Goal: Task Accomplishment & Management: Use online tool/utility

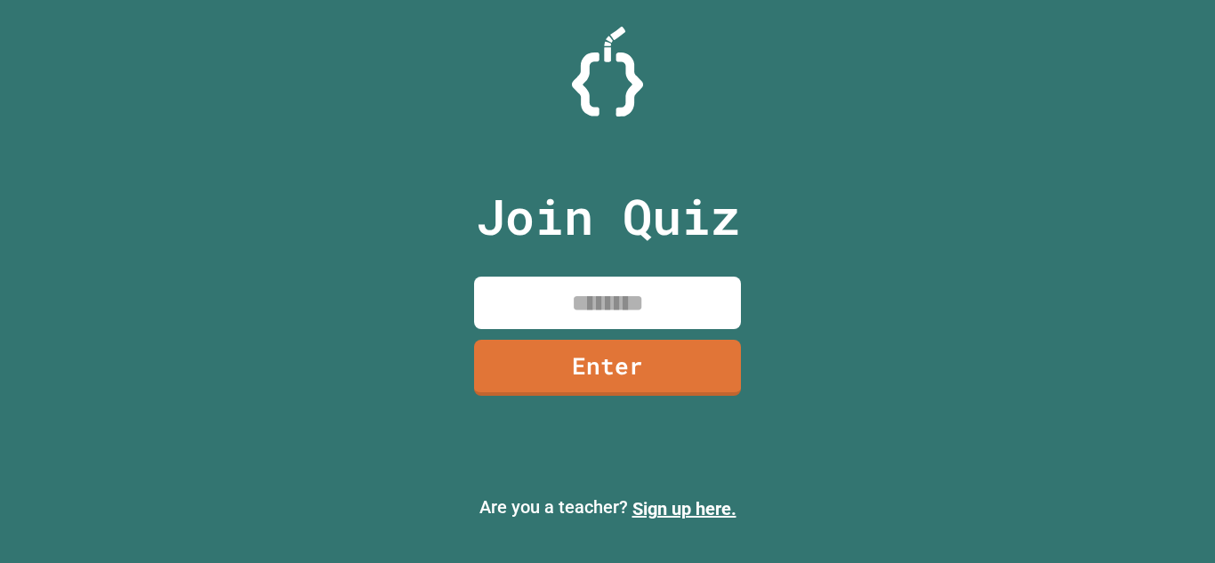
click at [623, 299] on input at bounding box center [607, 303] width 267 height 52
click at [627, 372] on link "Enter" at bounding box center [607, 365] width 267 height 59
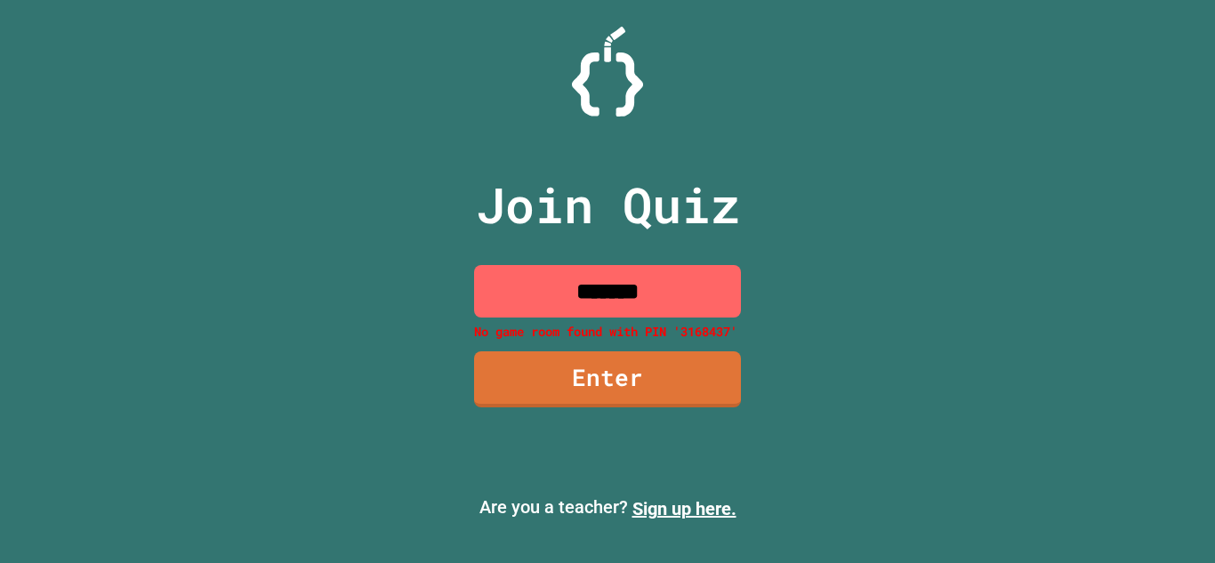
click at [683, 303] on input "*******" at bounding box center [607, 291] width 267 height 52
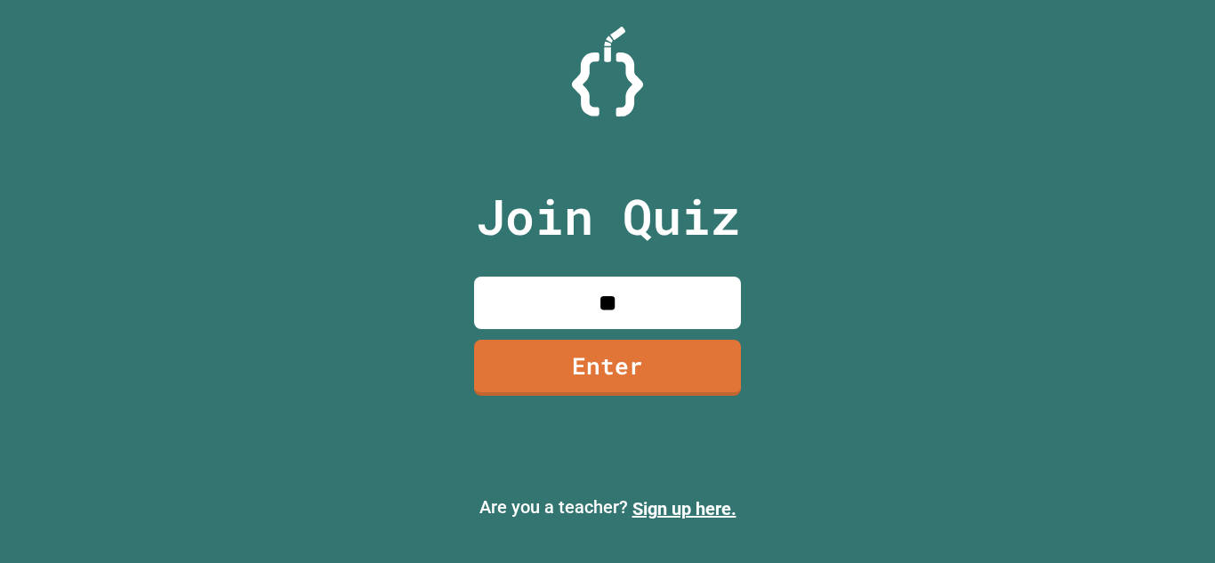
type input "*"
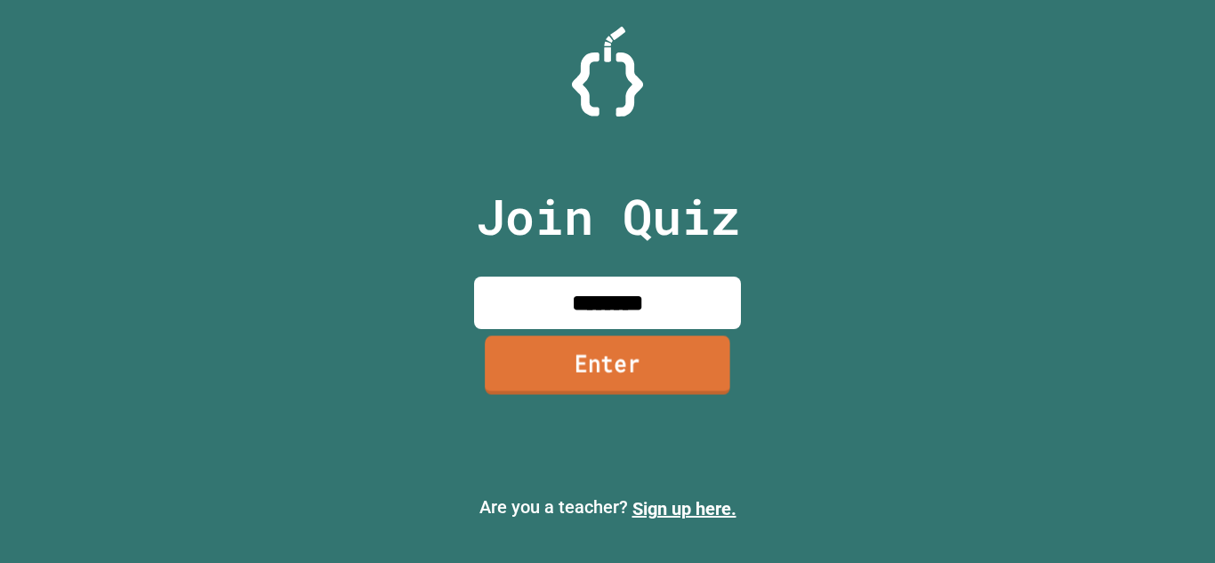
type input "********"
click at [686, 361] on link "Enter" at bounding box center [607, 364] width 245 height 59
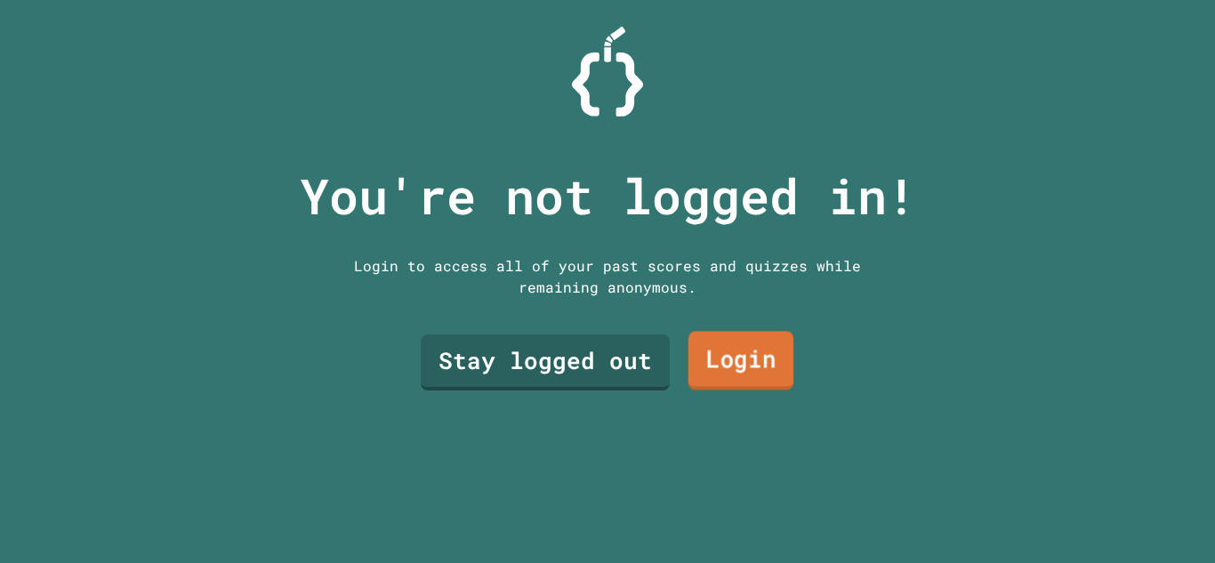
click at [688, 361] on link "Login" at bounding box center [740, 361] width 105 height 59
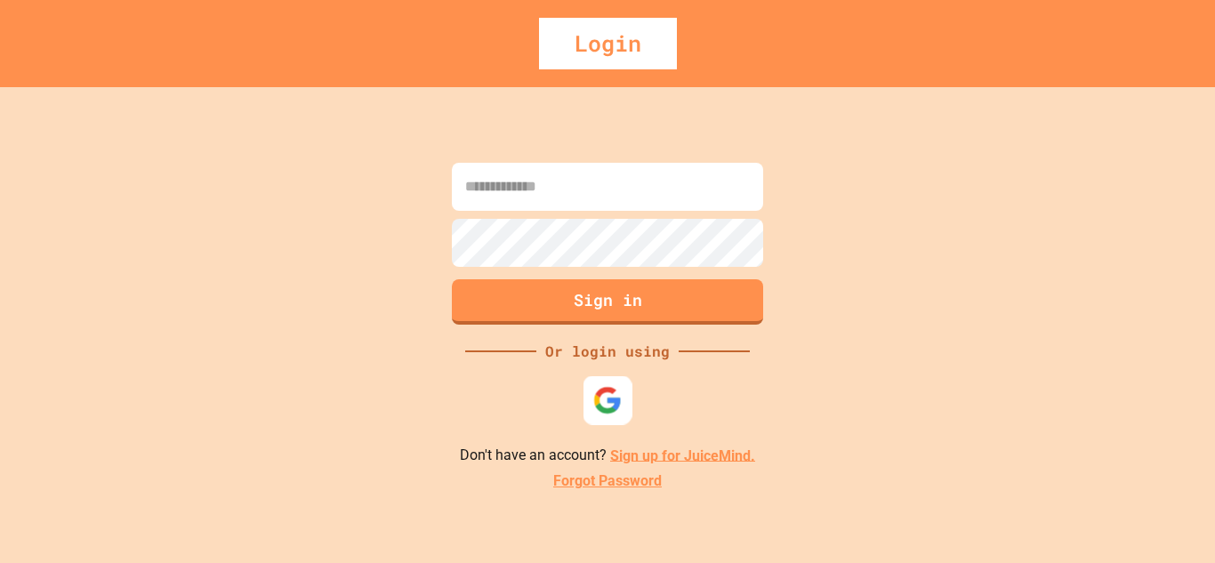
click at [623, 395] on div at bounding box center [607, 399] width 49 height 49
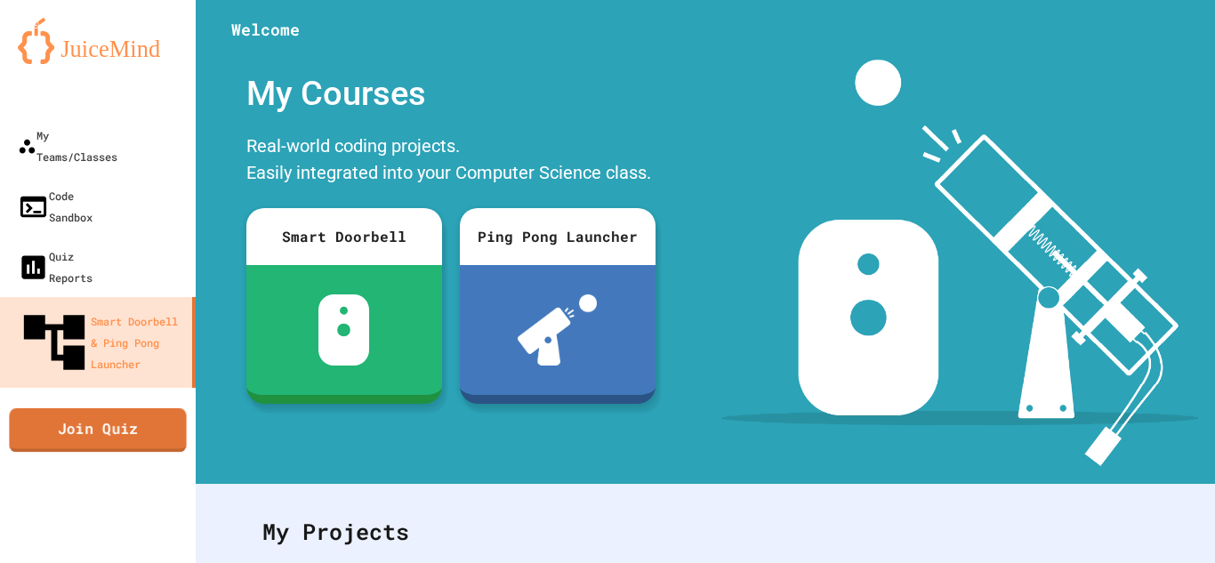
click at [139, 408] on link "Join Quiz" at bounding box center [97, 430] width 177 height 44
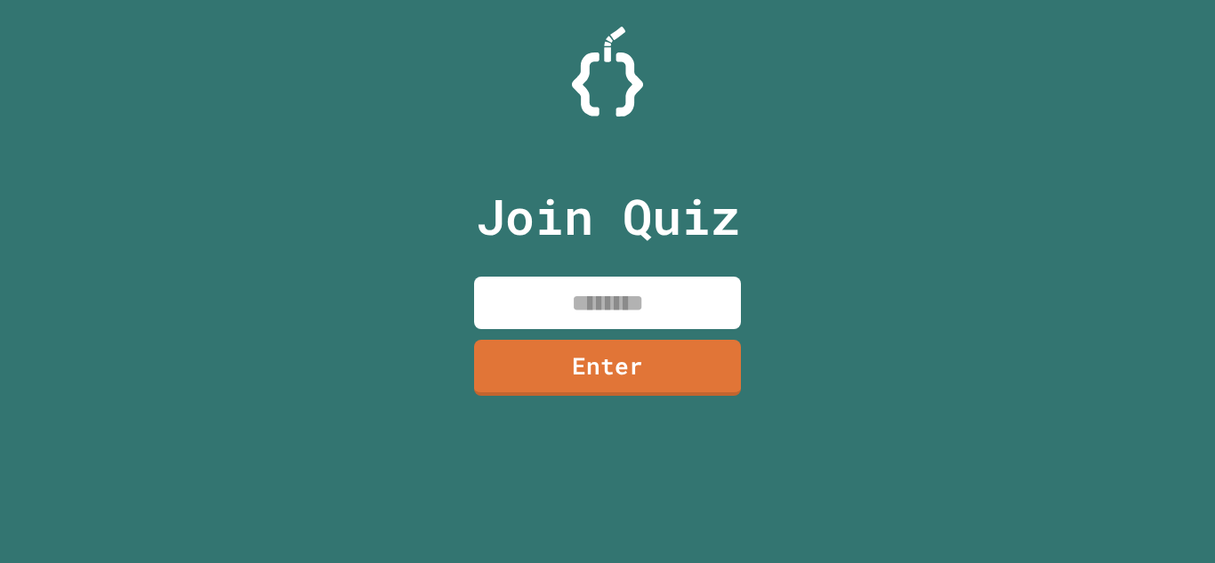
click at [536, 302] on input at bounding box center [607, 303] width 267 height 52
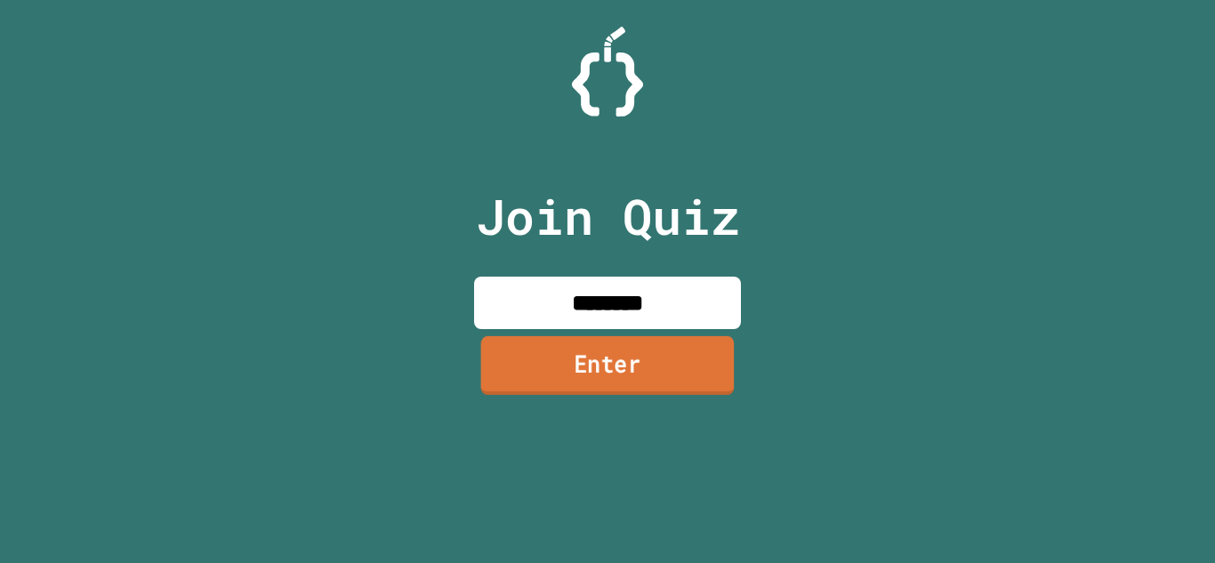
type input "********"
click at [567, 368] on link "Enter" at bounding box center [607, 365] width 253 height 59
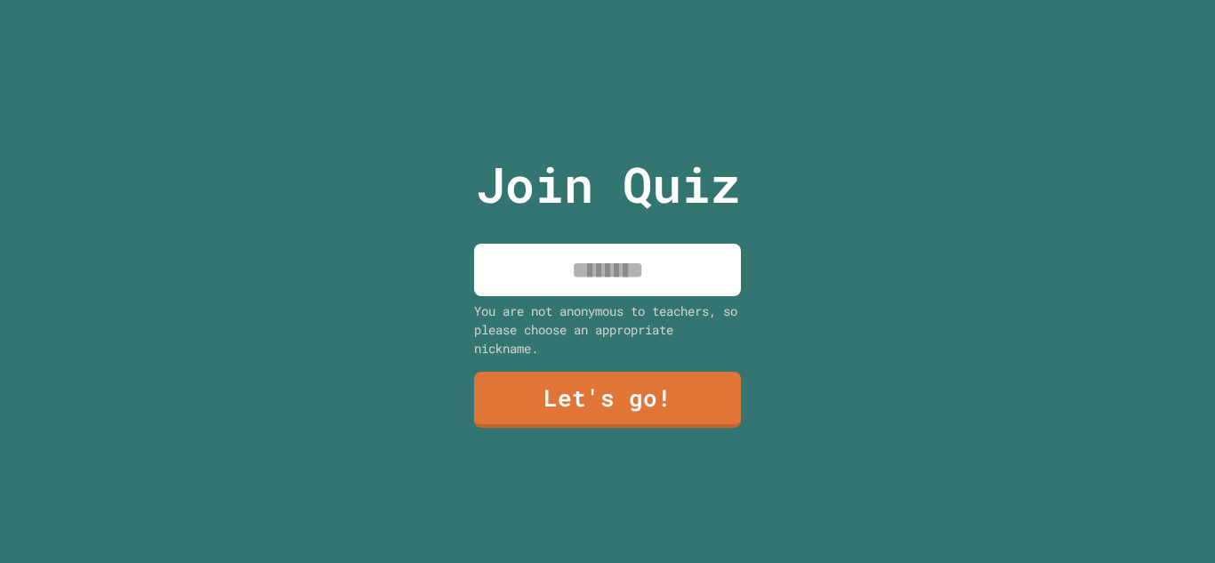
click at [654, 269] on input at bounding box center [607, 270] width 267 height 52
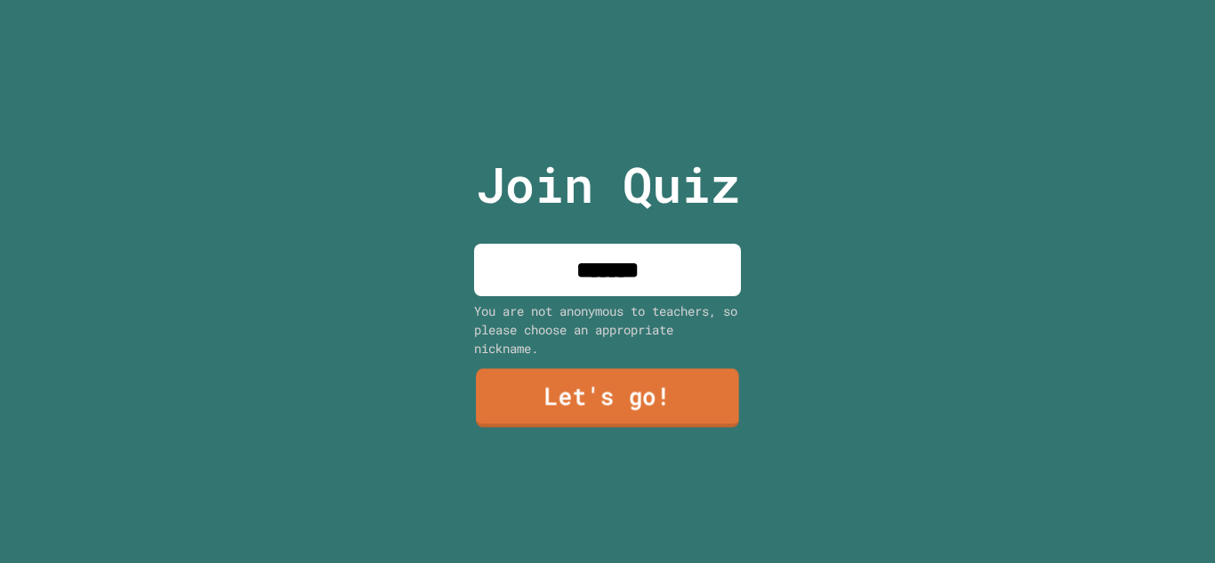
type input "*******"
click at [656, 384] on link "Let's go!" at bounding box center [607, 398] width 263 height 59
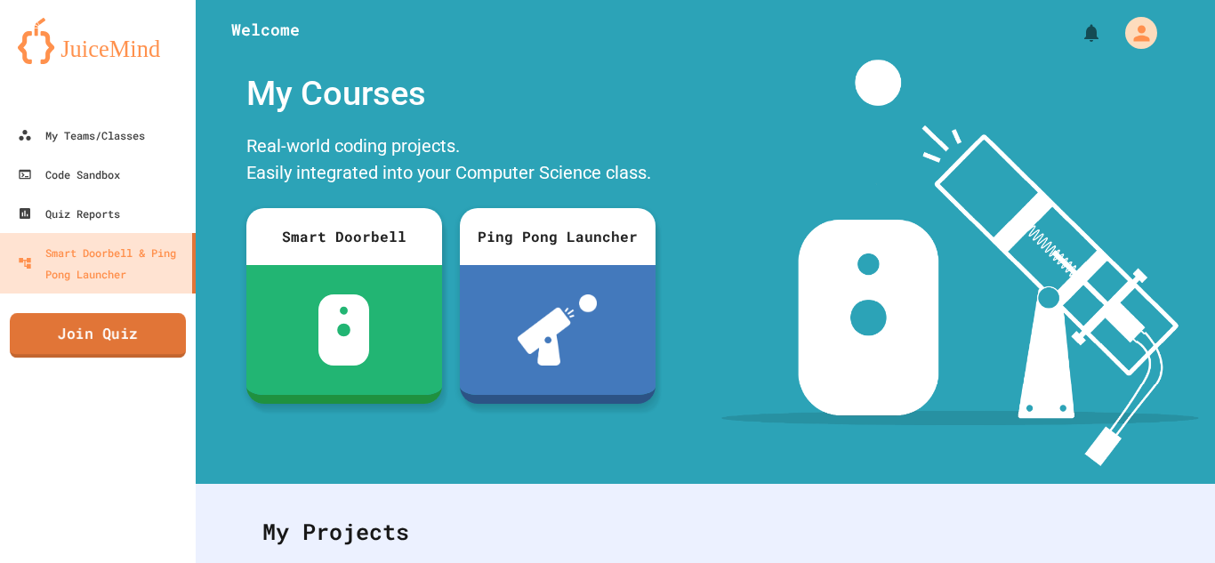
click at [125, 317] on link "Join Quiz" at bounding box center [98, 335] width 176 height 44
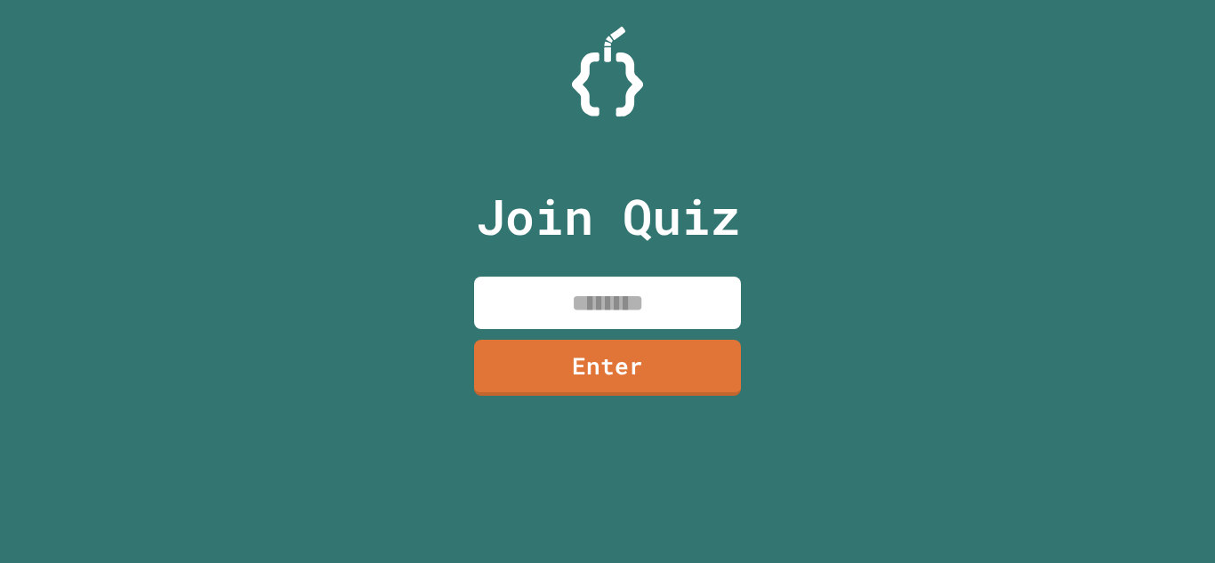
click at [513, 317] on input at bounding box center [607, 303] width 267 height 52
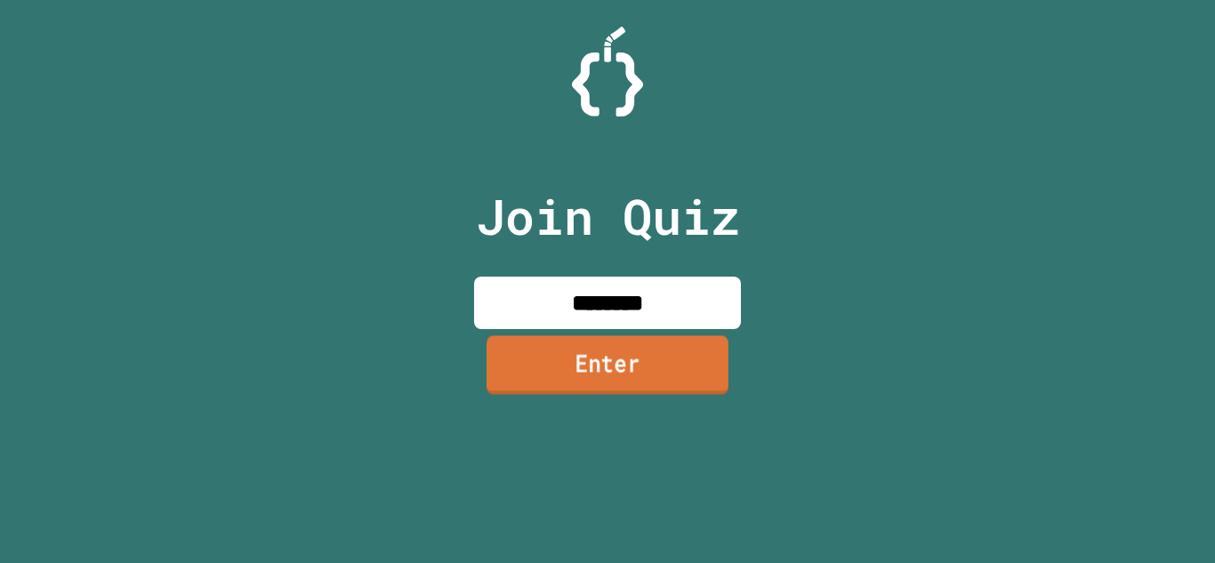
type input "********"
click at [527, 342] on link "Enter" at bounding box center [607, 364] width 242 height 59
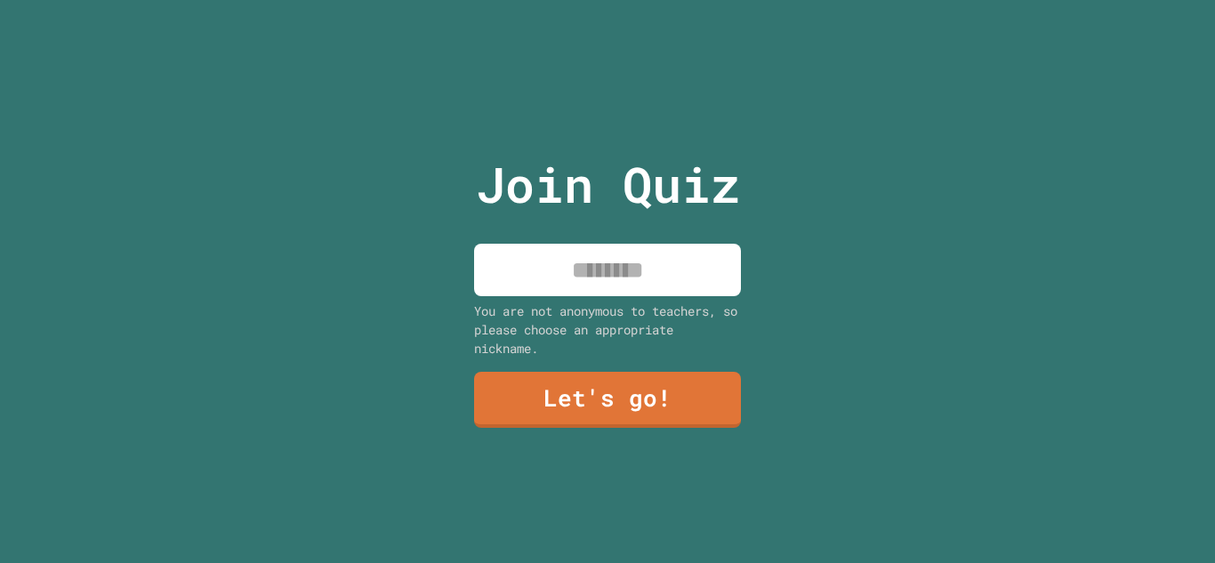
click at [633, 298] on div "Join Quiz You are not anonymous to teachers, so please choose an appropriate ni…" at bounding box center [608, 281] width 300 height 563
click at [612, 271] on input at bounding box center [607, 270] width 267 height 52
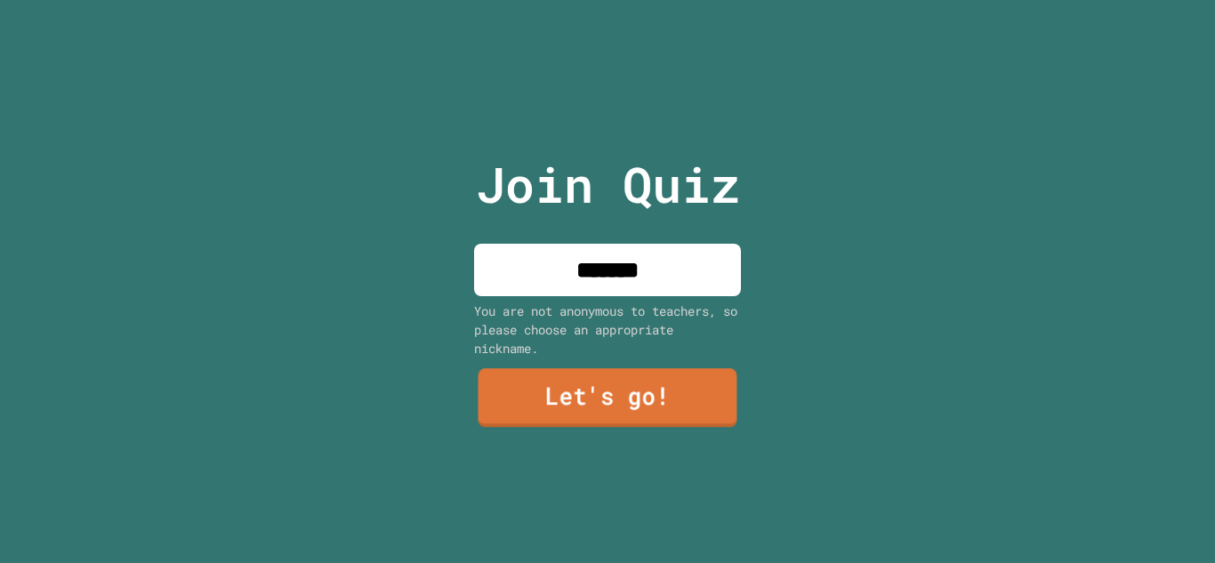
type input "*******"
click at [624, 381] on link "Let's go!" at bounding box center [607, 397] width 259 height 59
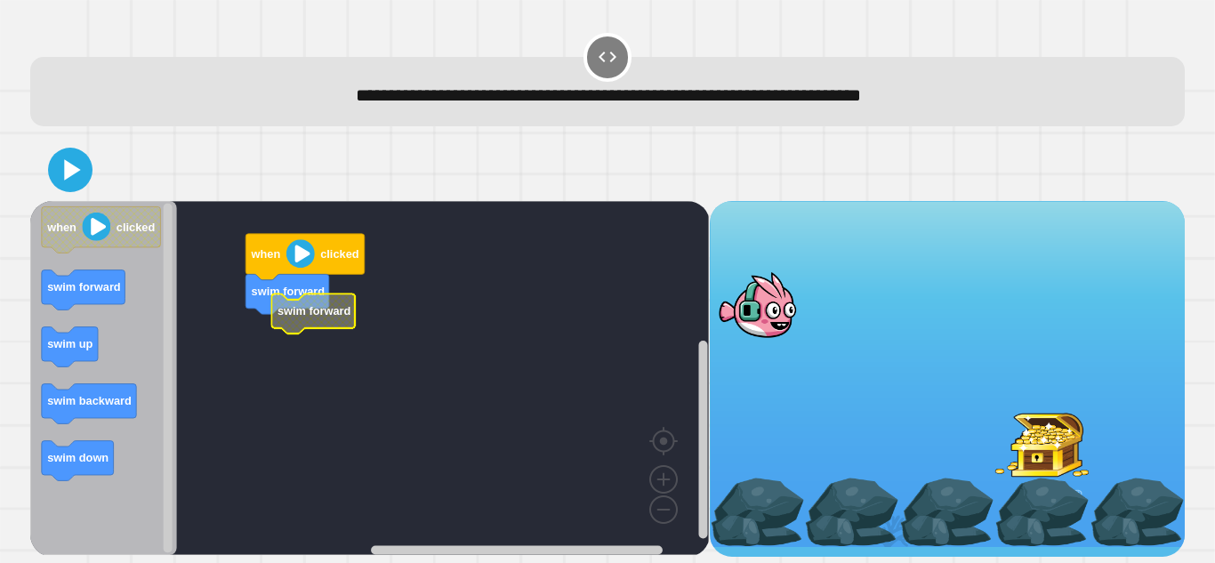
click at [306, 326] on icon "Blockly Workspace" at bounding box center [314, 313] width 84 height 40
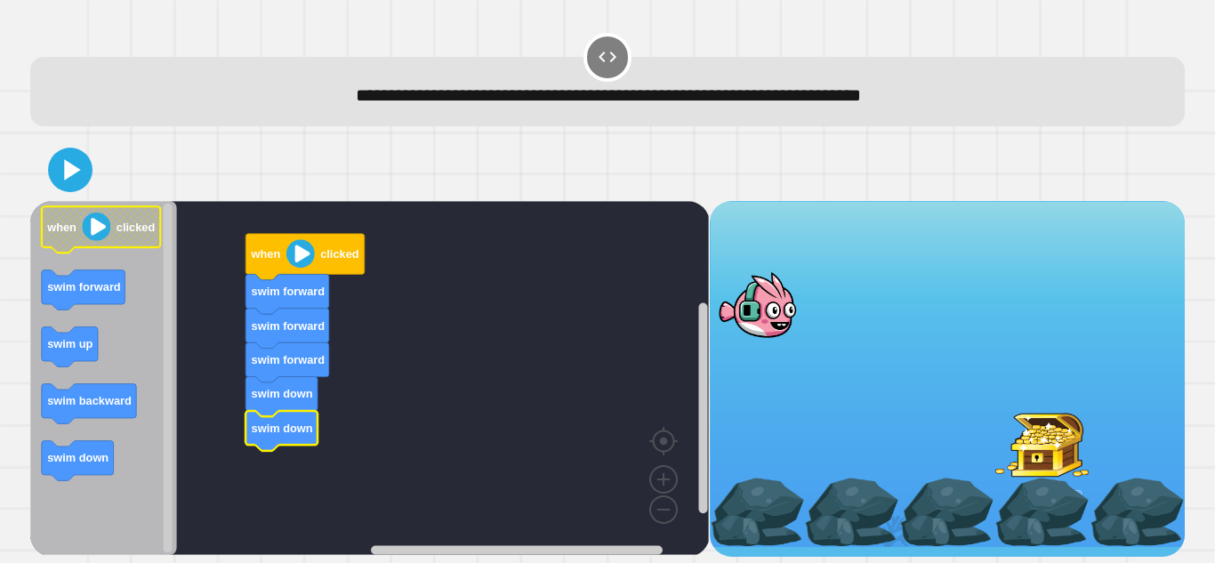
click at [111, 242] on icon "Blockly Workspace" at bounding box center [101, 229] width 119 height 46
click at [288, 247] on image "Blockly Workspace" at bounding box center [300, 253] width 28 height 28
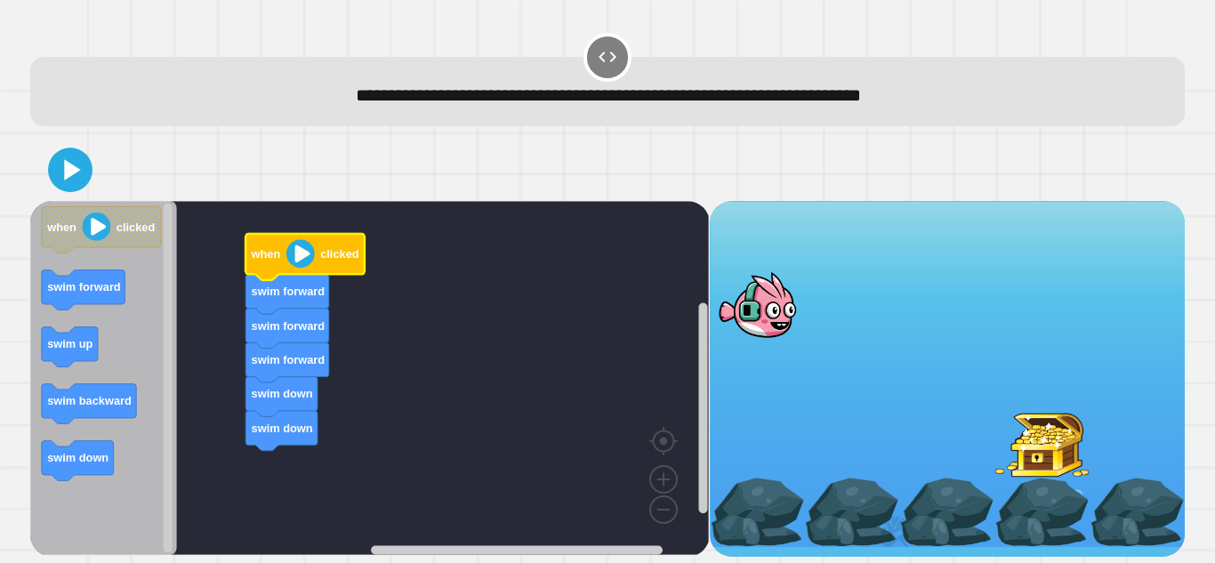
click at [293, 252] on image "Blockly Workspace" at bounding box center [300, 253] width 28 height 28
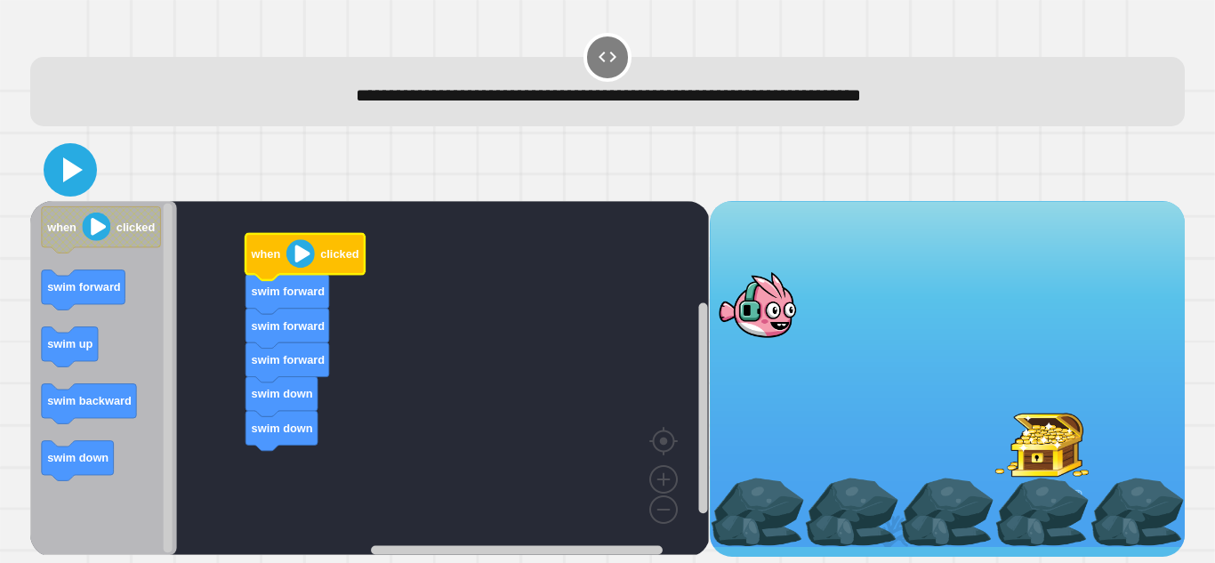
click at [60, 178] on icon at bounding box center [70, 170] width 43 height 43
click at [297, 261] on image "Blockly Workspace" at bounding box center [300, 253] width 28 height 28
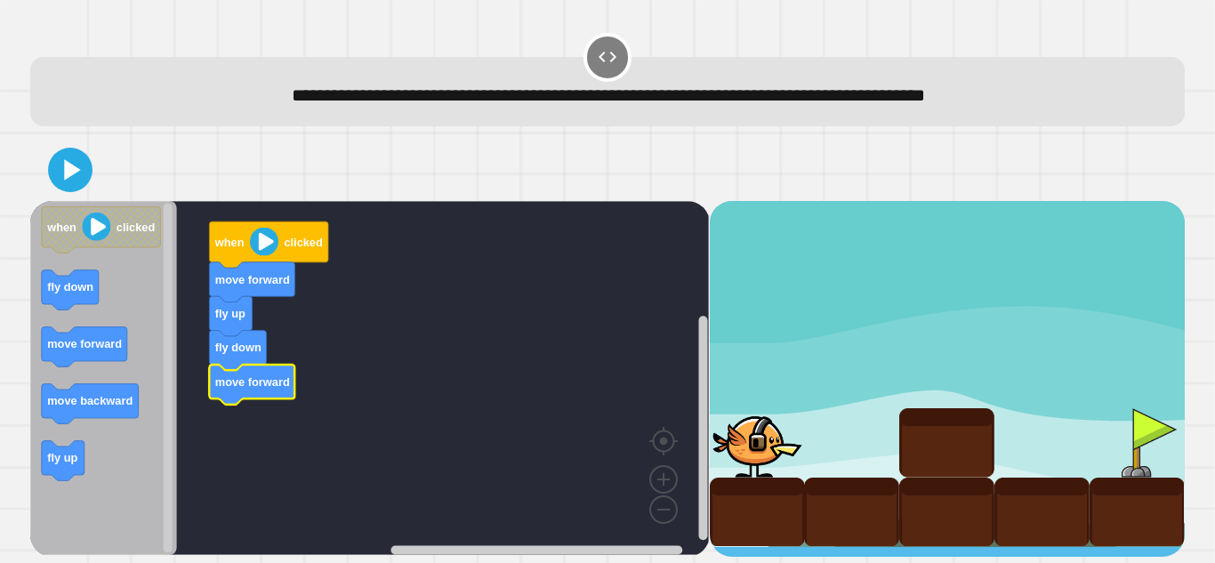
click at [58, 187] on icon at bounding box center [70, 170] width 36 height 36
click at [258, 246] on image "Blockly Workspace" at bounding box center [264, 242] width 28 height 28
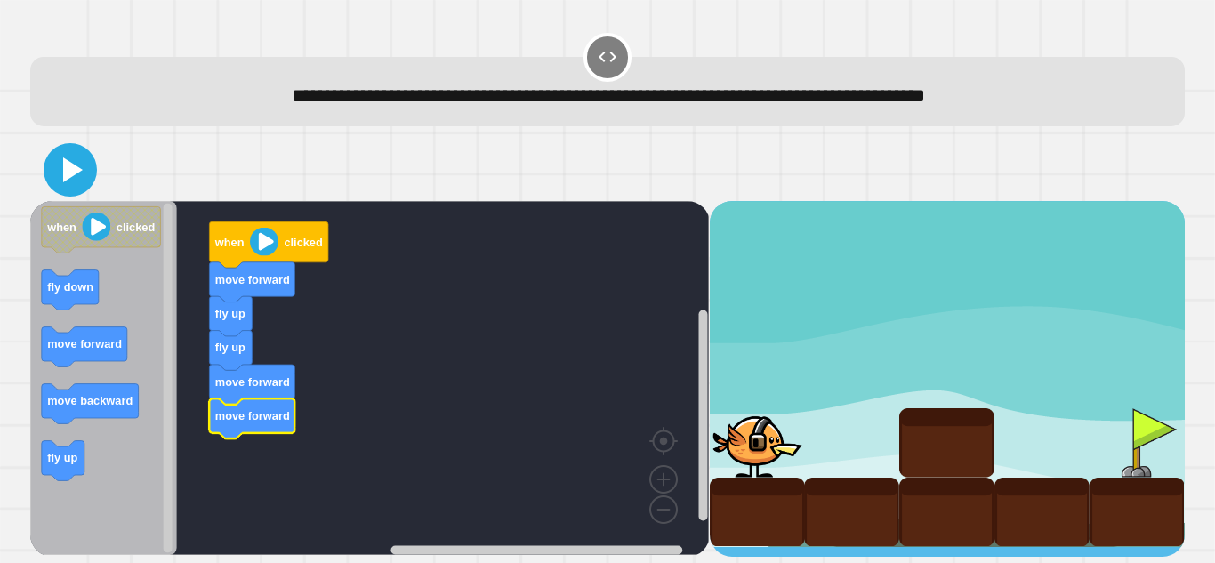
click at [84, 174] on icon at bounding box center [70, 170] width 43 height 43
click at [262, 249] on image "Blockly Workspace" at bounding box center [264, 242] width 28 height 28
click at [74, 168] on icon at bounding box center [73, 169] width 20 height 25
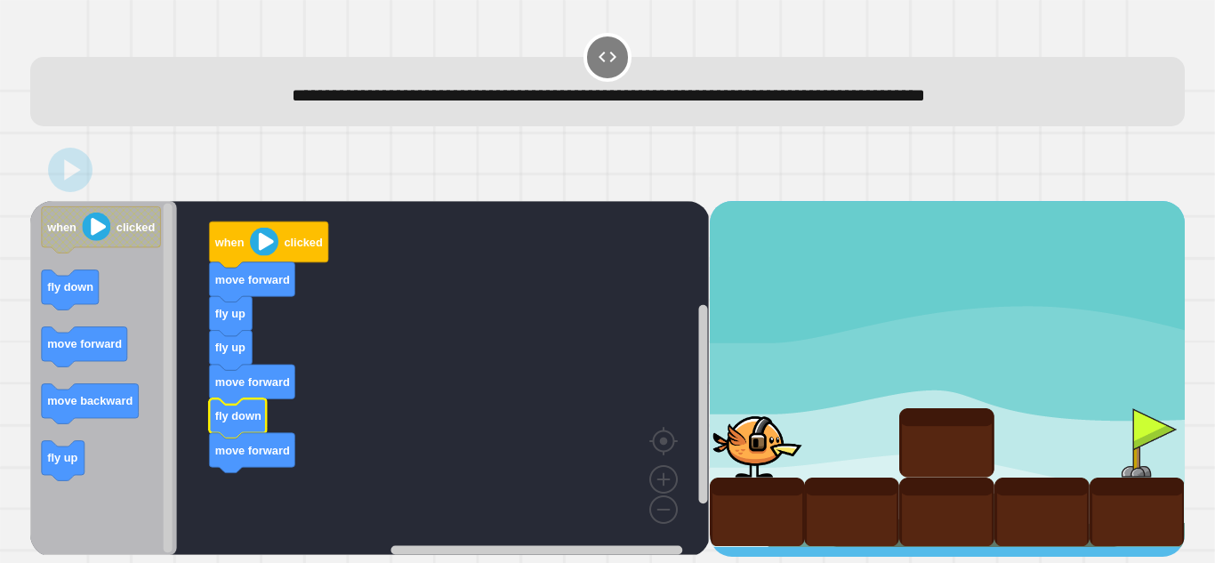
click at [253, 248] on image "Blockly Workspace" at bounding box center [264, 242] width 28 height 28
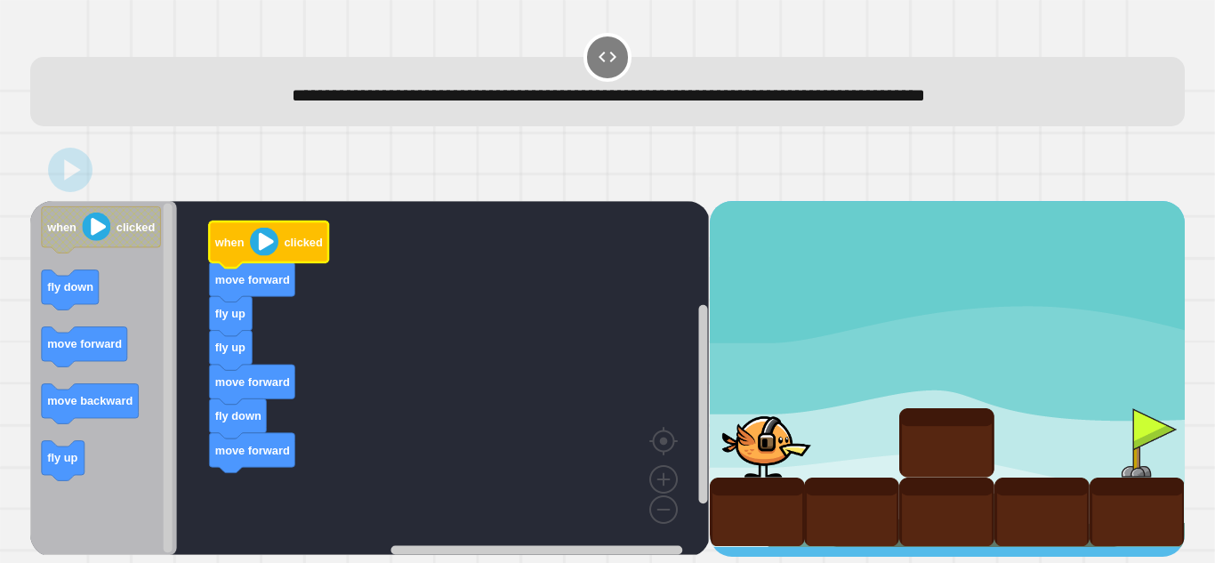
click at [253, 248] on image "Blockly Workspace" at bounding box center [264, 242] width 28 height 28
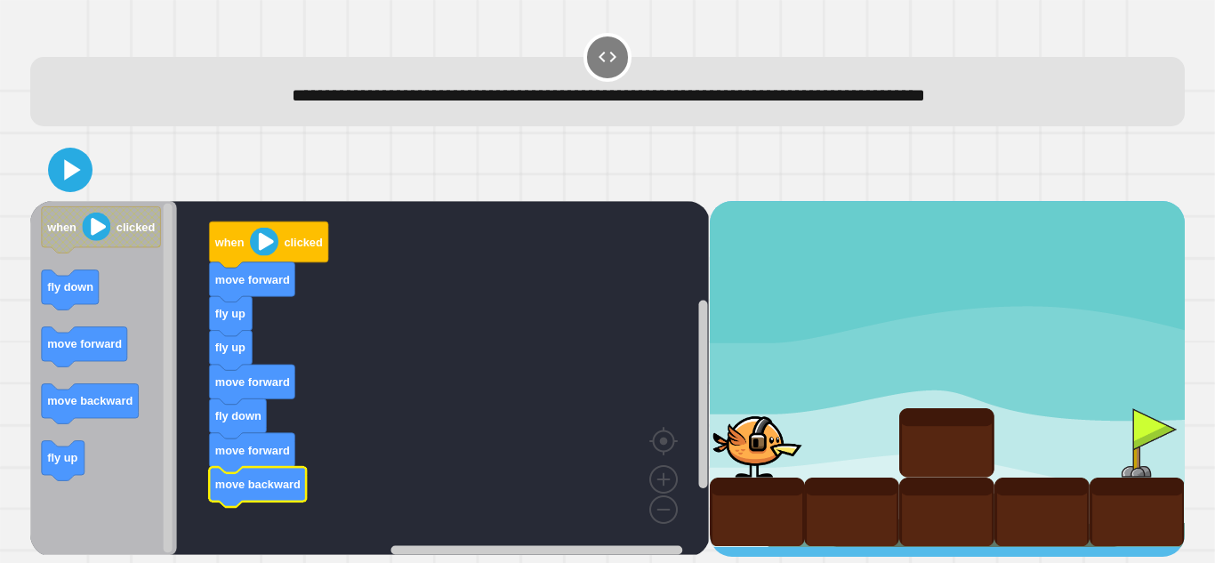
click at [56, 197] on div at bounding box center [607, 170] width 1154 height 62
click at [74, 173] on icon at bounding box center [73, 169] width 20 height 25
click at [250, 236] on icon "Blockly Workspace" at bounding box center [269, 244] width 119 height 46
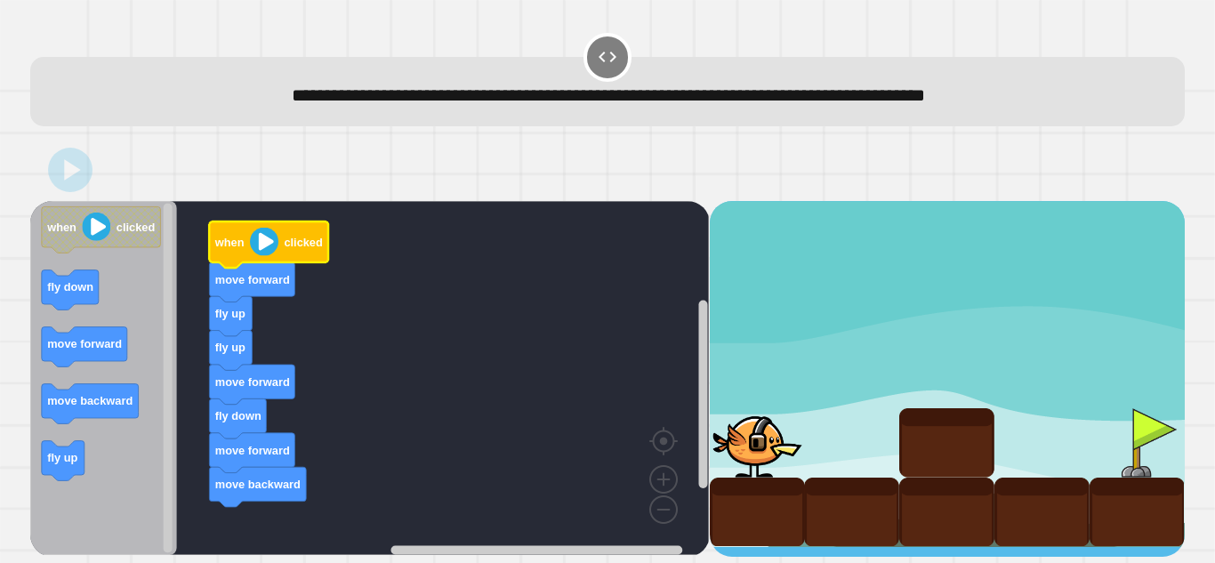
click at [250, 236] on icon "Blockly Workspace" at bounding box center [269, 244] width 119 height 46
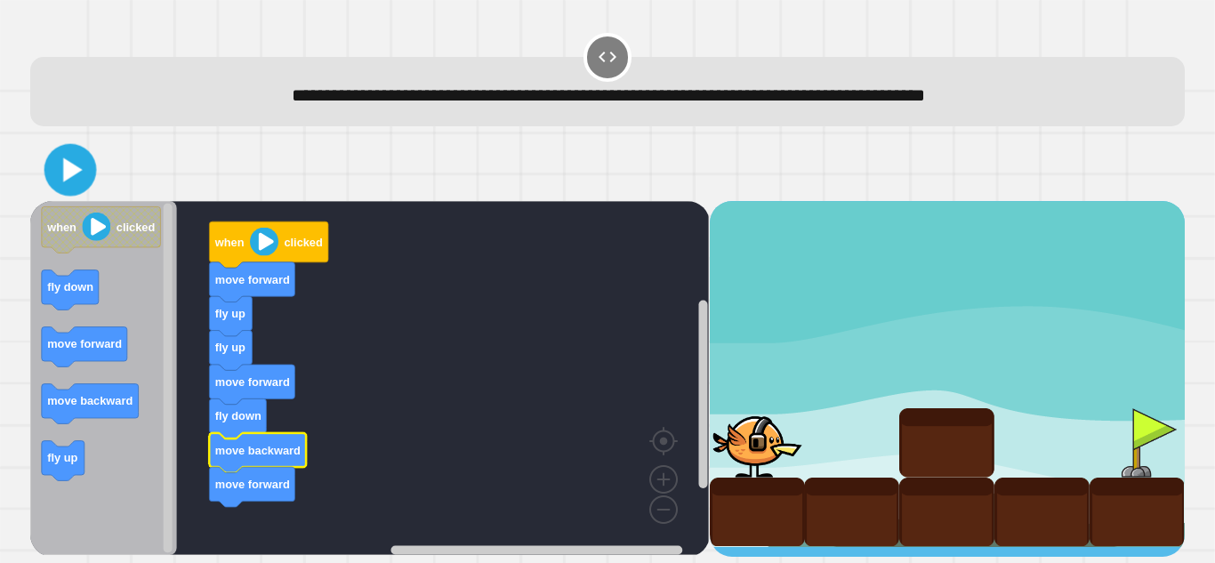
click at [67, 174] on icon at bounding box center [73, 169] width 20 height 24
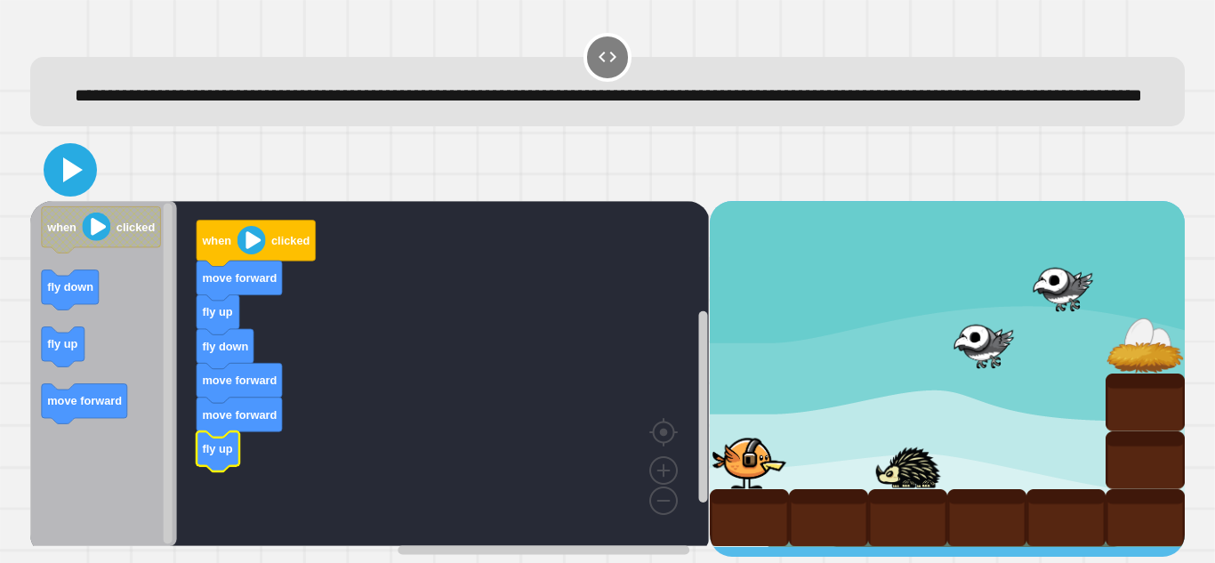
click at [56, 191] on icon at bounding box center [70, 170] width 43 height 43
click at [250, 254] on image "Blockly Workspace" at bounding box center [251, 240] width 28 height 28
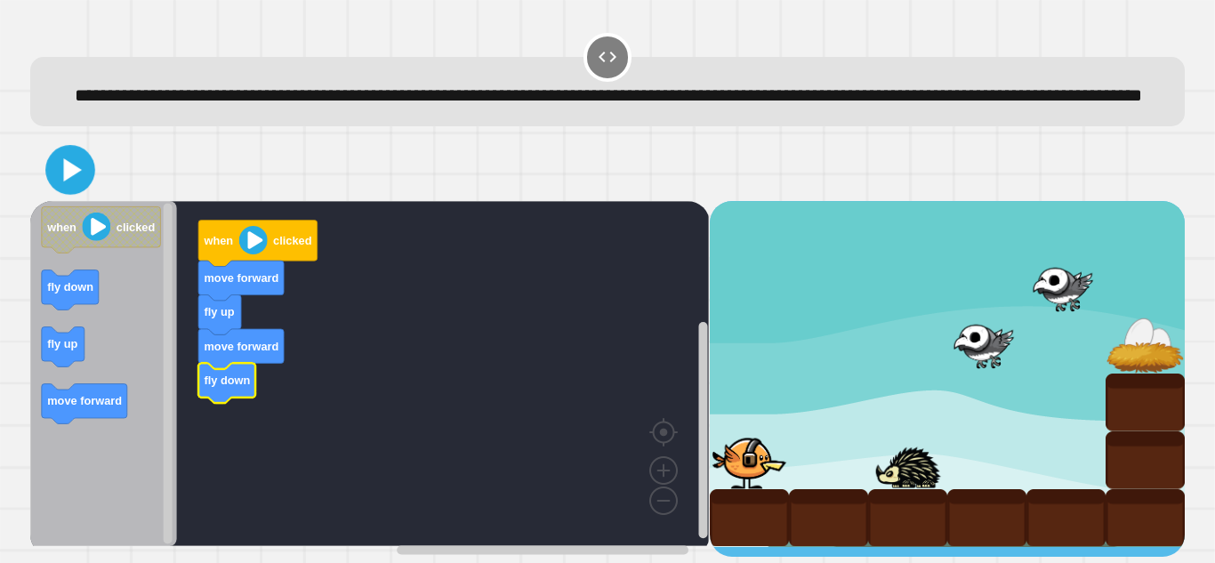
click at [68, 190] on icon at bounding box center [71, 170] width 40 height 40
click at [250, 254] on image "Blockly Workspace" at bounding box center [253, 240] width 28 height 28
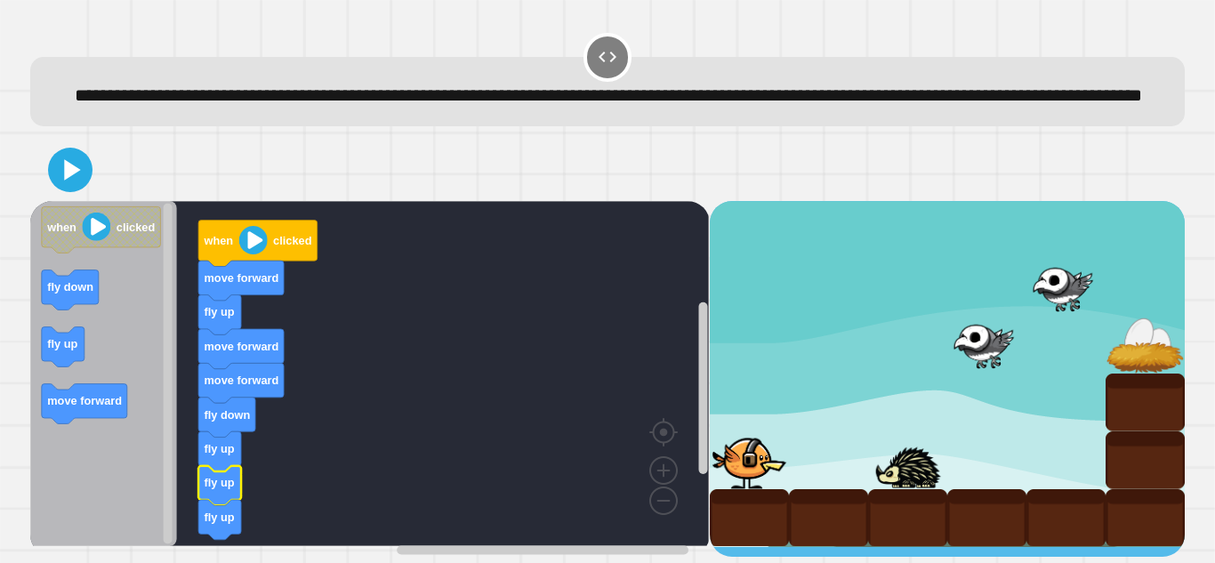
click at [253, 267] on icon "Blockly Workspace" at bounding box center [257, 244] width 119 height 46
click at [250, 254] on image "Blockly Workspace" at bounding box center [253, 240] width 28 height 28
click at [78, 190] on icon at bounding box center [70, 169] width 41 height 41
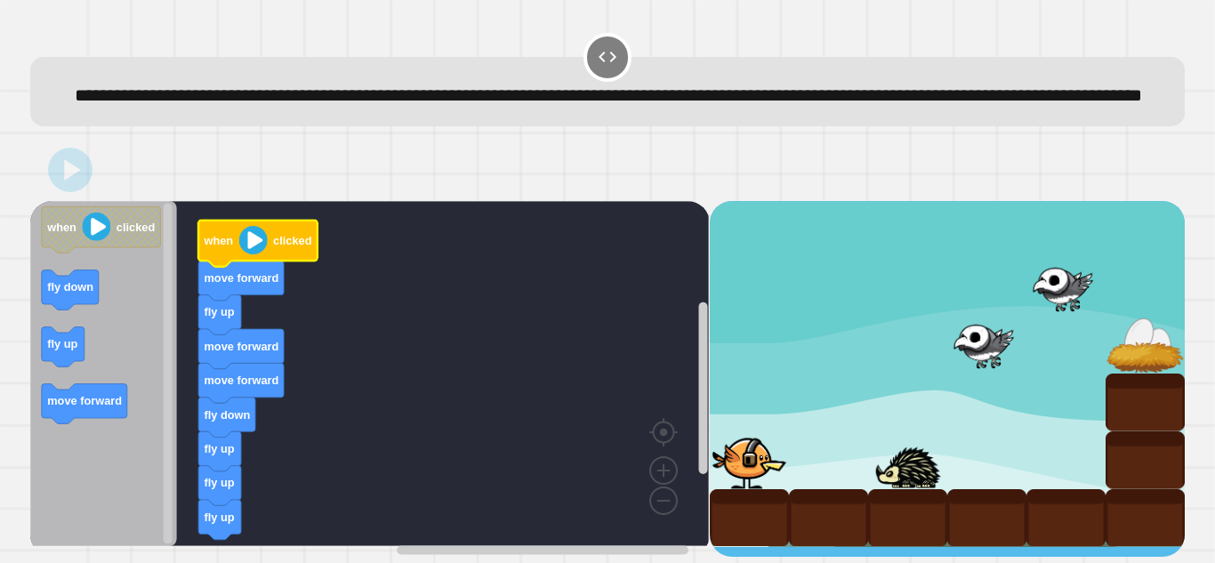
click at [245, 254] on image "Blockly Workspace" at bounding box center [253, 240] width 28 height 28
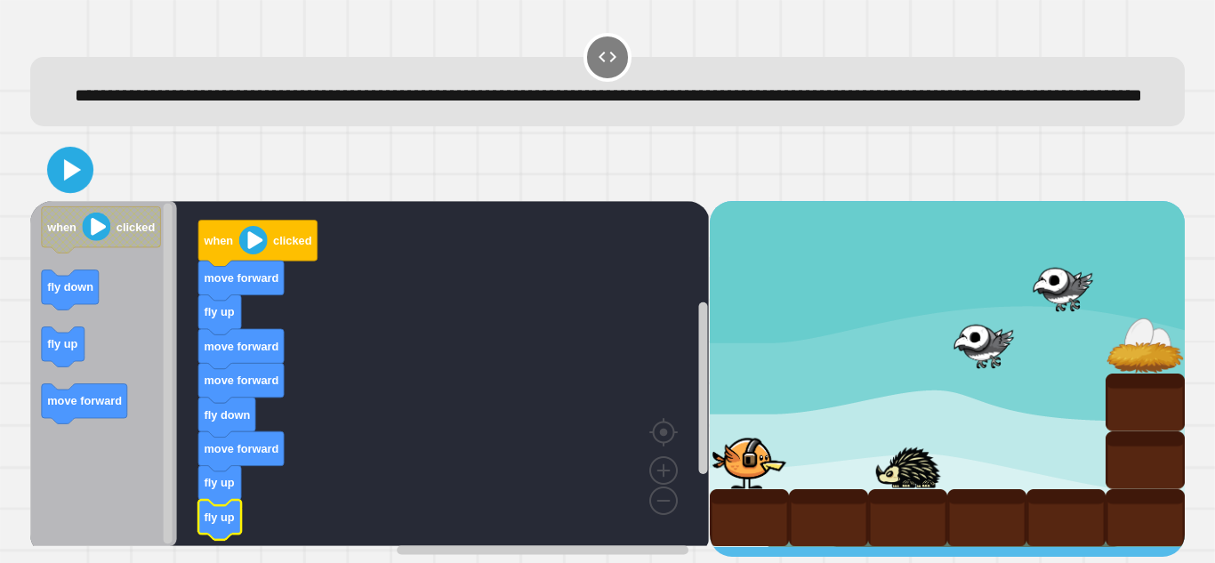
click at [68, 189] on icon at bounding box center [70, 169] width 37 height 37
click at [244, 255] on icon "Blockly Workspace" at bounding box center [257, 244] width 119 height 46
click at [80, 191] on icon at bounding box center [70, 170] width 43 height 43
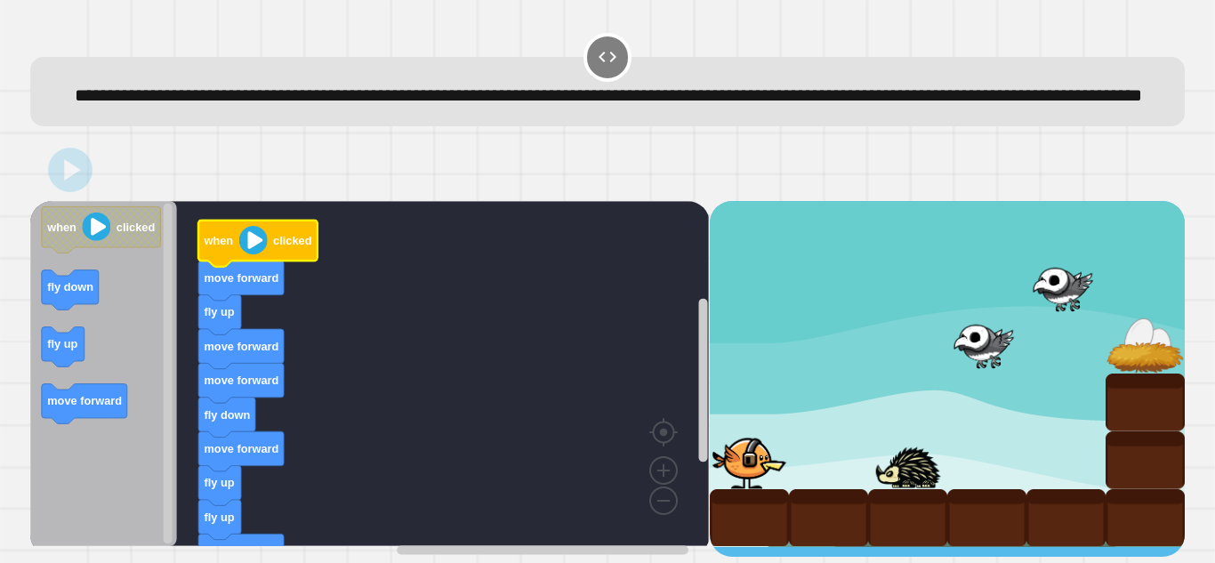
click at [251, 254] on image "Blockly Workspace" at bounding box center [253, 240] width 28 height 28
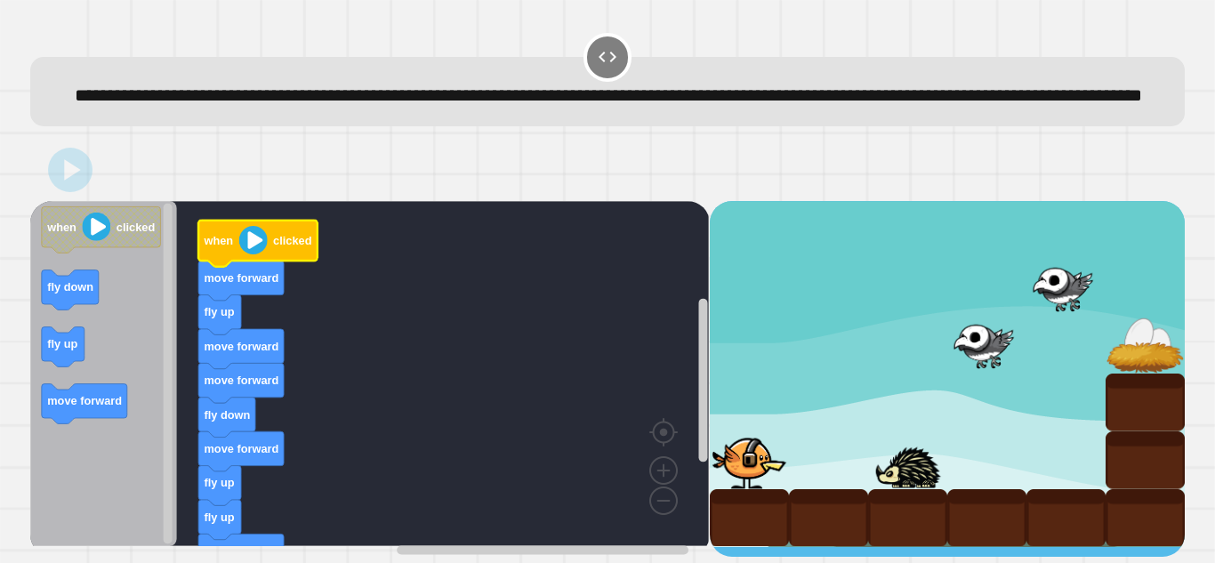
click at [251, 254] on image "Blockly Workspace" at bounding box center [253, 240] width 28 height 28
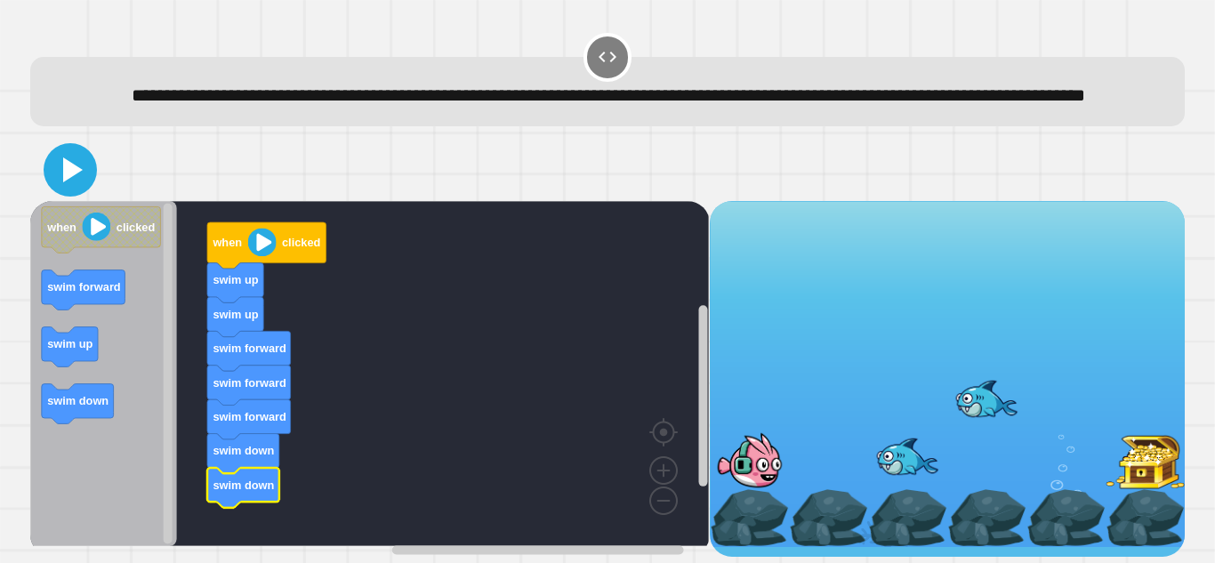
click at [70, 182] on icon at bounding box center [73, 169] width 20 height 25
click at [249, 256] on image "Blockly Workspace" at bounding box center [262, 242] width 28 height 28
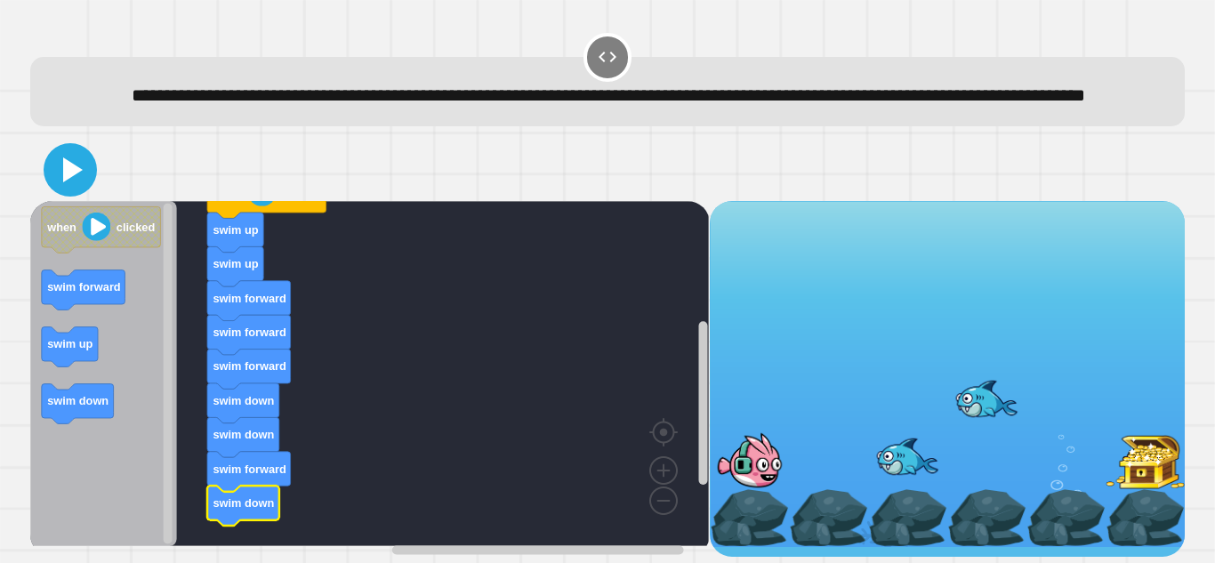
click at [71, 191] on icon at bounding box center [70, 170] width 43 height 43
click at [259, 218] on icon "Blockly Workspace" at bounding box center [266, 195] width 119 height 46
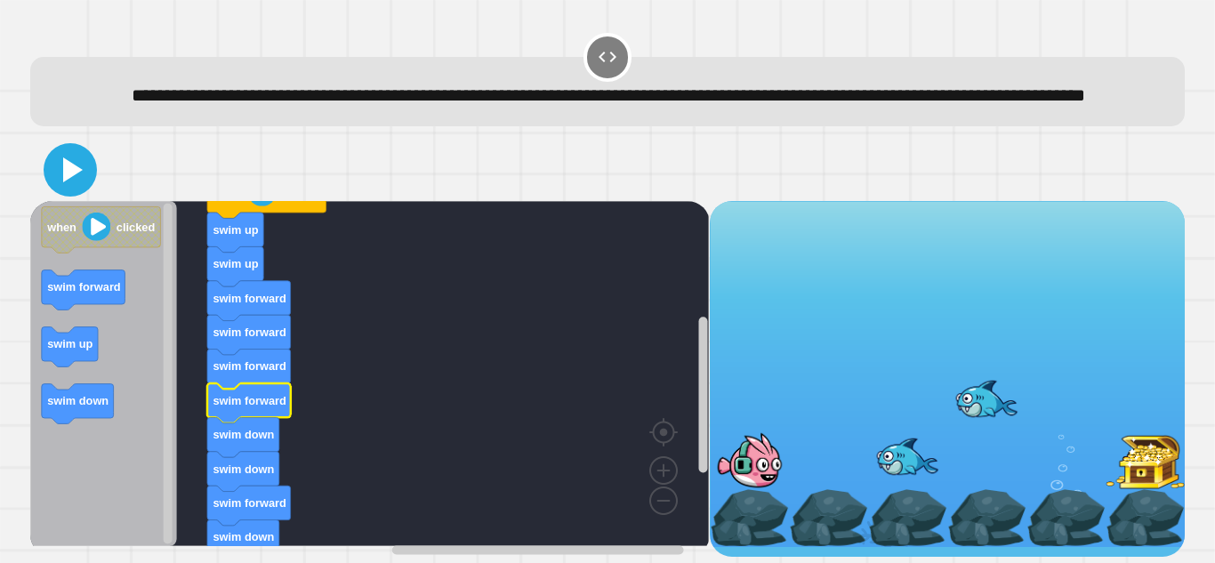
click at [66, 182] on icon at bounding box center [73, 169] width 20 height 25
click at [253, 206] on image "Blockly Workspace" at bounding box center [262, 192] width 28 height 28
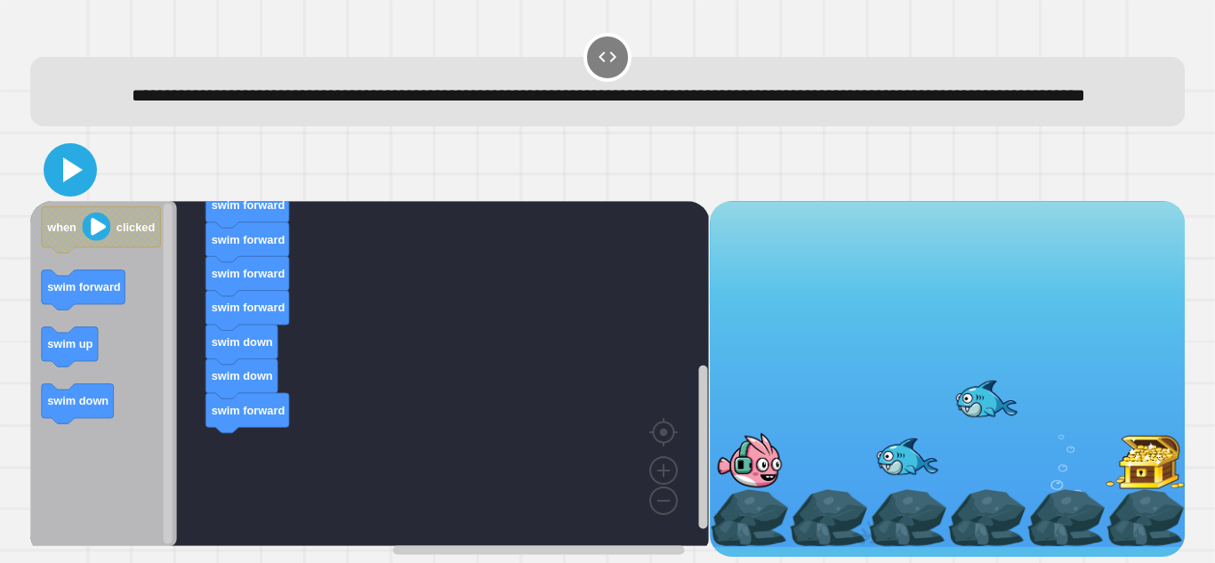
click at [74, 191] on icon at bounding box center [70, 170] width 43 height 43
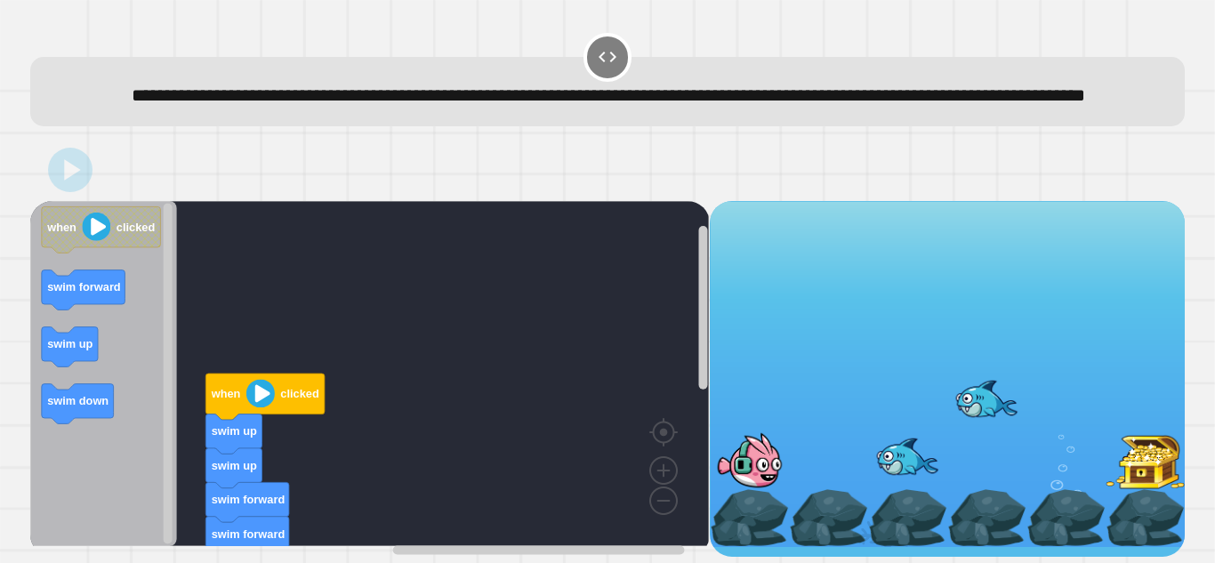
click at [265, 391] on image "Blockly Workspace" at bounding box center [260, 393] width 28 height 28
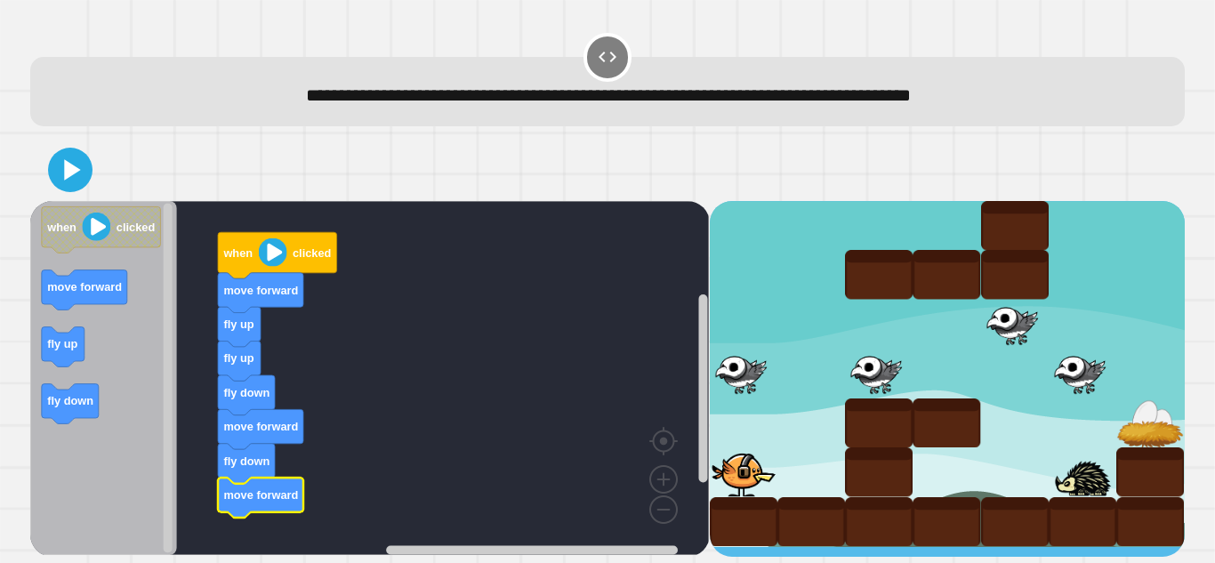
click at [274, 263] on image "Blockly Workspace" at bounding box center [273, 252] width 28 height 28
click at [93, 181] on div at bounding box center [607, 170] width 1154 height 62
click at [64, 166] on icon at bounding box center [72, 169] width 16 height 20
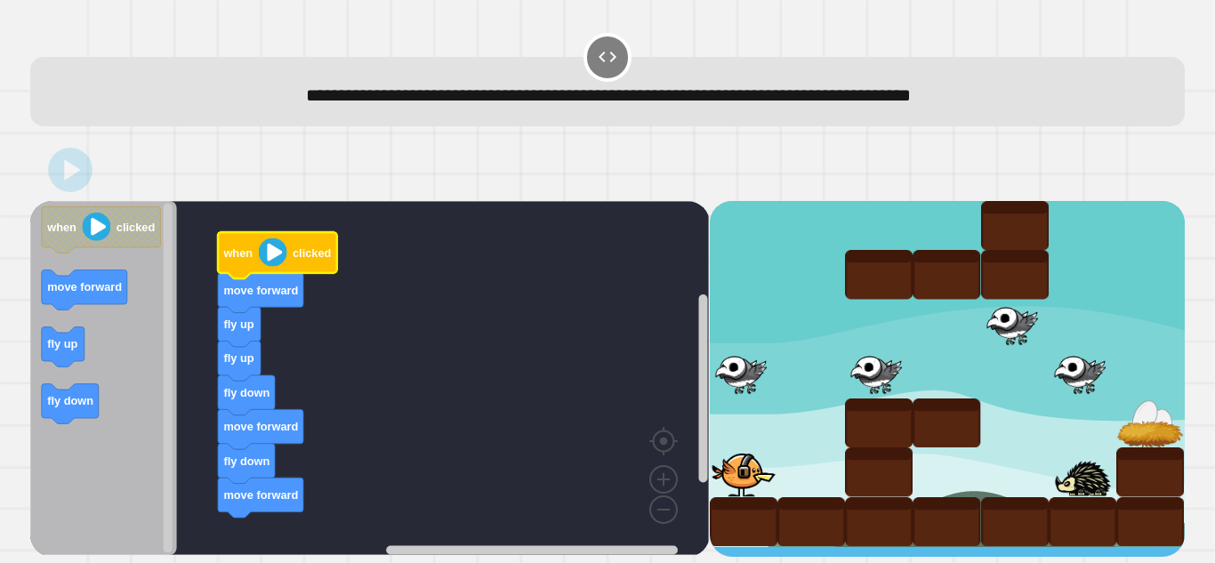
click at [261, 250] on image "Blockly Workspace" at bounding box center [273, 252] width 28 height 28
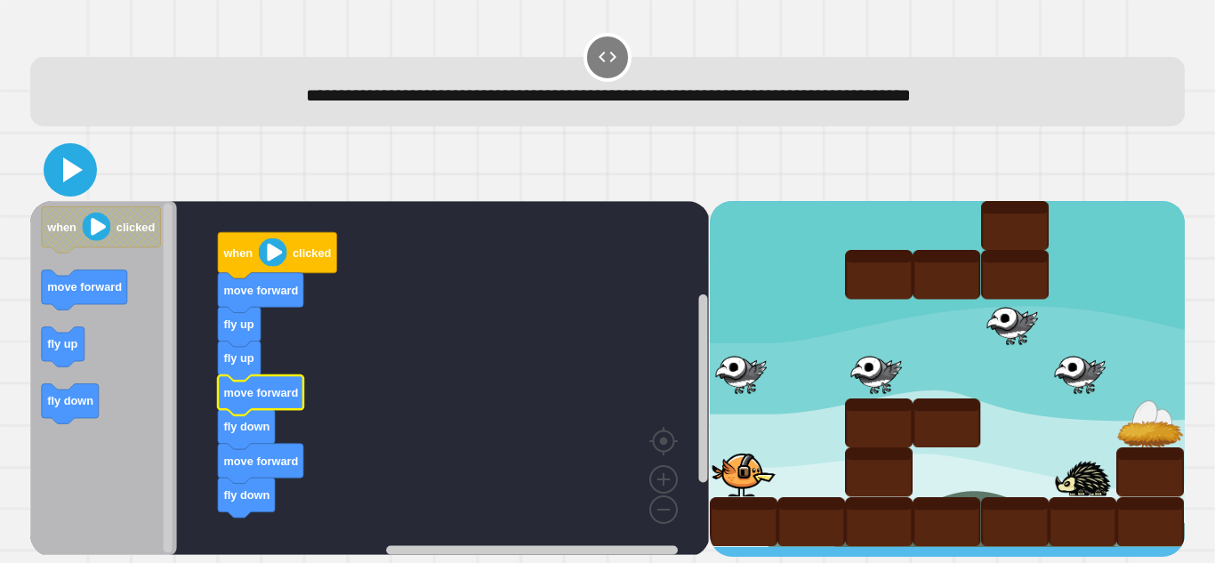
click at [66, 149] on icon at bounding box center [70, 170] width 43 height 43
click at [263, 261] on image "Blockly Workspace" at bounding box center [273, 252] width 28 height 28
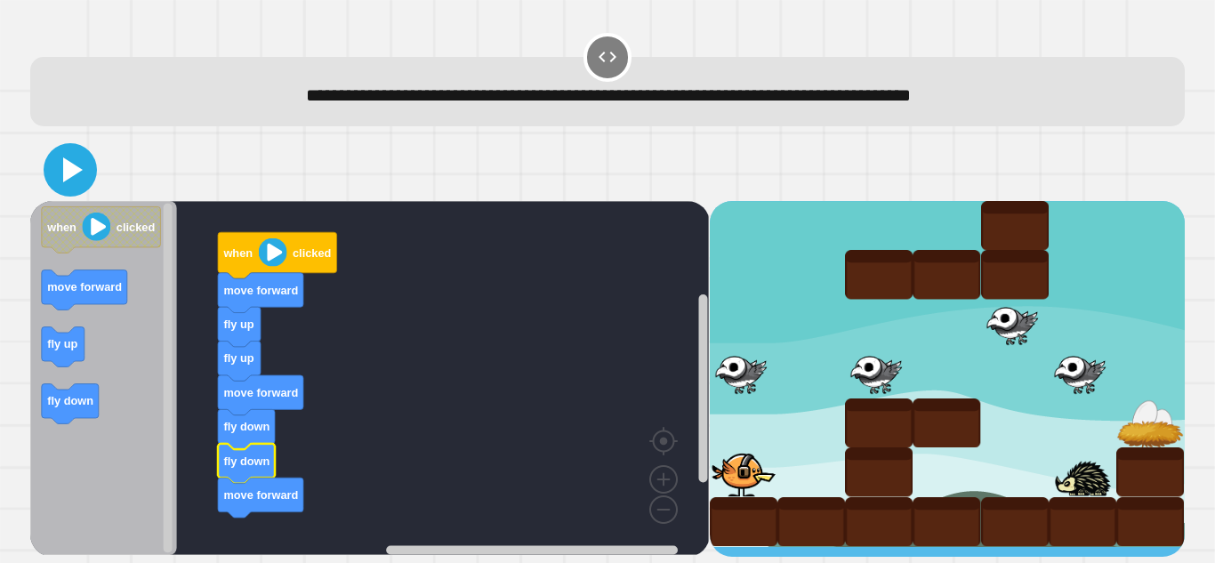
click at [76, 173] on icon at bounding box center [73, 169] width 20 height 25
click at [269, 253] on image "Blockly Workspace" at bounding box center [273, 252] width 28 height 28
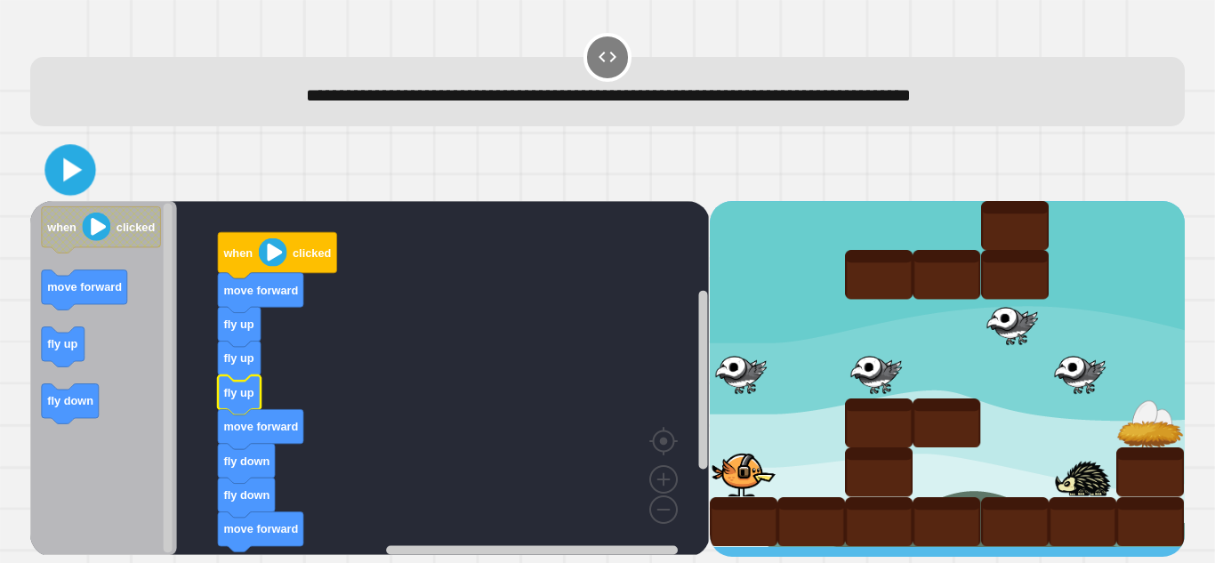
click at [76, 181] on icon at bounding box center [70, 169] width 41 height 41
click at [285, 252] on image "Blockly Workspace" at bounding box center [273, 252] width 28 height 28
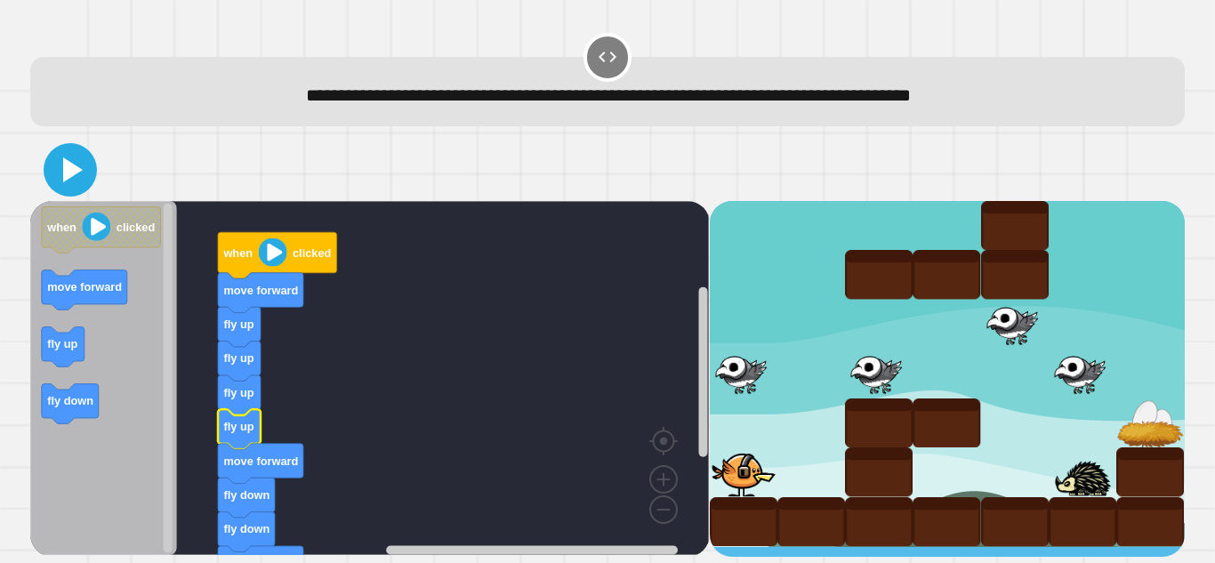
click at [74, 172] on icon at bounding box center [73, 169] width 20 height 25
click at [269, 247] on image "Blockly Workspace" at bounding box center [273, 252] width 28 height 28
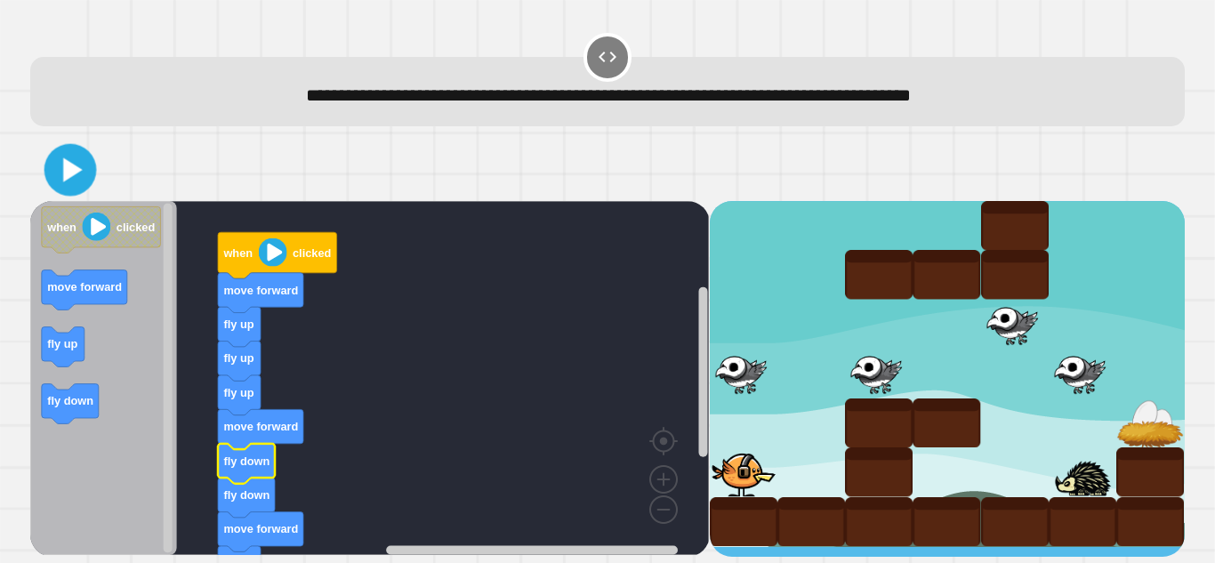
click at [81, 171] on icon at bounding box center [71, 170] width 42 height 42
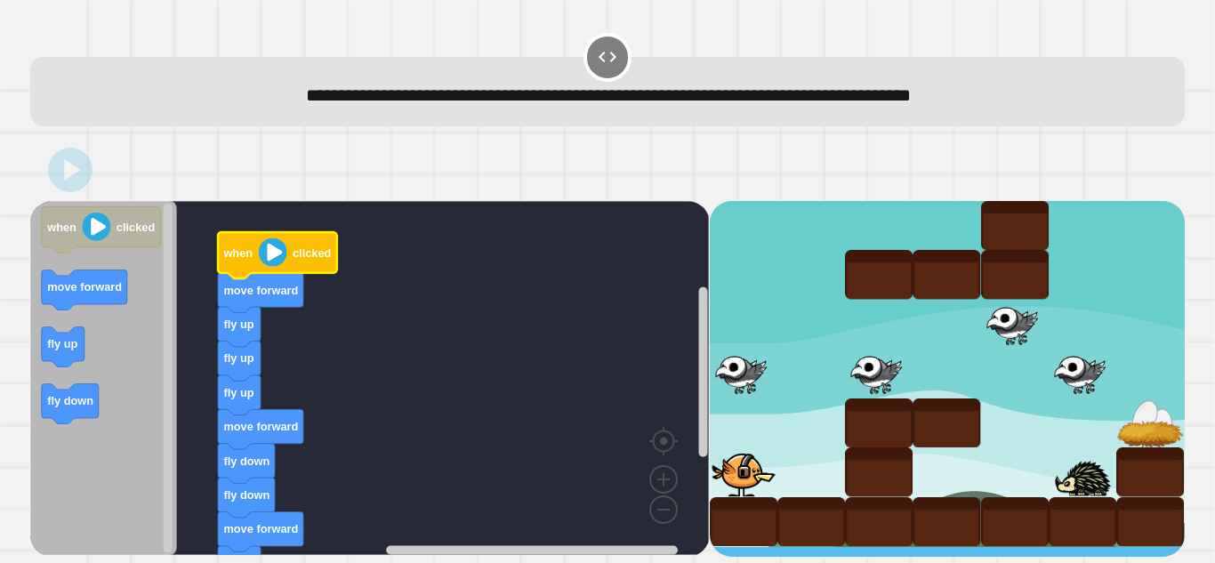
click at [265, 250] on image "Blockly Workspace" at bounding box center [273, 252] width 28 height 28
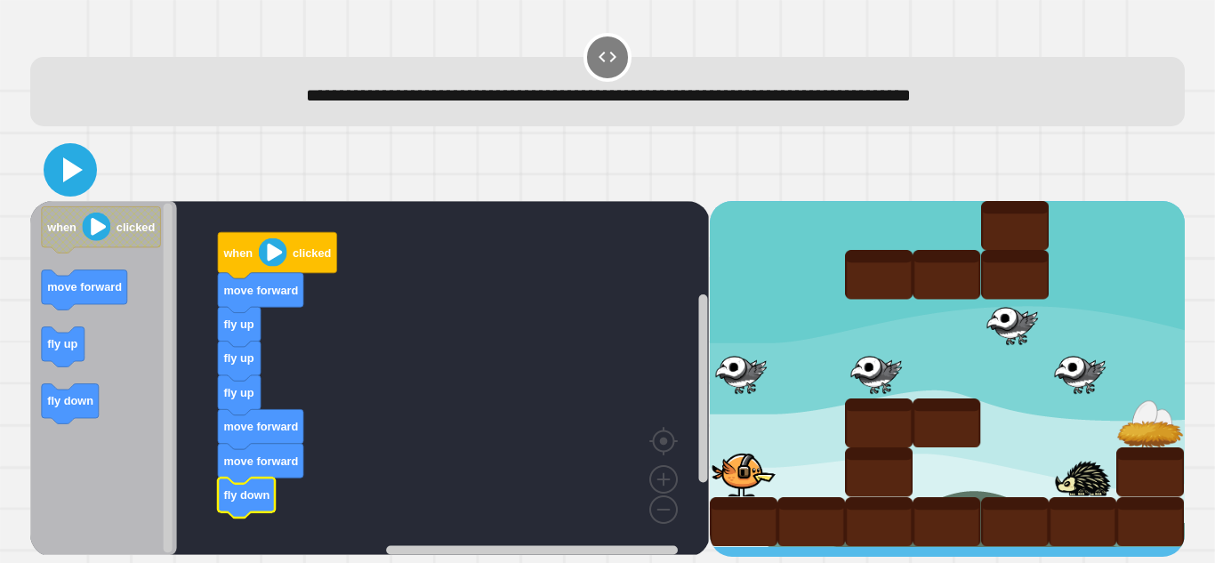
click at [55, 168] on icon at bounding box center [70, 170] width 43 height 43
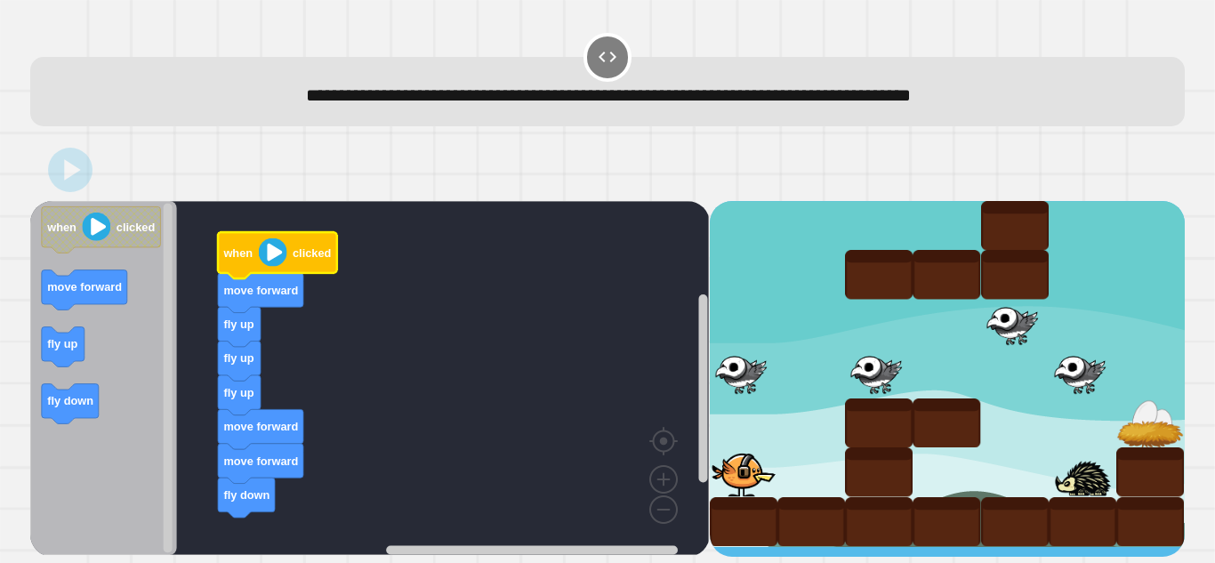
click at [261, 253] on image "Blockly Workspace" at bounding box center [273, 252] width 28 height 28
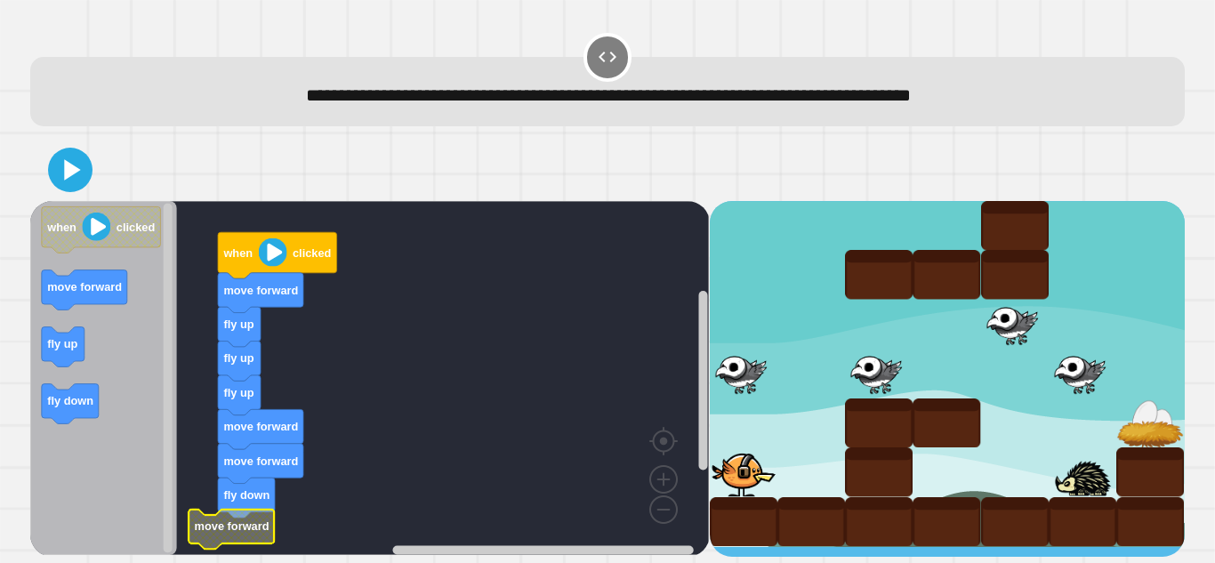
click at [230, 537] on icon "Blockly Workspace" at bounding box center [231, 530] width 85 height 40
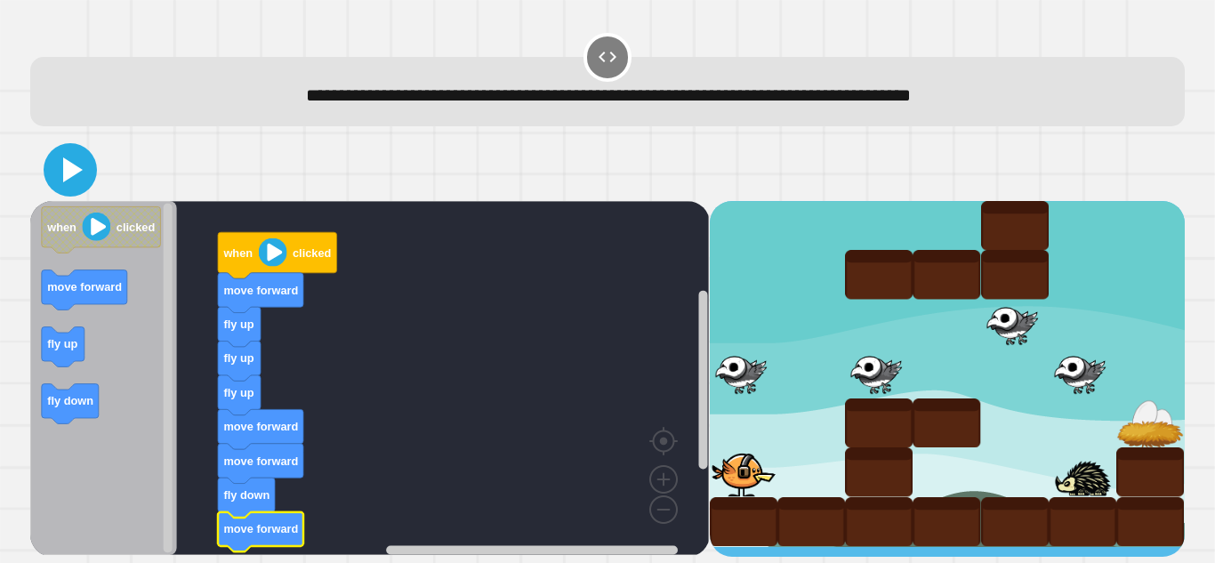
click at [78, 188] on icon at bounding box center [70, 170] width 43 height 43
click at [270, 253] on image "Blockly Workspace" at bounding box center [273, 252] width 28 height 28
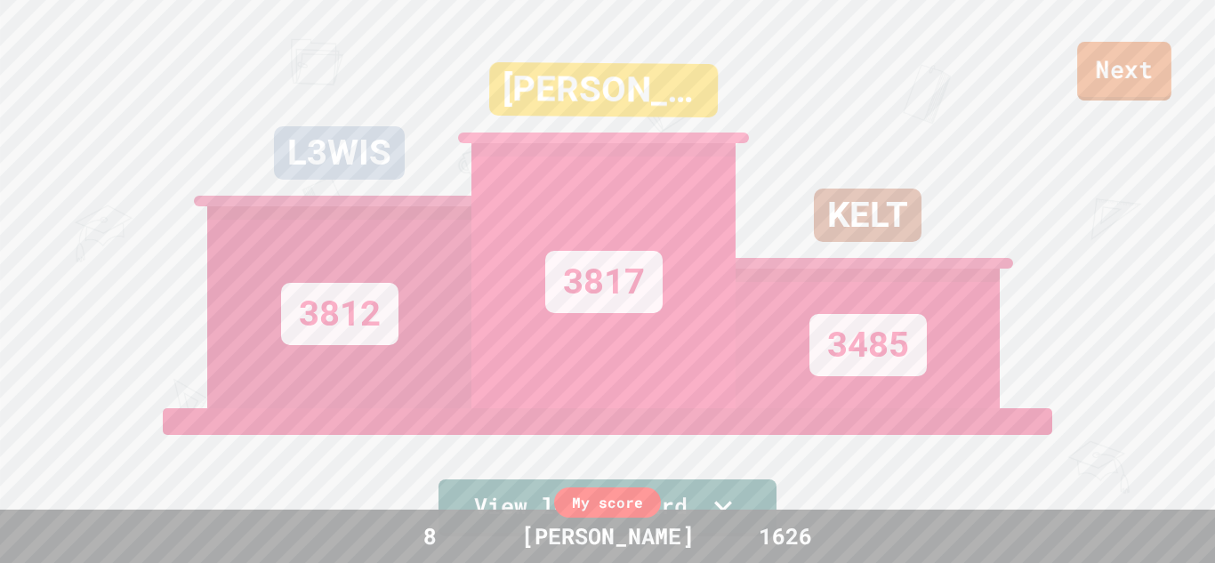
click at [1083, 85] on link "Next" at bounding box center [1124, 71] width 94 height 59
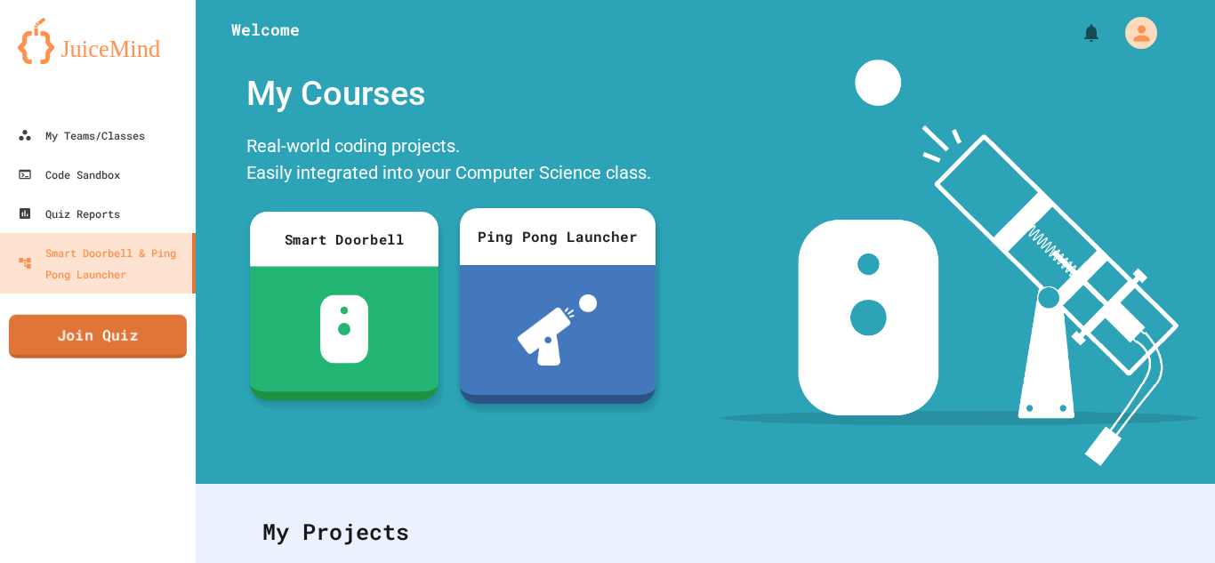
click at [159, 328] on link "Join Quiz" at bounding box center [98, 337] width 178 height 44
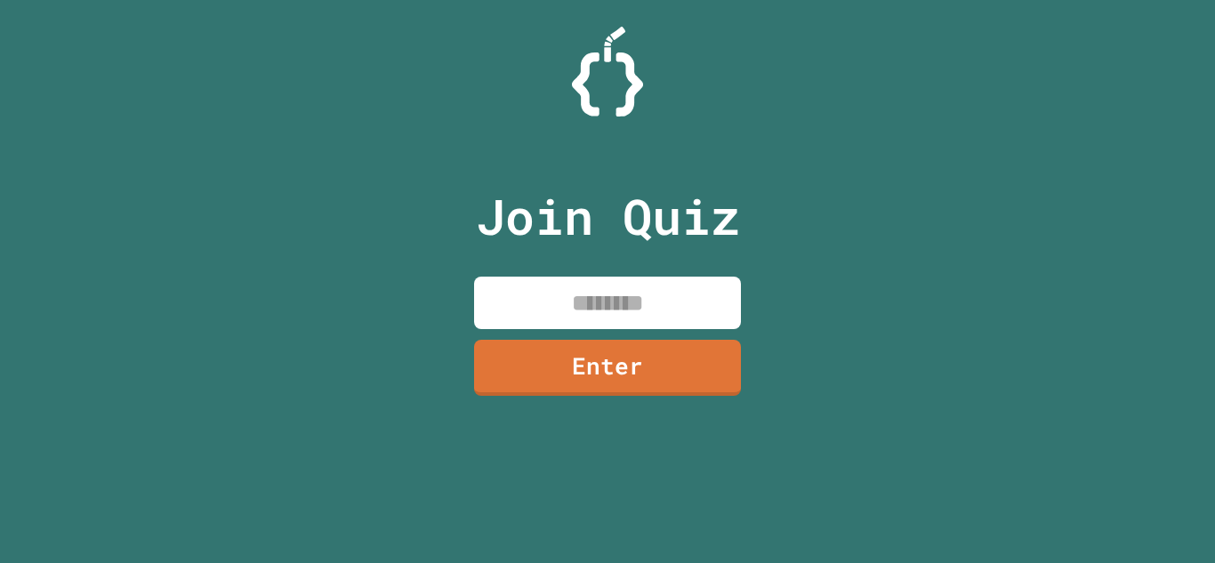
click at [566, 312] on input at bounding box center [607, 303] width 267 height 52
type input "********"
click at [630, 388] on link "Enter" at bounding box center [607, 365] width 263 height 59
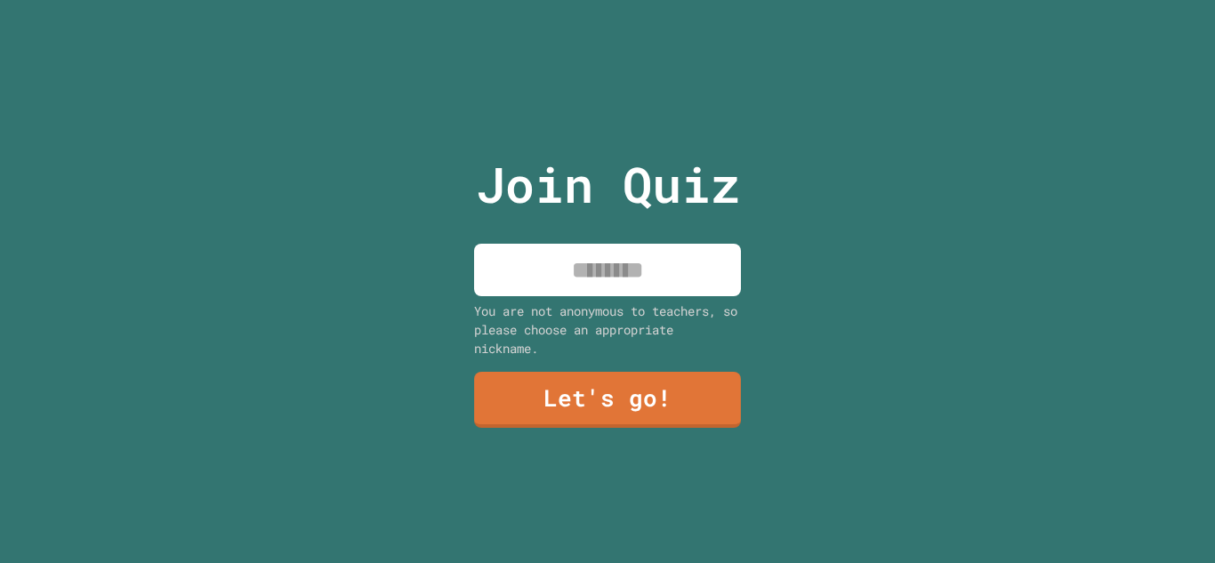
click at [676, 271] on input at bounding box center [607, 270] width 267 height 52
type input "*******"
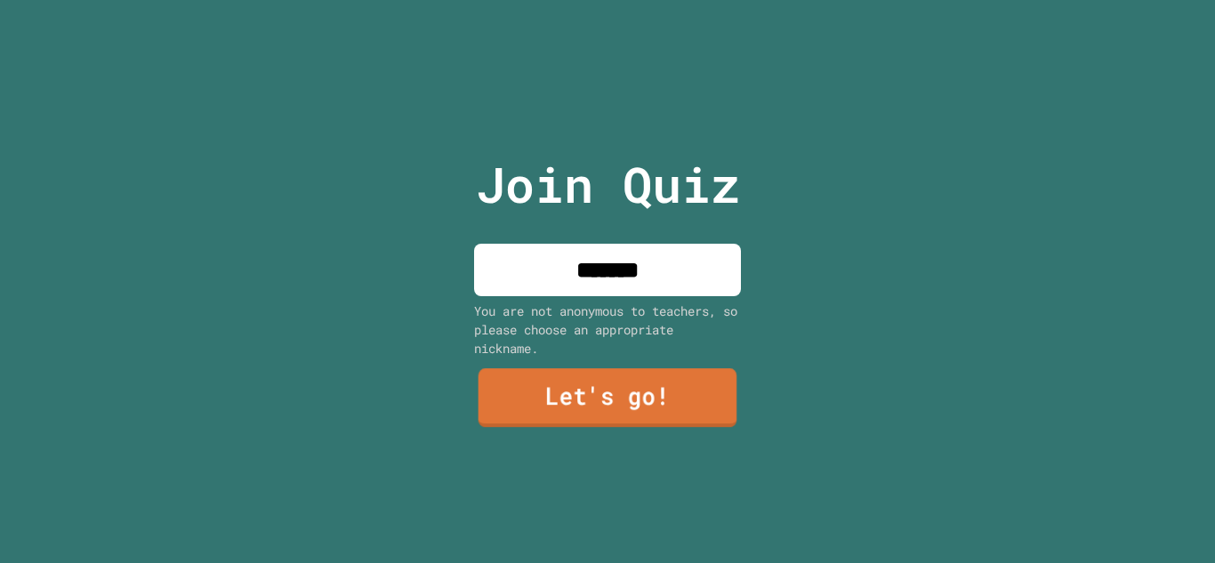
click at [679, 388] on link "Let's go!" at bounding box center [607, 397] width 259 height 59
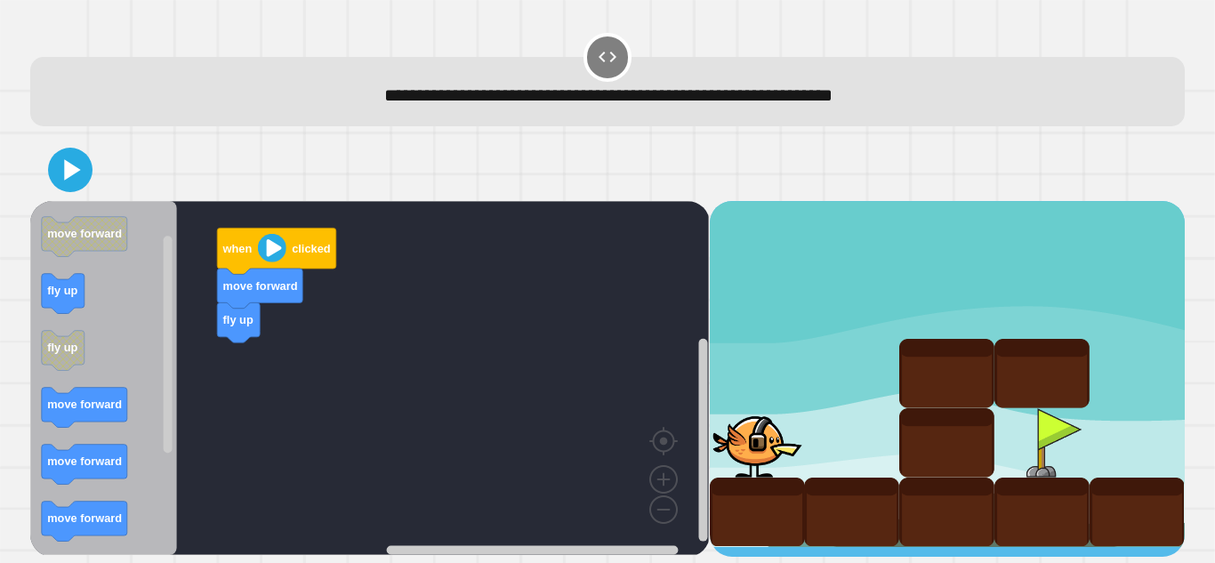
click at [213, 348] on div "when clicked move forward fly up when clicked move forward fly up fly up move f…" at bounding box center [369, 379] width 679 height 356
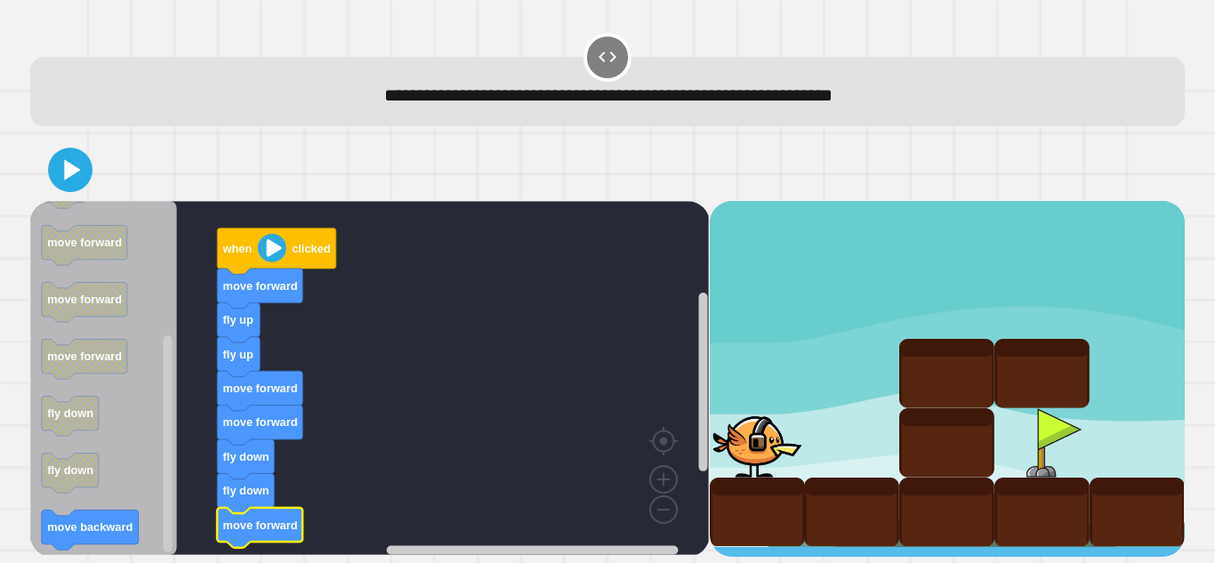
click at [279, 250] on image "Blockly Workspace" at bounding box center [272, 248] width 28 height 28
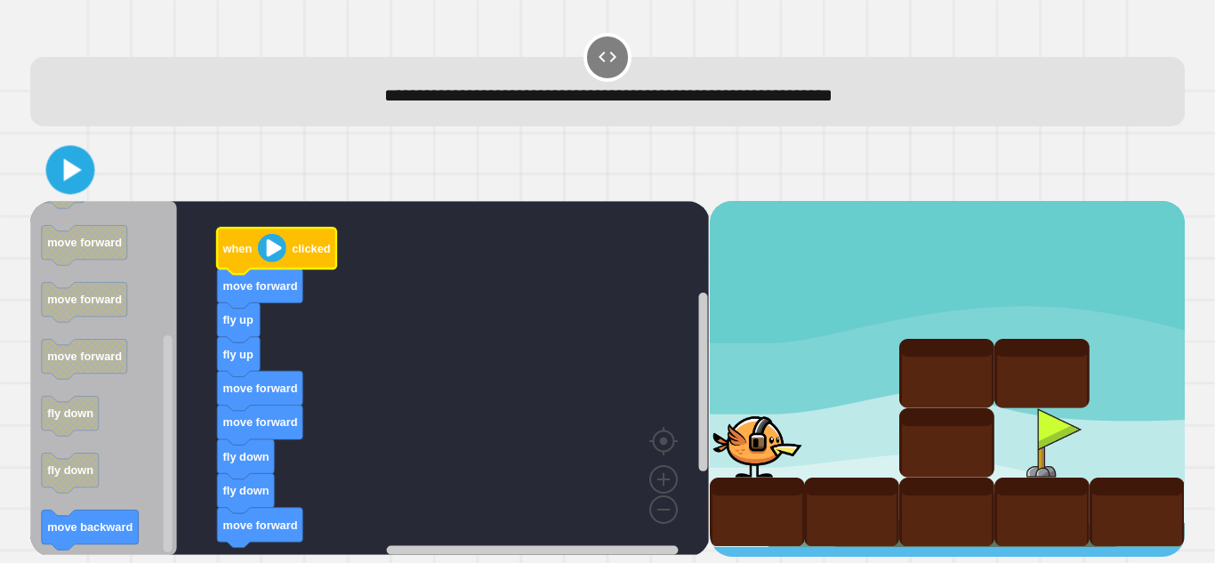
click at [44, 141] on div at bounding box center [607, 170] width 1154 height 62
click at [62, 165] on icon at bounding box center [71, 169] width 38 height 38
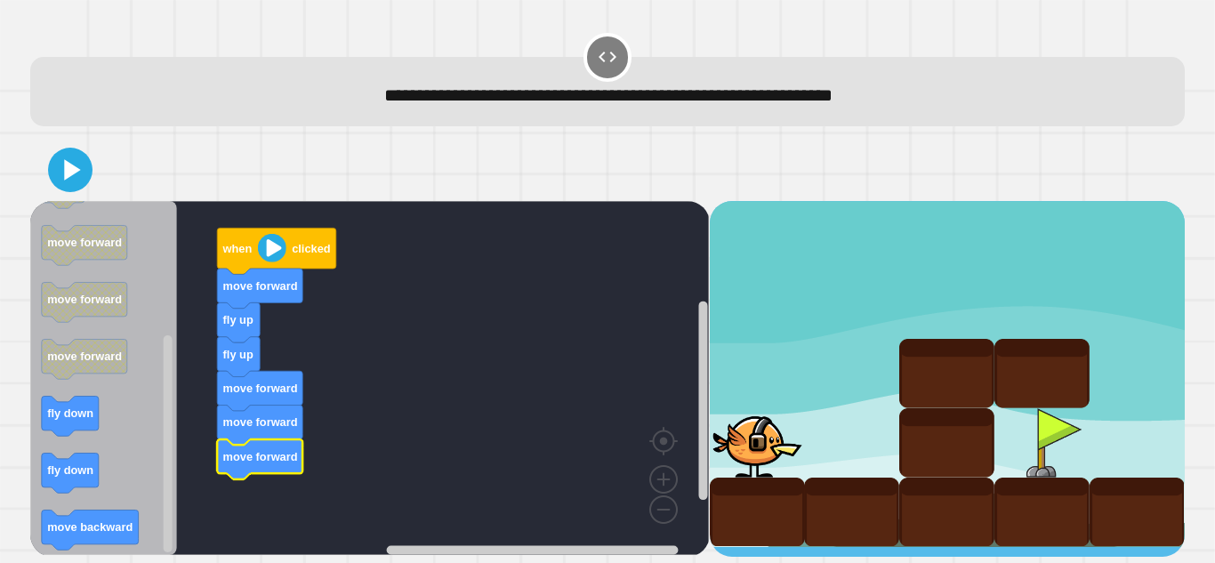
click at [101, 424] on icon "Blockly Workspace" at bounding box center [103, 378] width 147 height 354
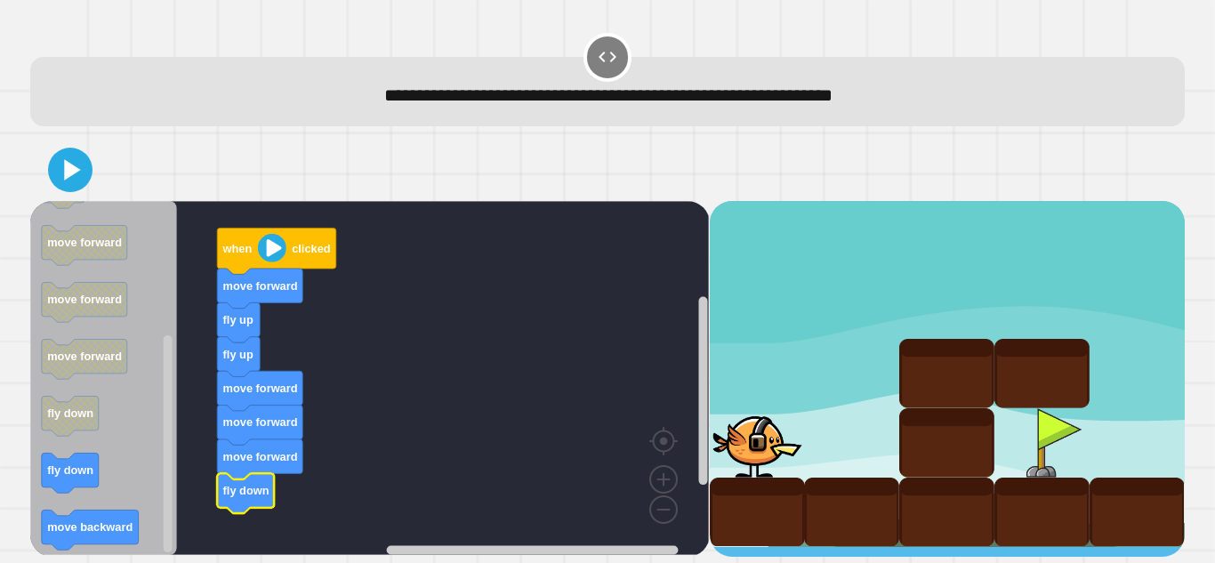
click at [109, 479] on icon "Blockly Workspace" at bounding box center [103, 378] width 147 height 354
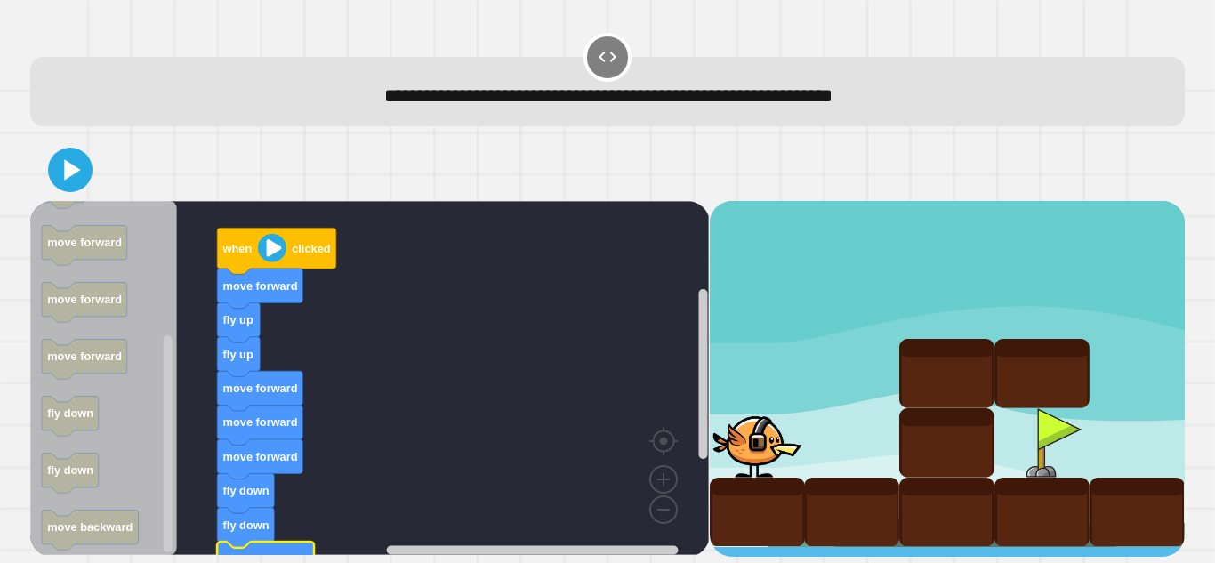
click at [279, 261] on image "Blockly Workspace" at bounding box center [272, 248] width 28 height 28
click at [88, 178] on icon at bounding box center [70, 170] width 36 height 36
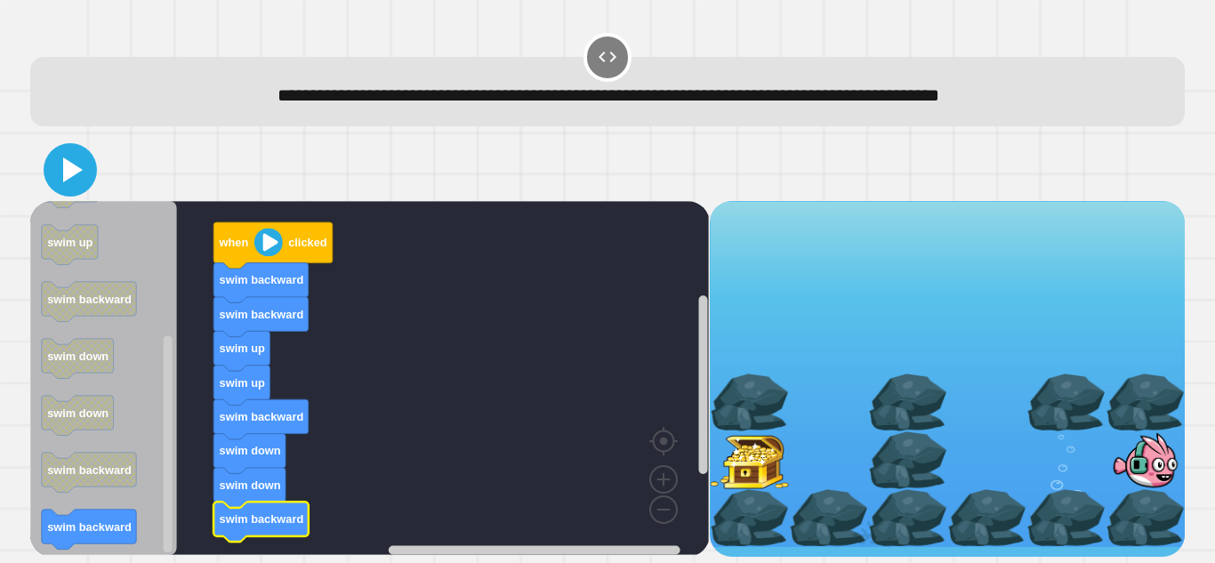
click at [62, 190] on icon at bounding box center [70, 170] width 43 height 43
click at [271, 242] on image "Blockly Workspace" at bounding box center [268, 242] width 28 height 28
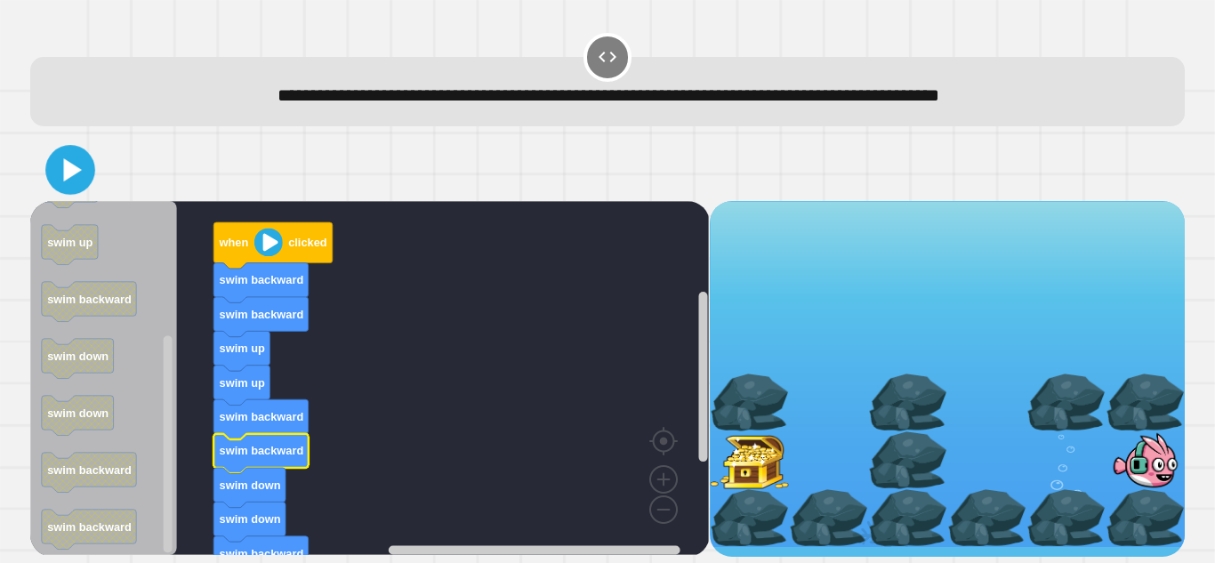
click at [84, 174] on icon at bounding box center [71, 170] width 40 height 40
click at [277, 253] on image "Blockly Workspace" at bounding box center [268, 242] width 28 height 28
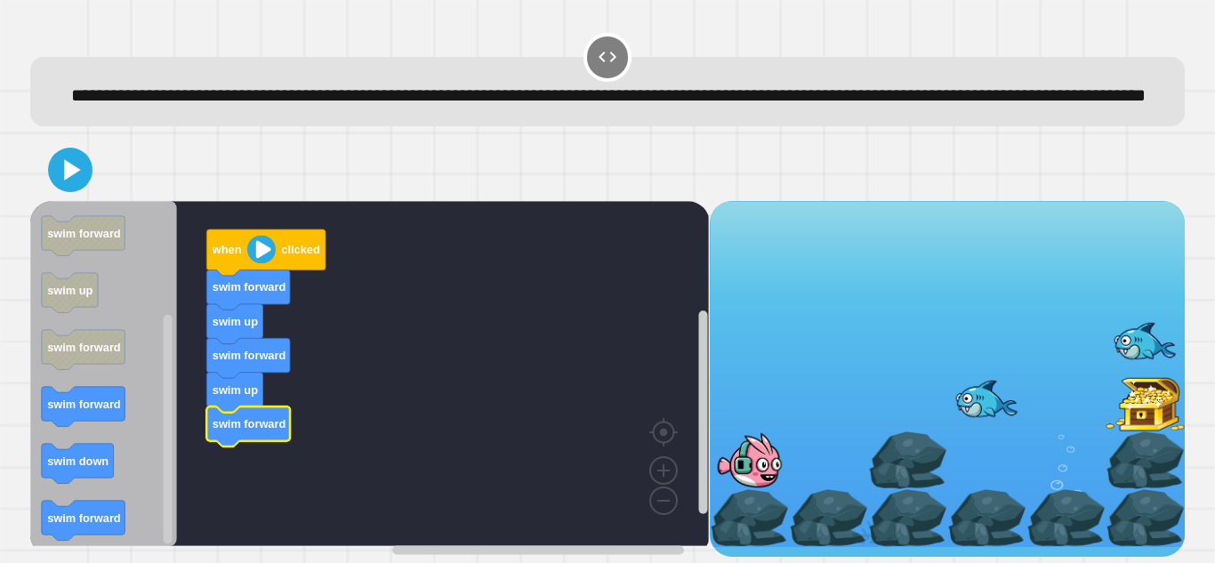
click at [91, 463] on icon "Blockly Workspace" at bounding box center [103, 373] width 147 height 345
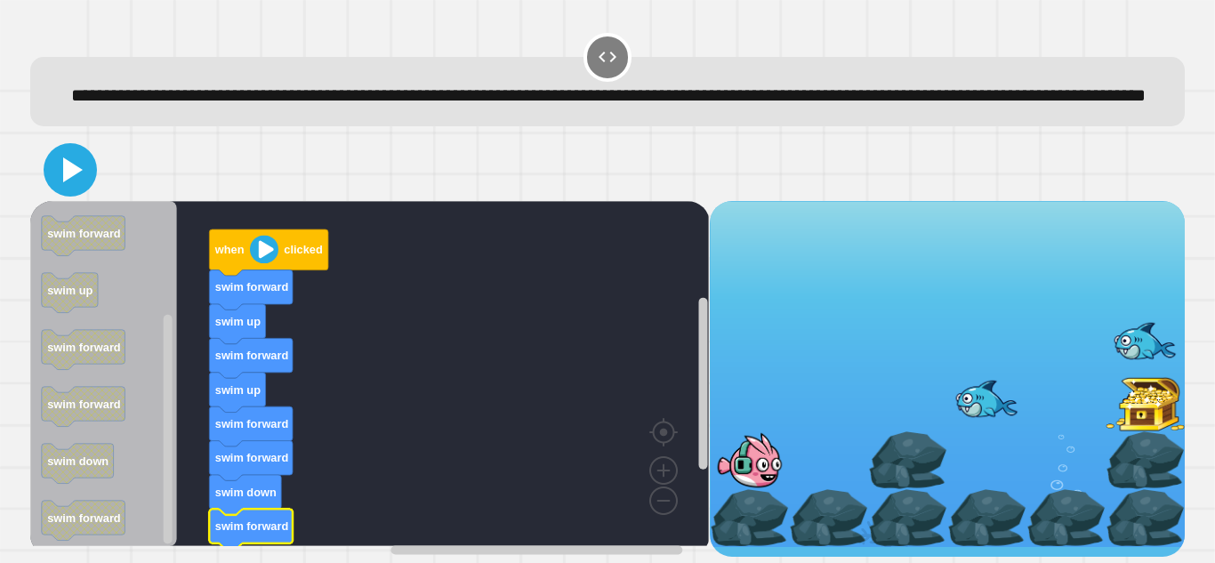
click at [84, 191] on icon at bounding box center [70, 170] width 43 height 43
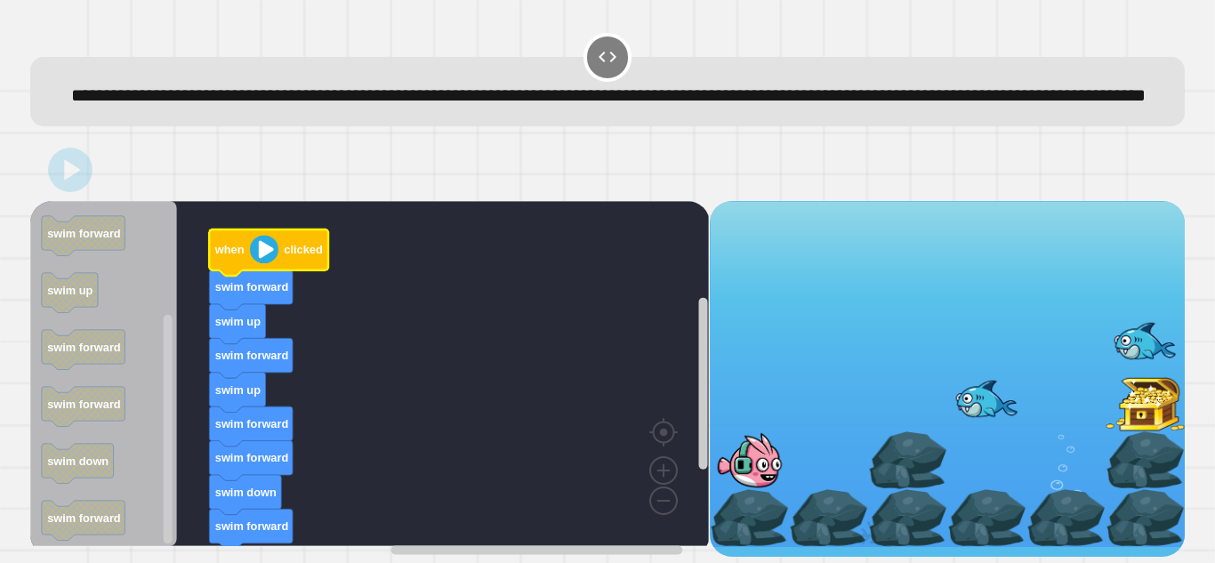
click at [292, 256] on text "clicked" at bounding box center [304, 249] width 38 height 13
click at [268, 263] on image "Blockly Workspace" at bounding box center [264, 249] width 28 height 28
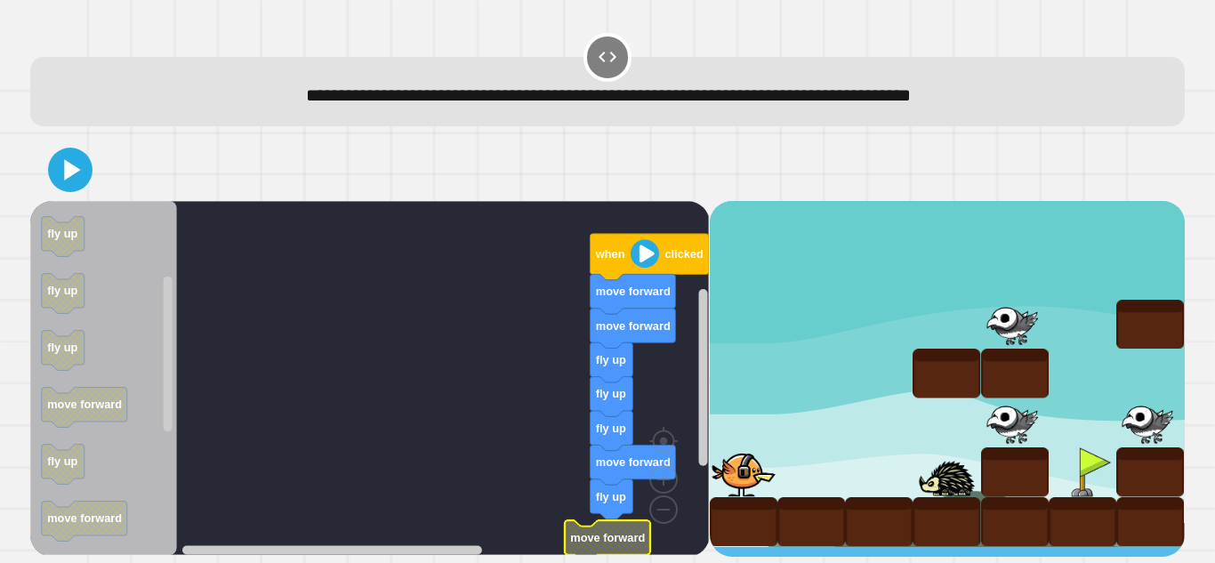
click at [358, 531] on div "when clicked move forward move forward fly up fly up fly up move forward fly up…" at bounding box center [369, 379] width 679 height 356
click at [644, 258] on image "Blockly Workspace" at bounding box center [645, 253] width 28 height 28
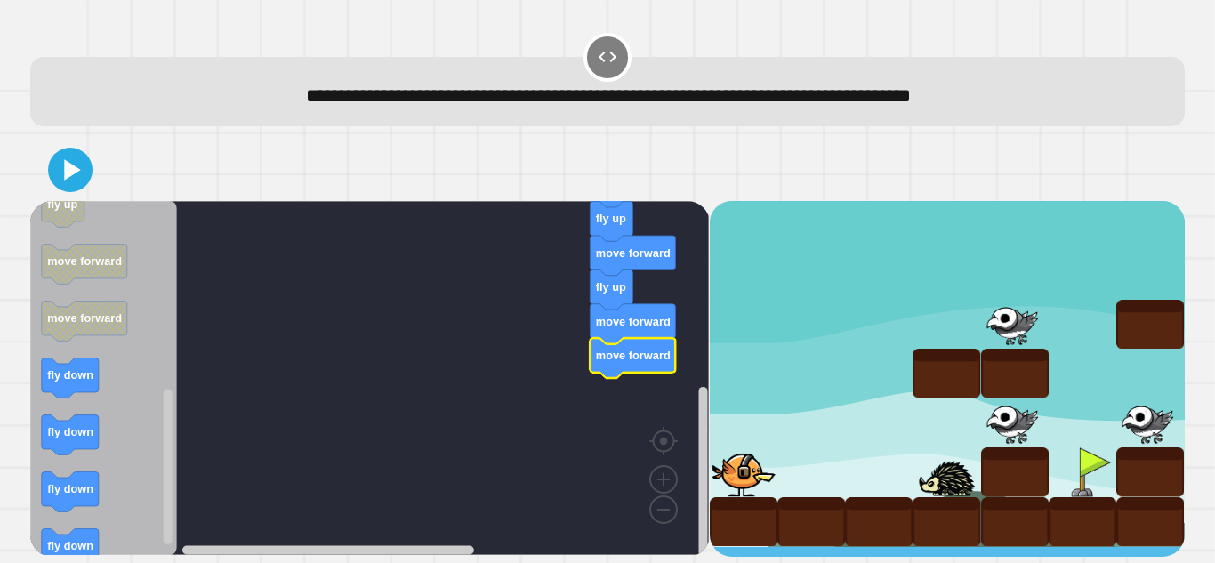
click at [181, 334] on rect "Blockly Workspace" at bounding box center [369, 378] width 679 height 354
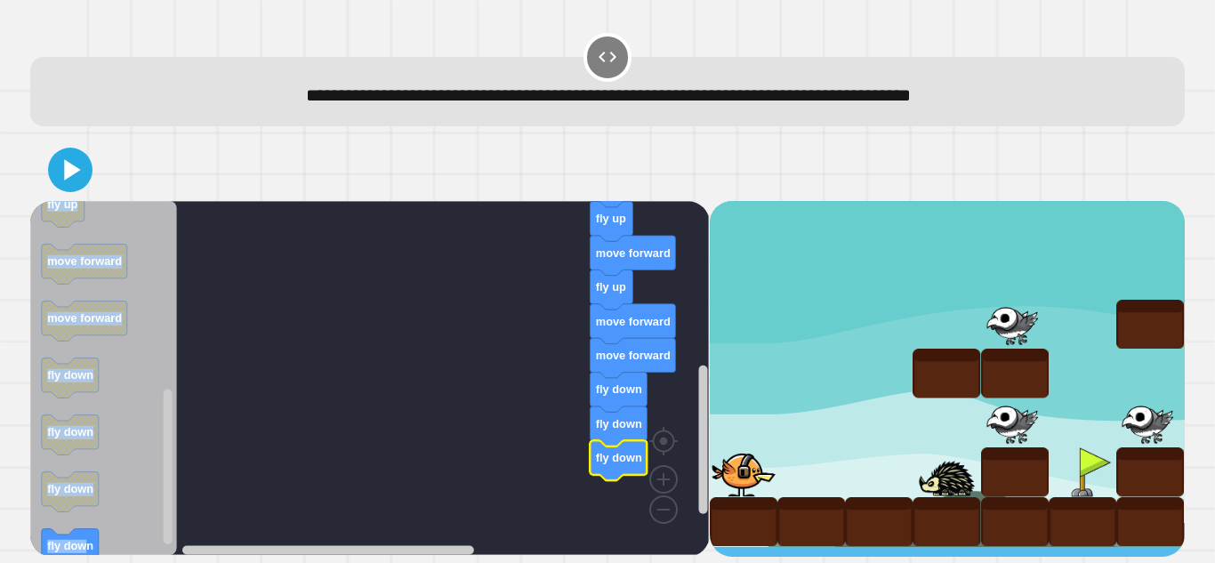
click at [83, 550] on div "when clicked move forward move forward fly up fly up fly up move forward fly up…" at bounding box center [607, 348] width 1166 height 430
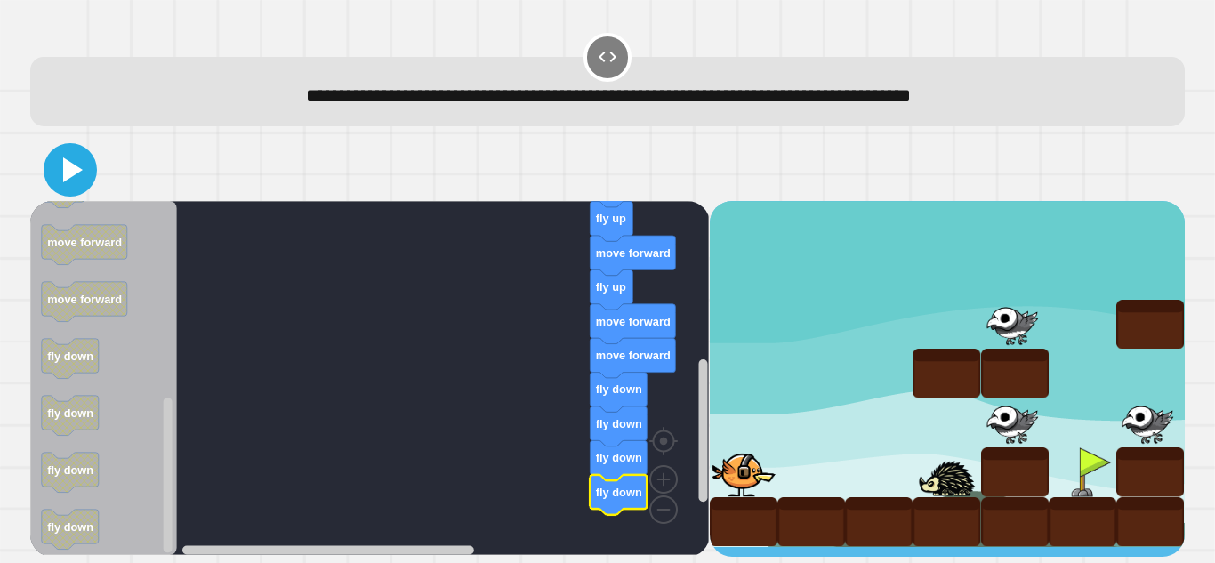
click at [60, 159] on icon at bounding box center [70, 170] width 43 height 43
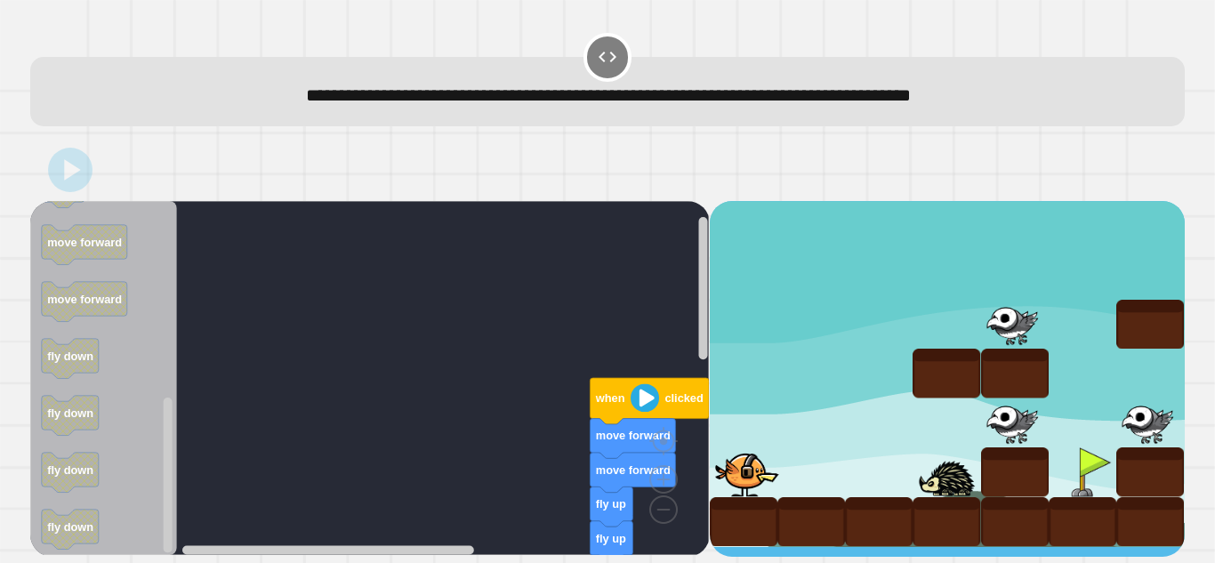
click at [641, 397] on image "Blockly Workspace" at bounding box center [645, 397] width 28 height 28
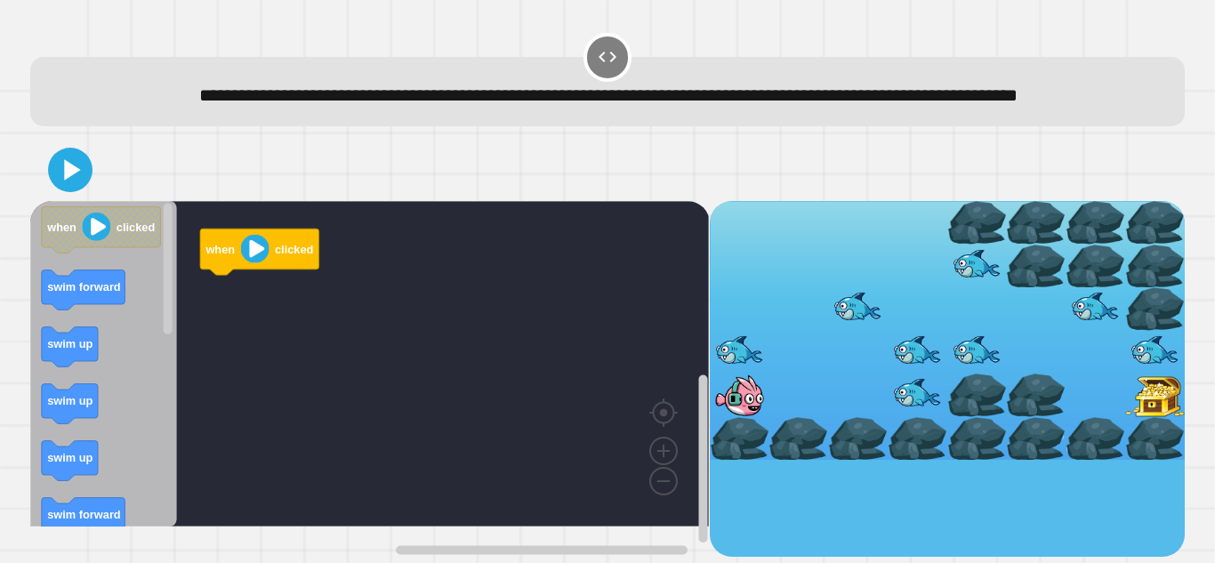
click at [169, 318] on div "when clicked when clicked swim forward swim up swim up swim up swim forward swi…" at bounding box center [369, 379] width 679 height 356
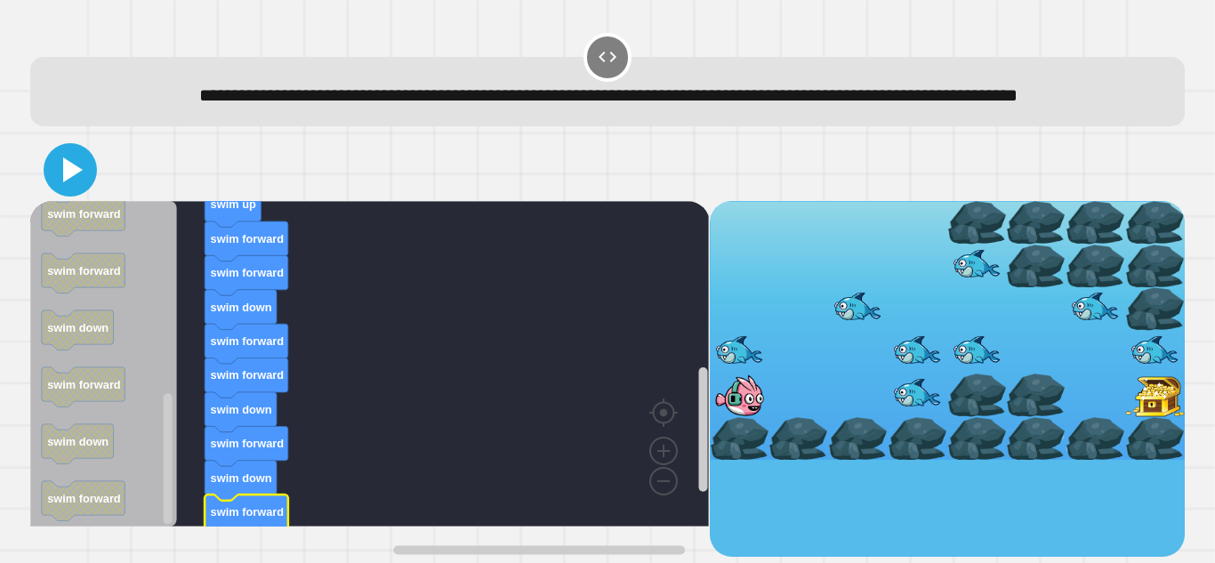
click at [66, 182] on icon at bounding box center [73, 169] width 20 height 25
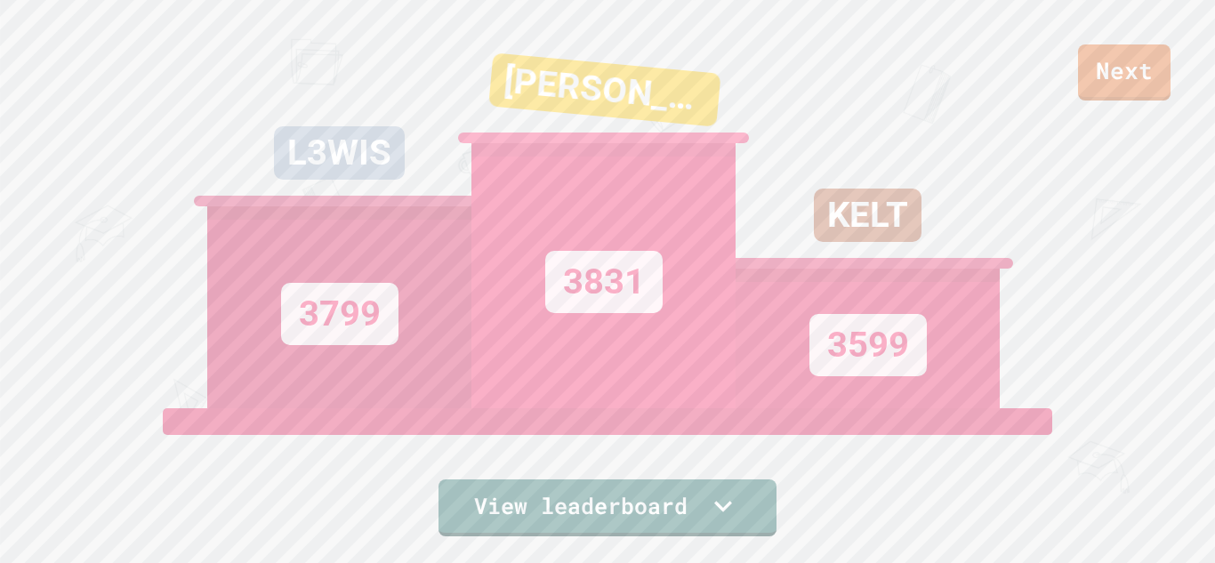
click at [1068, 69] on div "Next" at bounding box center [607, 50] width 1215 height 100
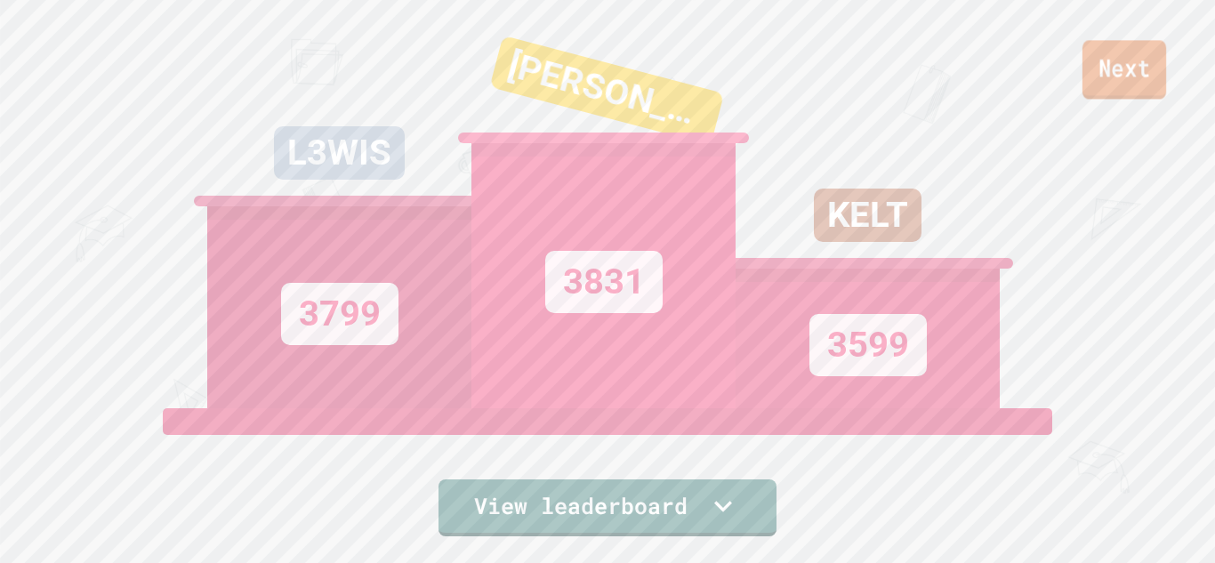
click at [1110, 80] on link "Next" at bounding box center [1124, 69] width 84 height 59
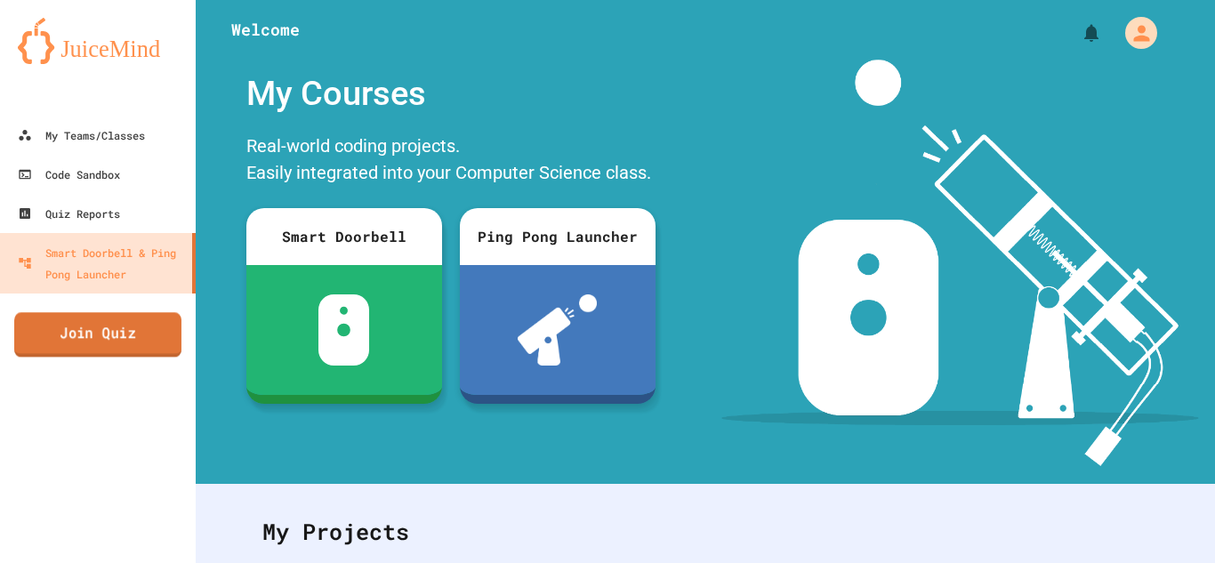
click at [129, 330] on link "Join Quiz" at bounding box center [97, 334] width 167 height 44
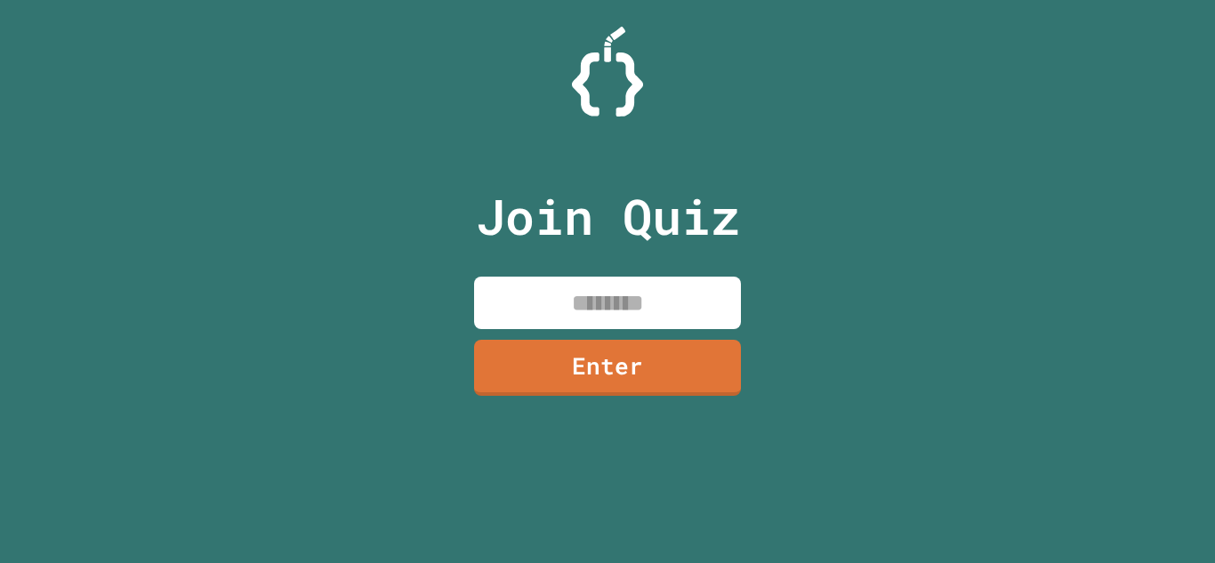
click at [599, 261] on div "Join Quiz Enter" at bounding box center [608, 281] width 300 height 474
click at [616, 317] on input at bounding box center [607, 303] width 267 height 52
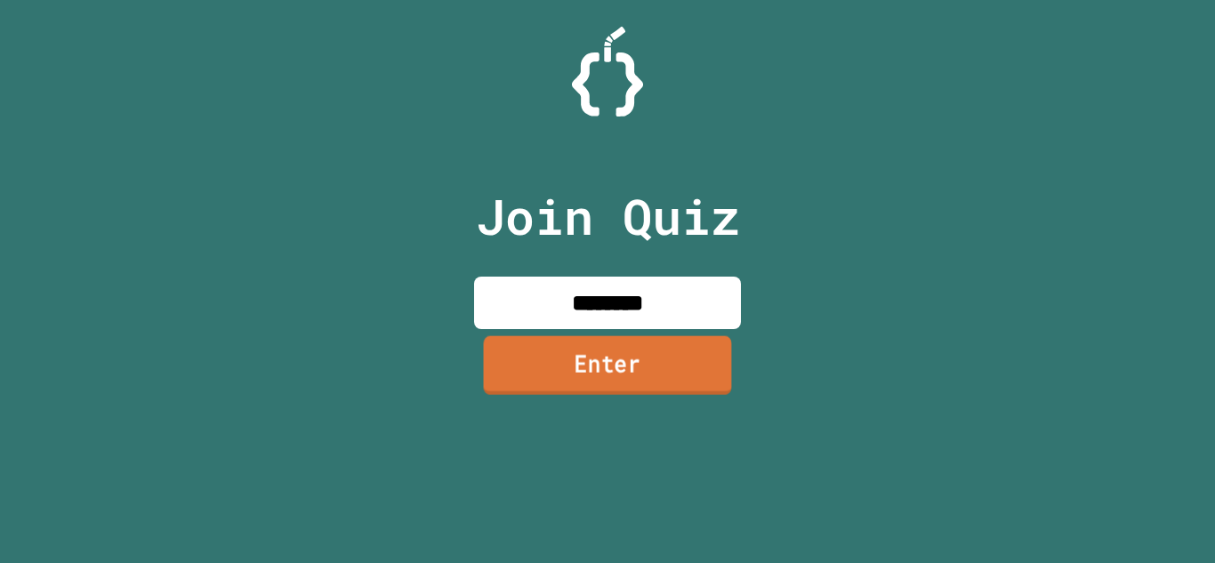
type input "********"
click at [642, 363] on link "Enter" at bounding box center [608, 364] width 248 height 59
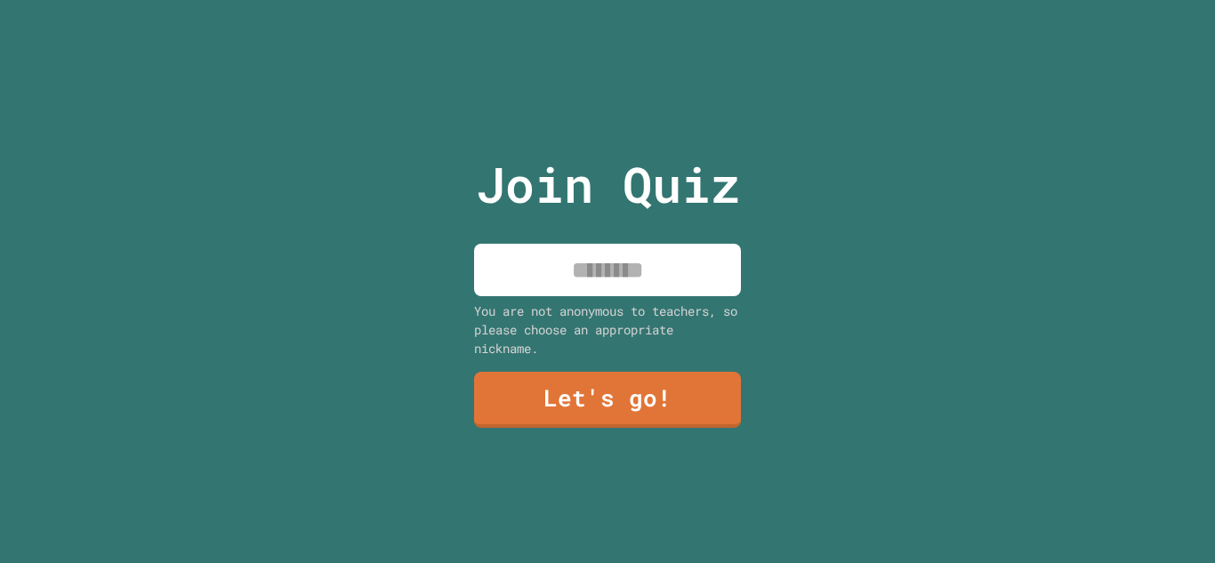
click at [665, 281] on input at bounding box center [607, 270] width 267 height 52
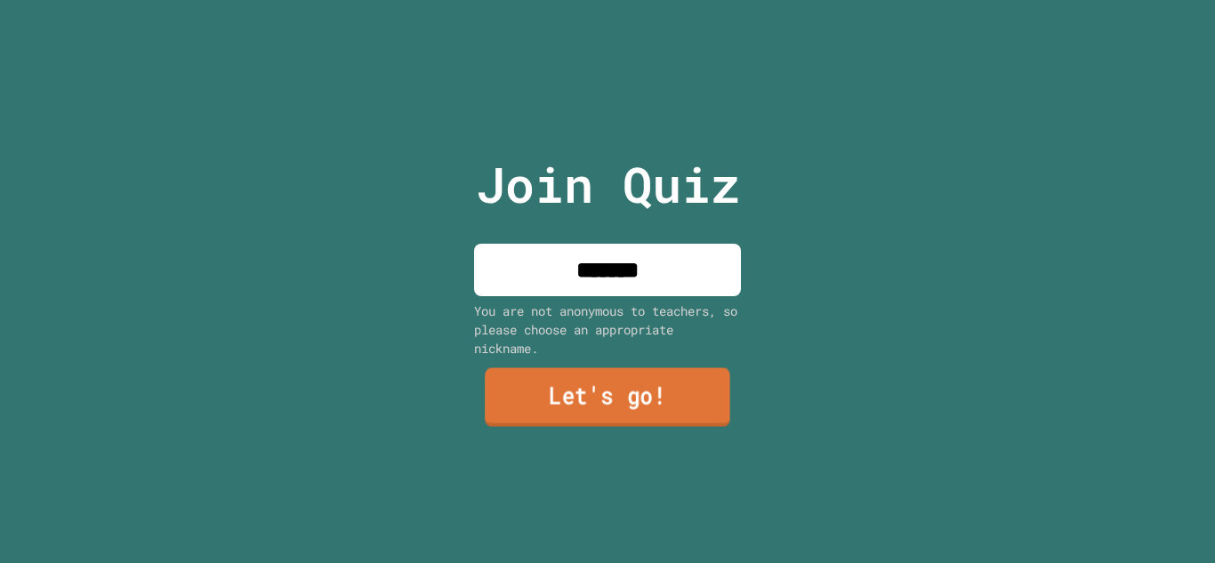
type input "*******"
click at [665, 396] on link "Let's go!" at bounding box center [607, 397] width 245 height 59
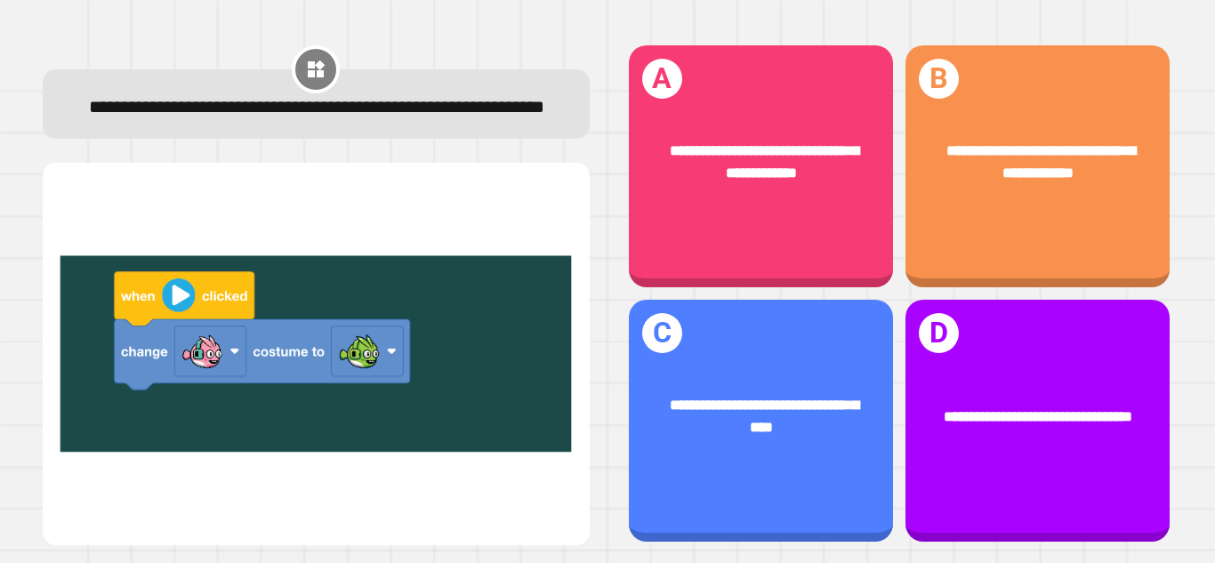
click at [382, 359] on img at bounding box center [315, 353] width 511 height 337
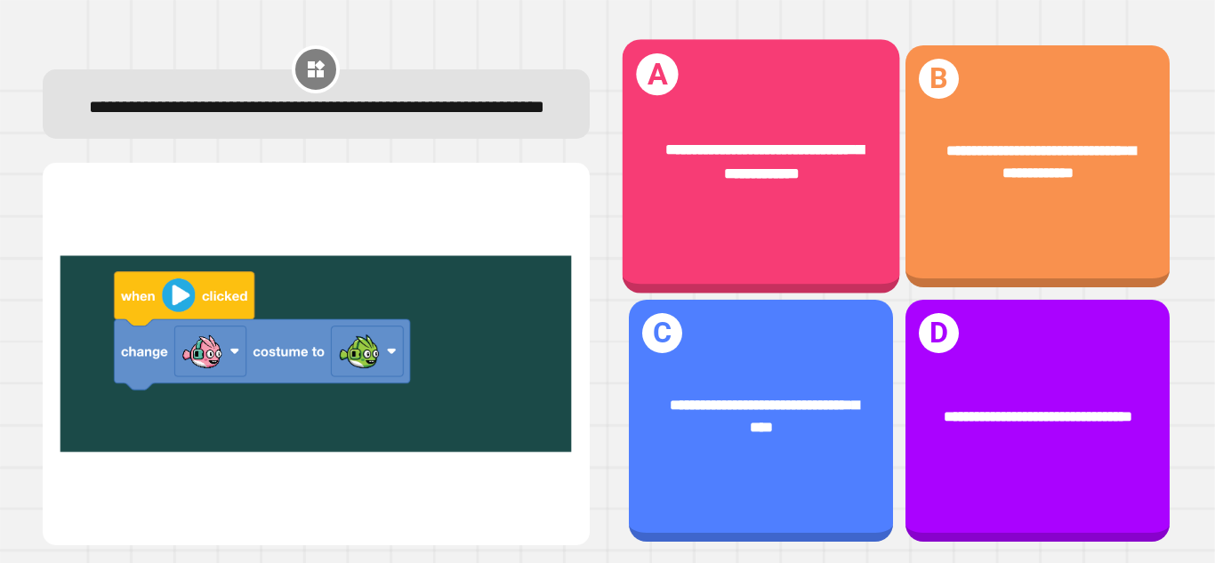
click at [825, 221] on div "**********" at bounding box center [760, 166] width 277 height 254
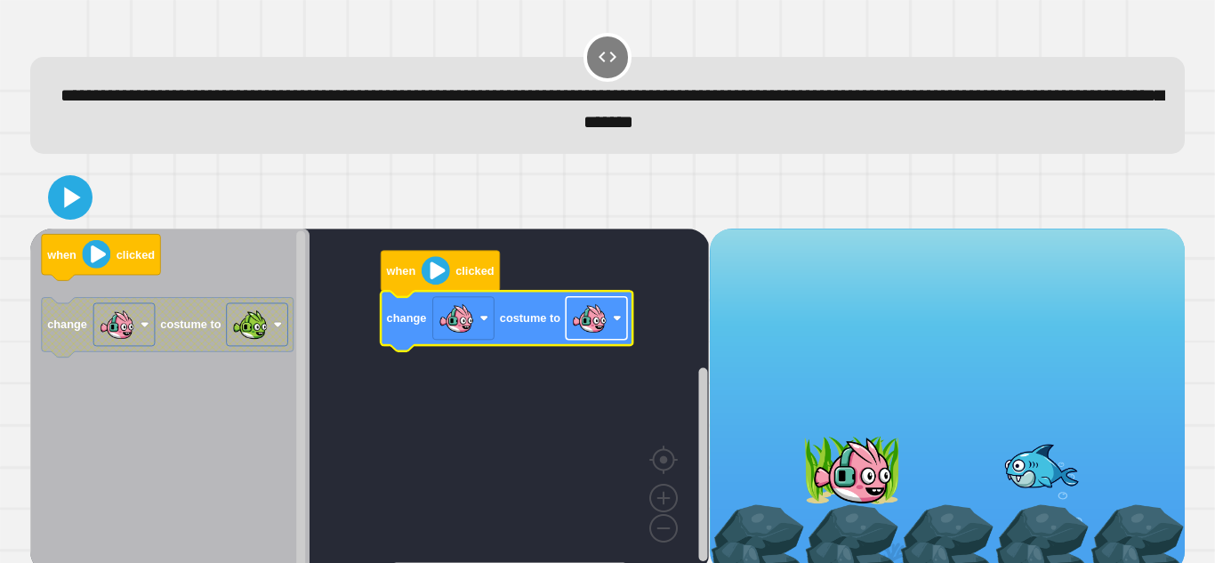
click at [606, 310] on image "Blockly Workspace" at bounding box center [590, 319] width 36 height 36
click at [105, 247] on image "Blockly Workspace" at bounding box center [97, 254] width 28 height 28
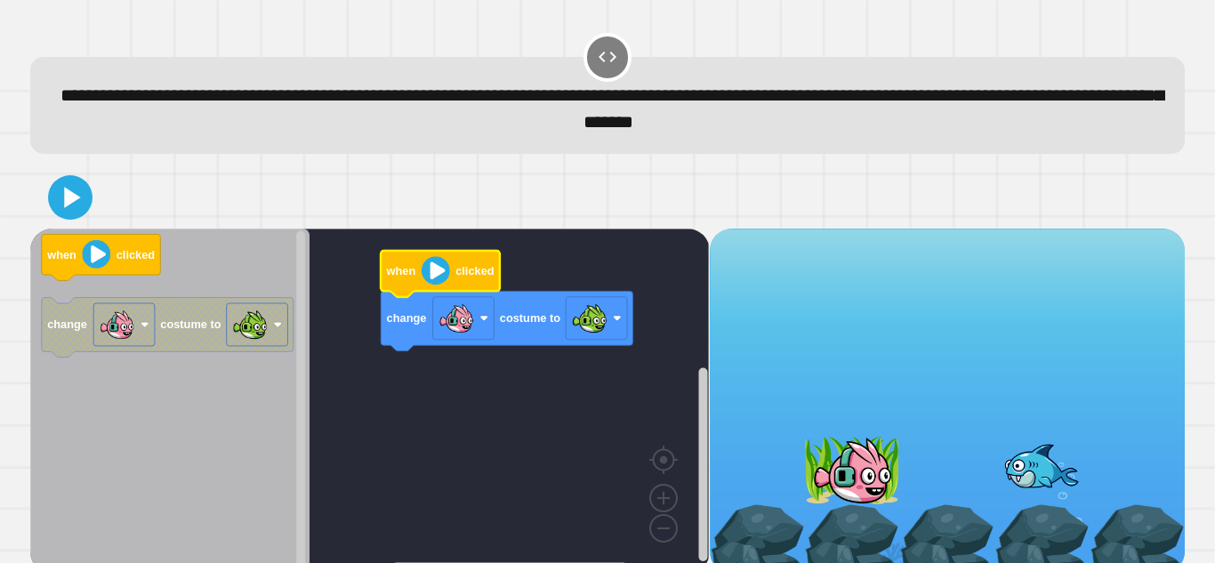
click at [430, 267] on image "Blockly Workspace" at bounding box center [436, 270] width 28 height 28
click at [106, 254] on image "Blockly Workspace" at bounding box center [97, 254] width 28 height 28
click at [76, 206] on icon at bounding box center [70, 197] width 41 height 41
click at [430, 277] on image "Blockly Workspace" at bounding box center [436, 270] width 28 height 28
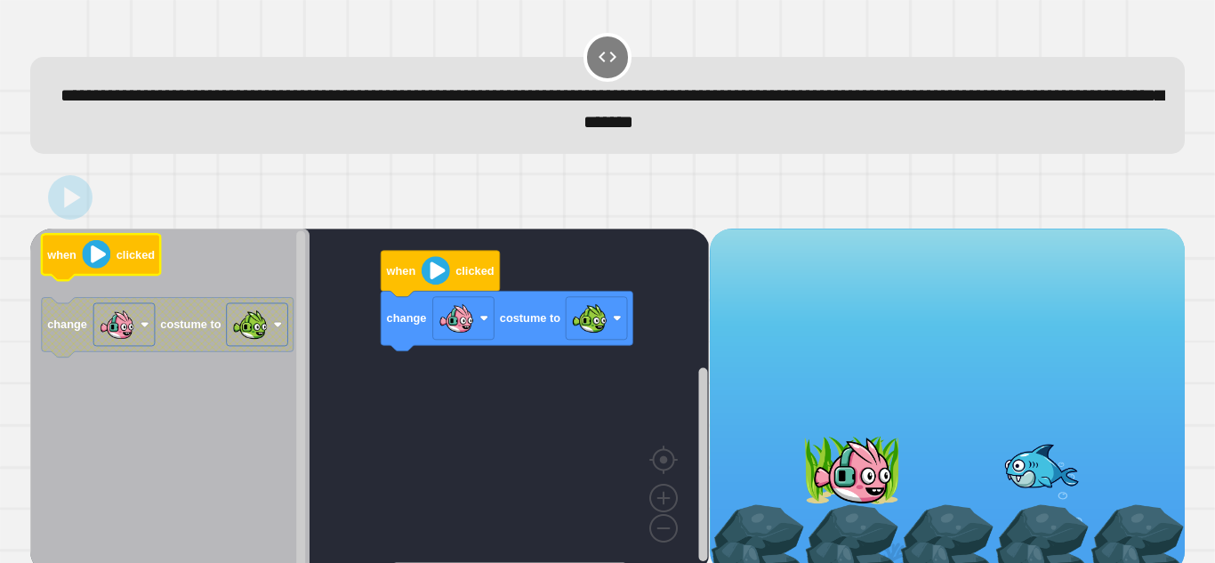
click at [97, 248] on image "Blockly Workspace" at bounding box center [97, 254] width 28 height 28
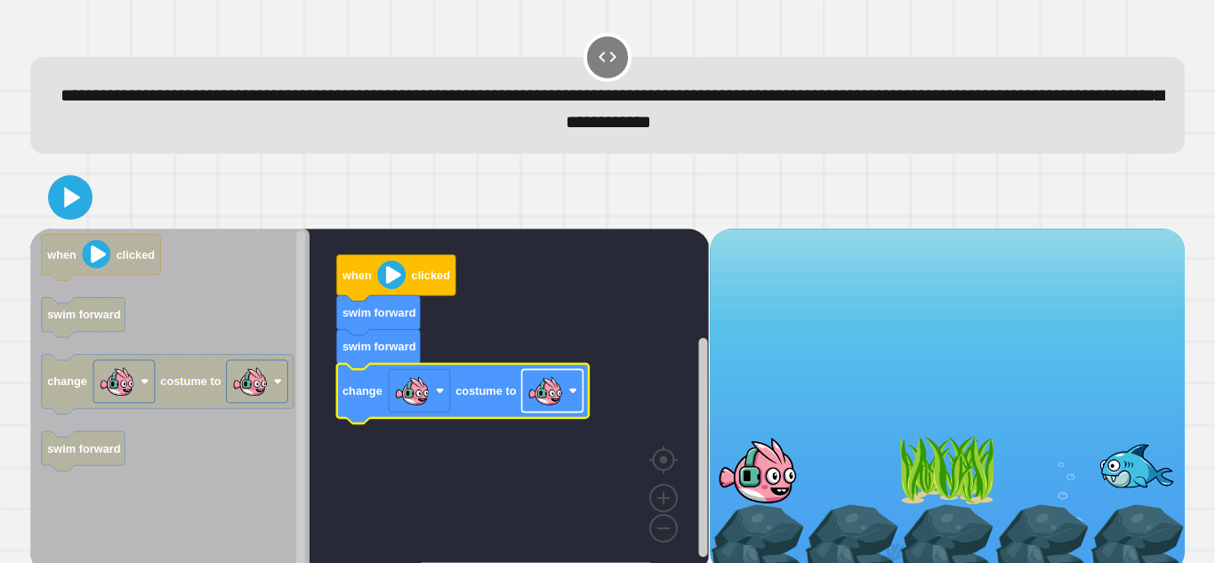
click at [551, 392] on image "Blockly Workspace" at bounding box center [545, 391] width 36 height 36
click at [78, 207] on icon at bounding box center [71, 197] width 38 height 38
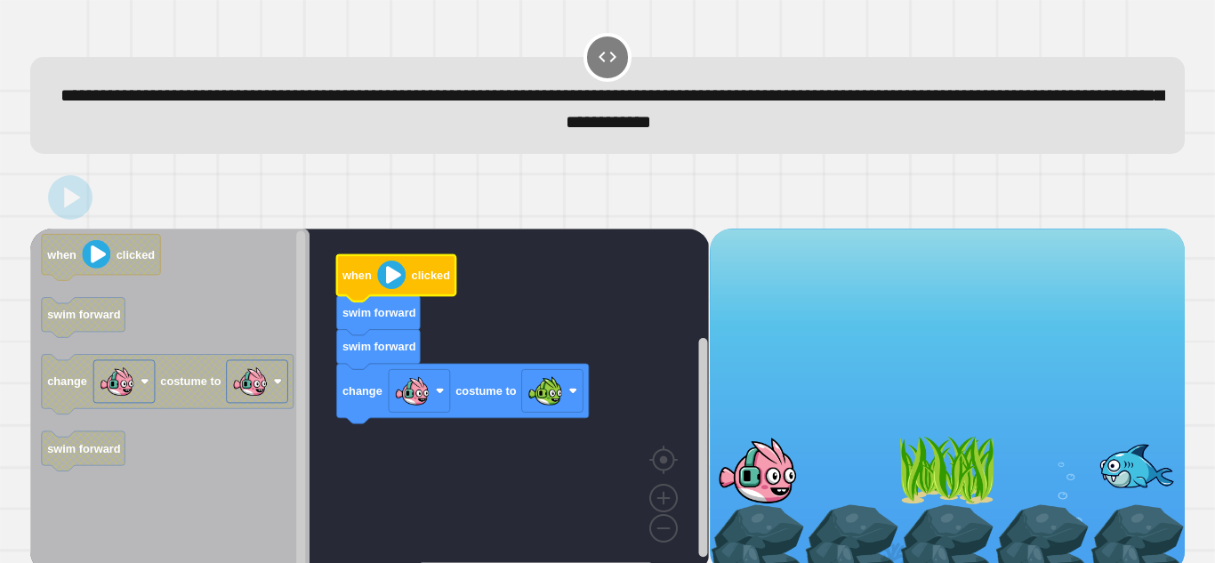
click at [393, 277] on image "Blockly Workspace" at bounding box center [391, 275] width 28 height 28
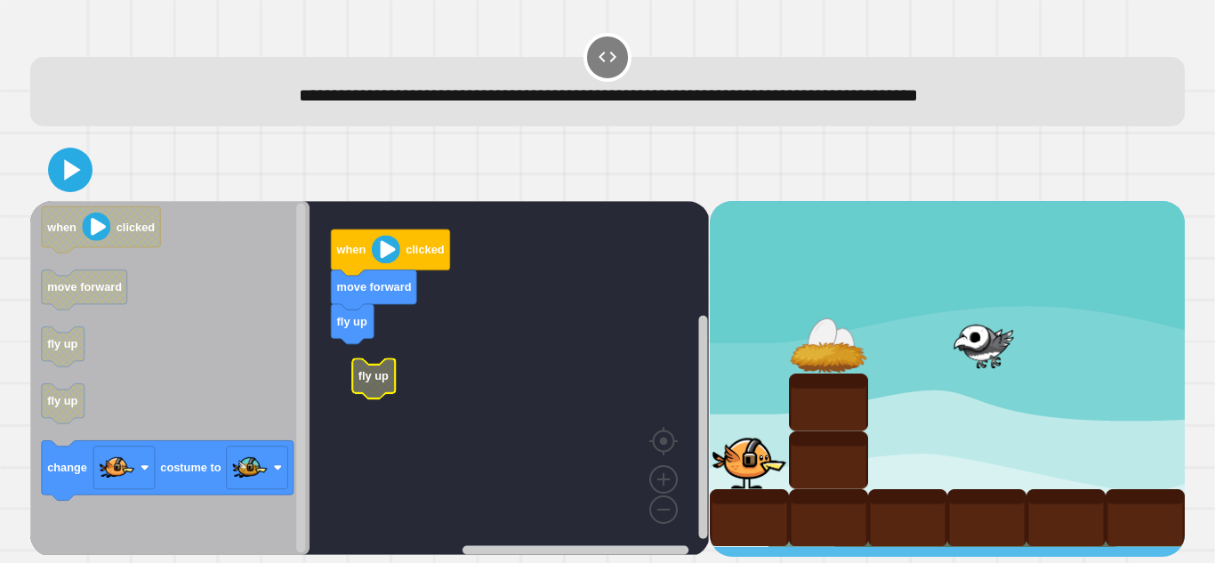
click at [361, 369] on icon "Blockly Workspace" at bounding box center [374, 378] width 43 height 40
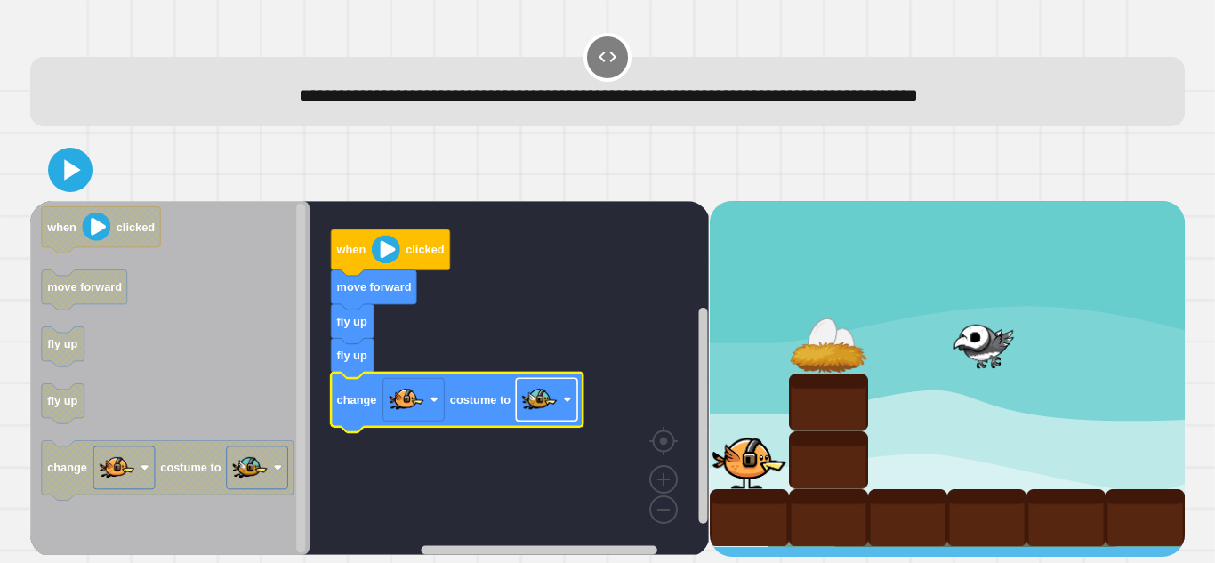
click at [567, 406] on rect "Blockly Workspace" at bounding box center [546, 399] width 61 height 43
click at [72, 170] on icon at bounding box center [72, 169] width 16 height 20
click at [379, 255] on image "Blockly Workspace" at bounding box center [386, 249] width 28 height 28
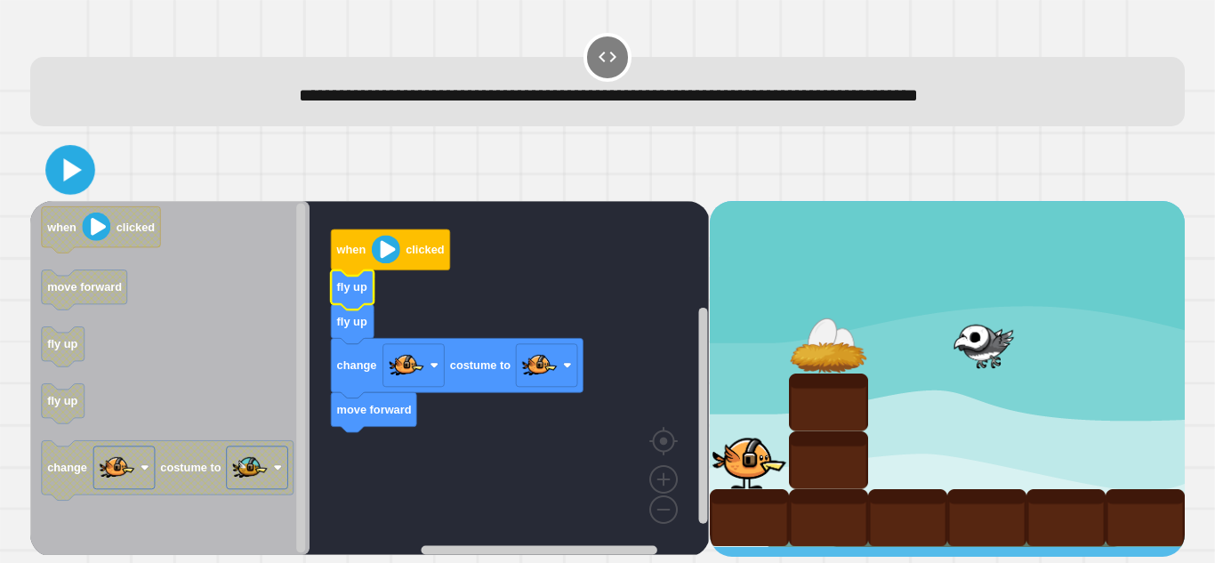
click at [78, 179] on icon at bounding box center [71, 170] width 40 height 40
click at [555, 363] on image "Blockly Workspace" at bounding box center [540, 366] width 36 height 36
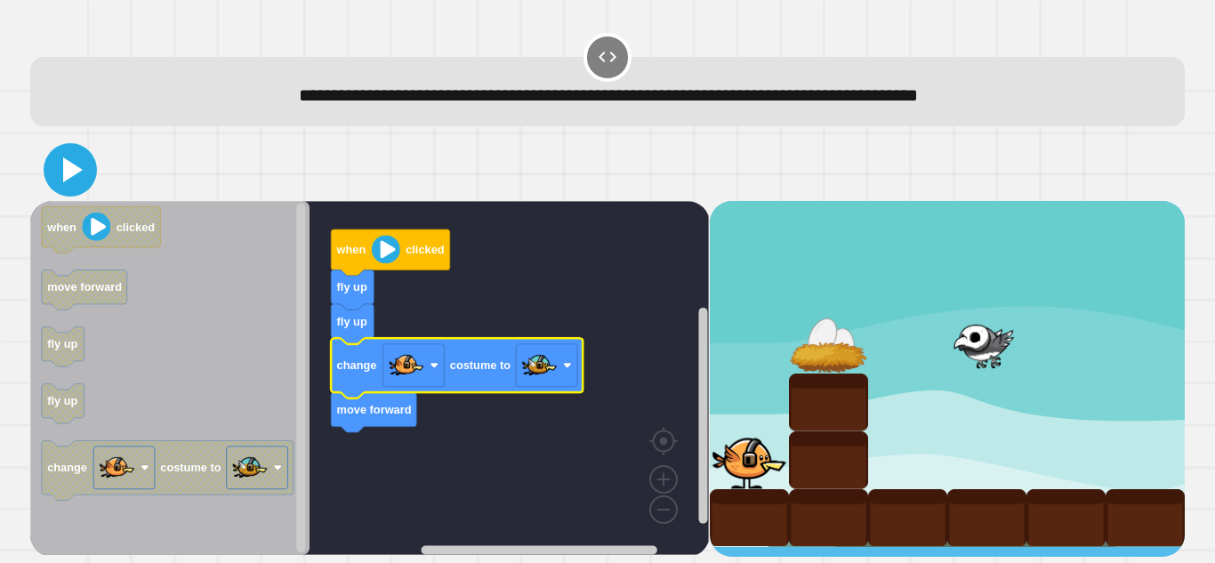
click at [55, 165] on icon at bounding box center [70, 170] width 43 height 43
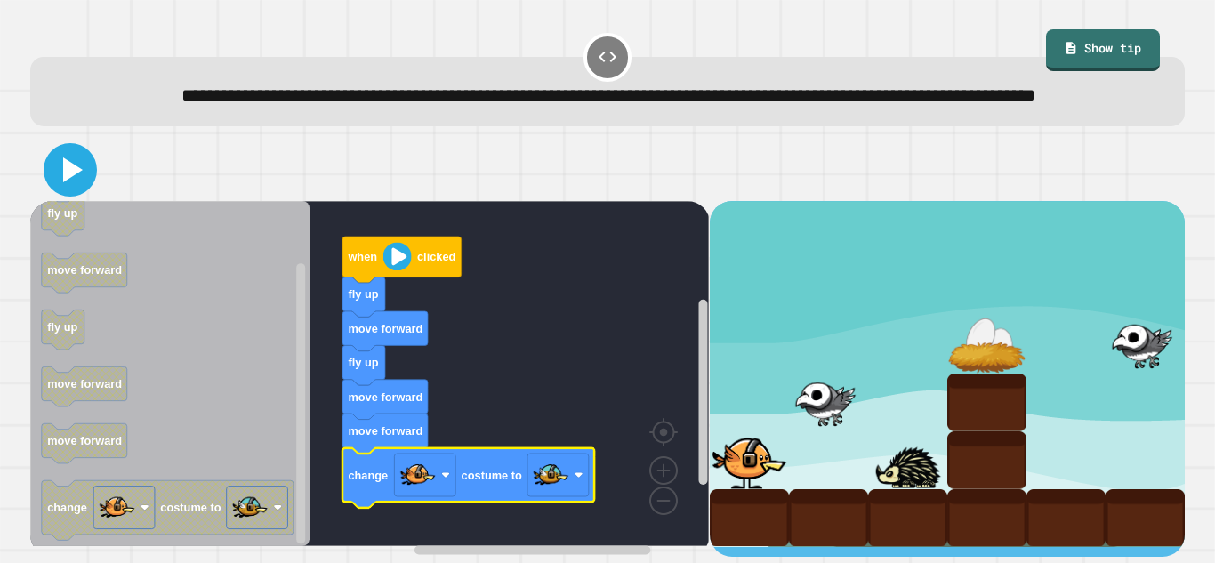
click at [74, 190] on icon at bounding box center [70, 170] width 43 height 43
click at [393, 270] on image "Blockly Workspace" at bounding box center [397, 256] width 28 height 28
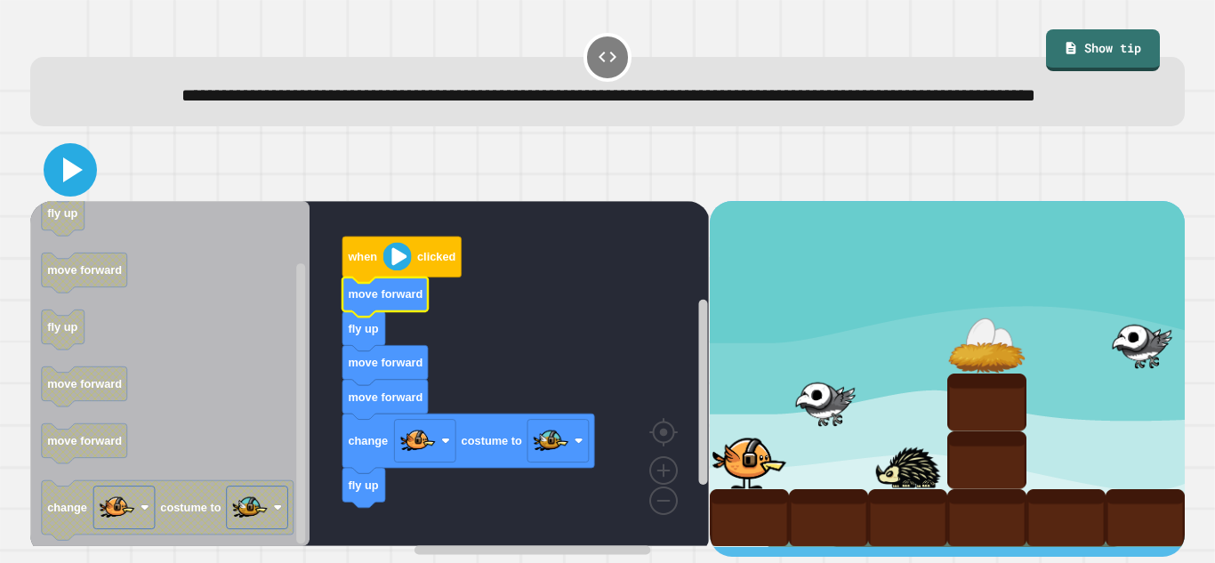
click at [75, 191] on icon at bounding box center [70, 170] width 43 height 43
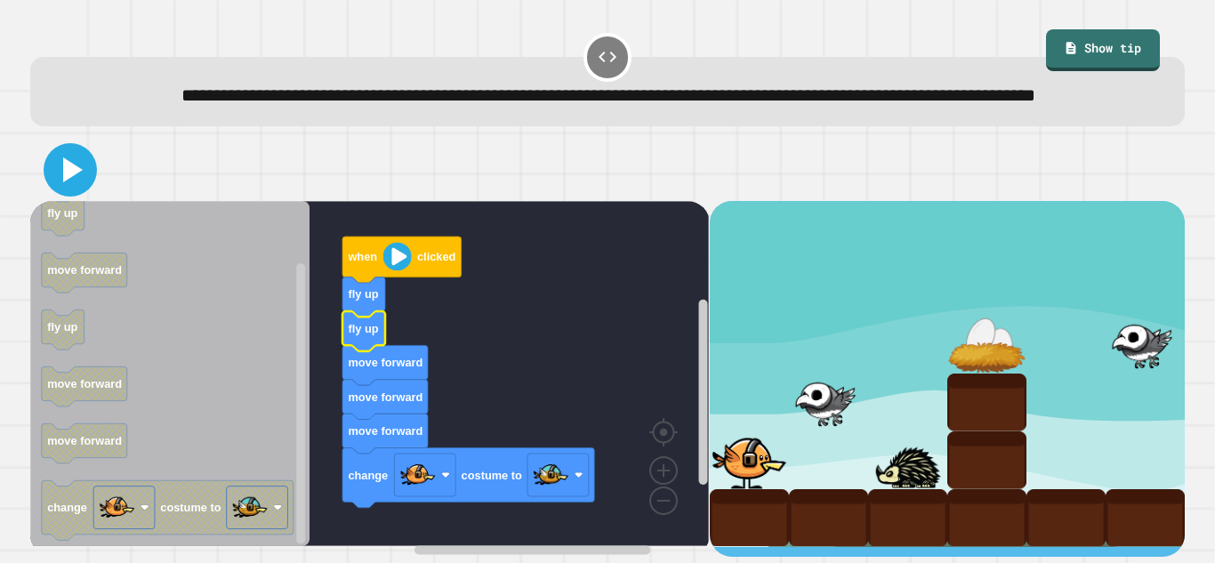
click at [68, 190] on icon at bounding box center [70, 170] width 43 height 43
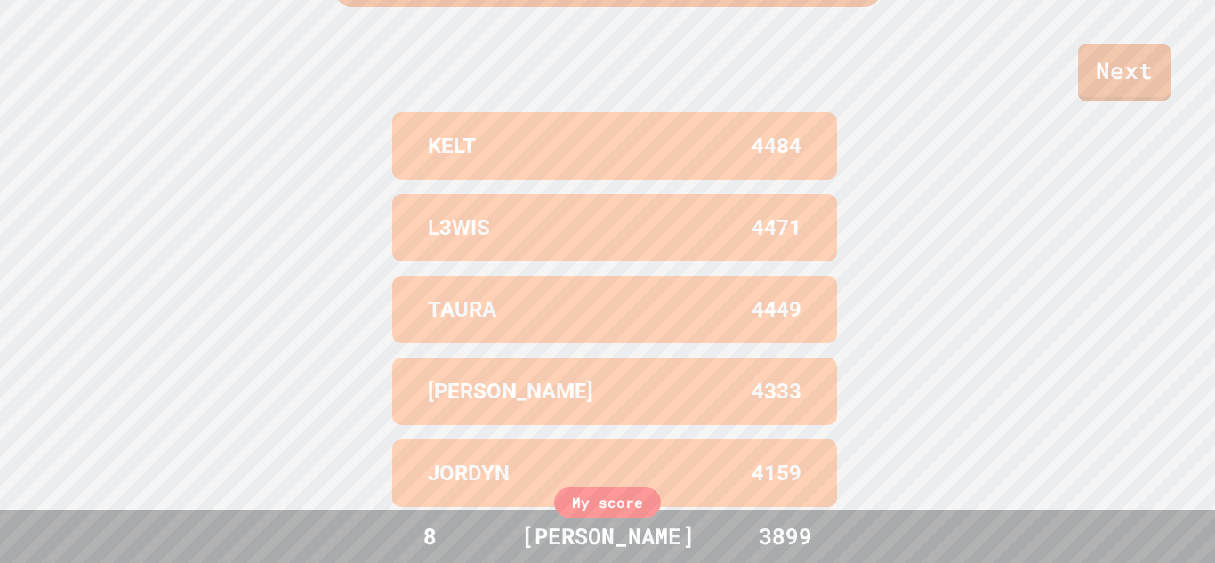
scroll to position [734, 0]
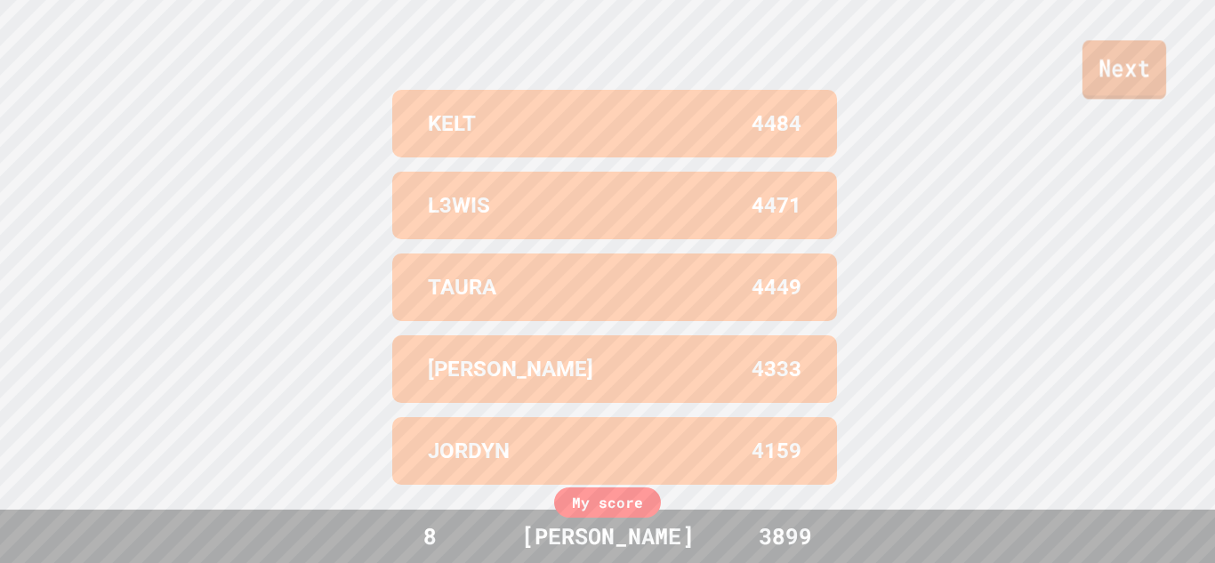
click at [1118, 78] on link "Next" at bounding box center [1124, 69] width 84 height 59
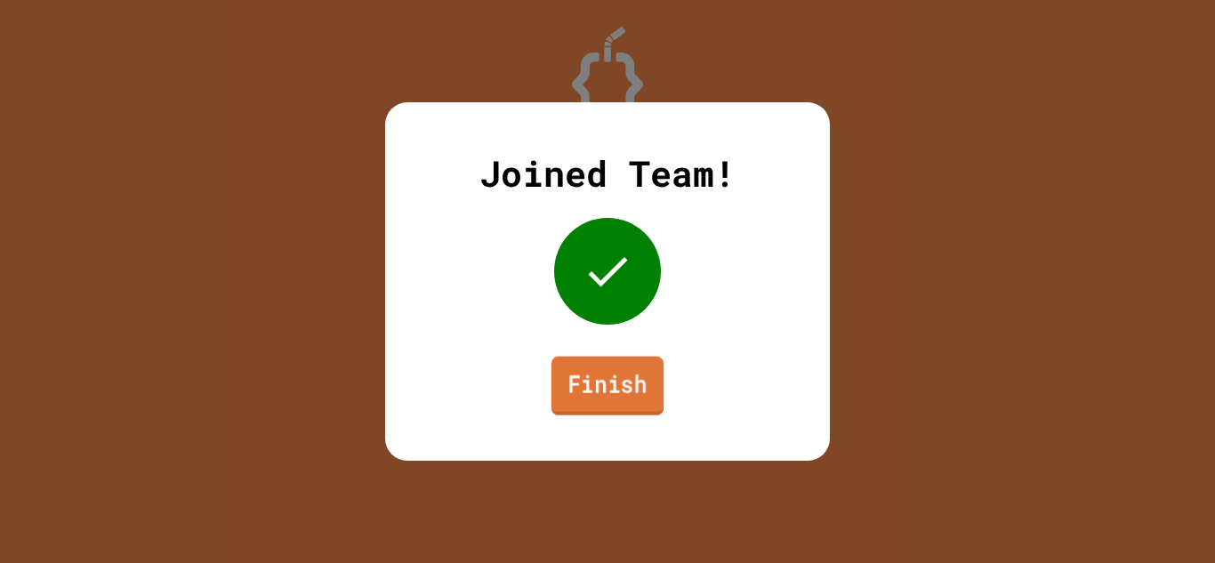
click at [623, 383] on link "Finish" at bounding box center [607, 386] width 112 height 59
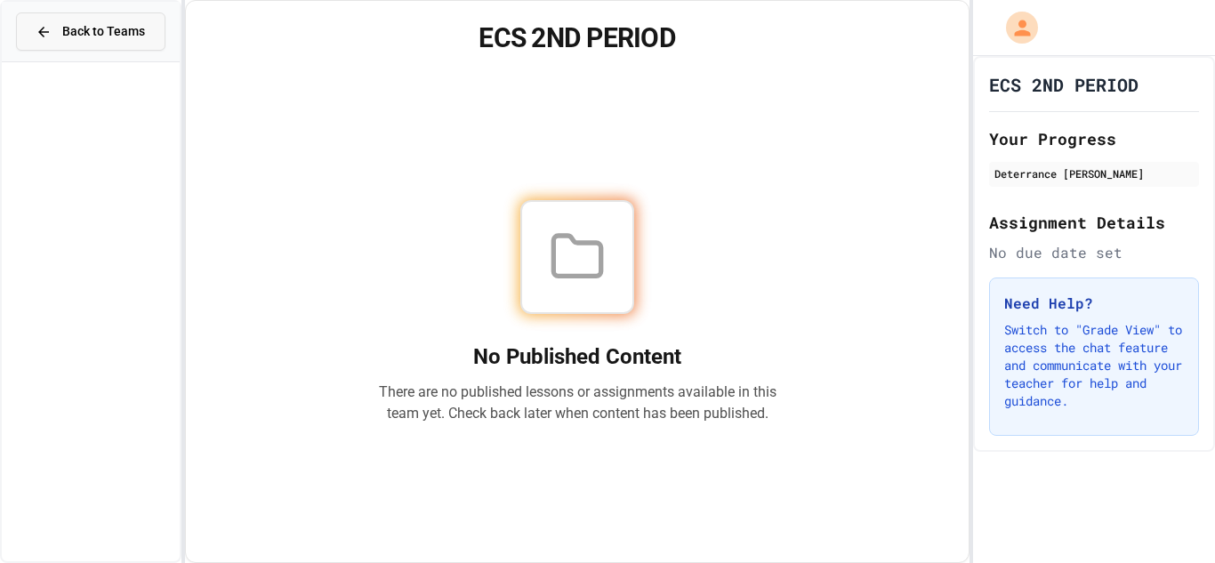
click at [107, 30] on span "Back to Teams" at bounding box center [103, 31] width 83 height 19
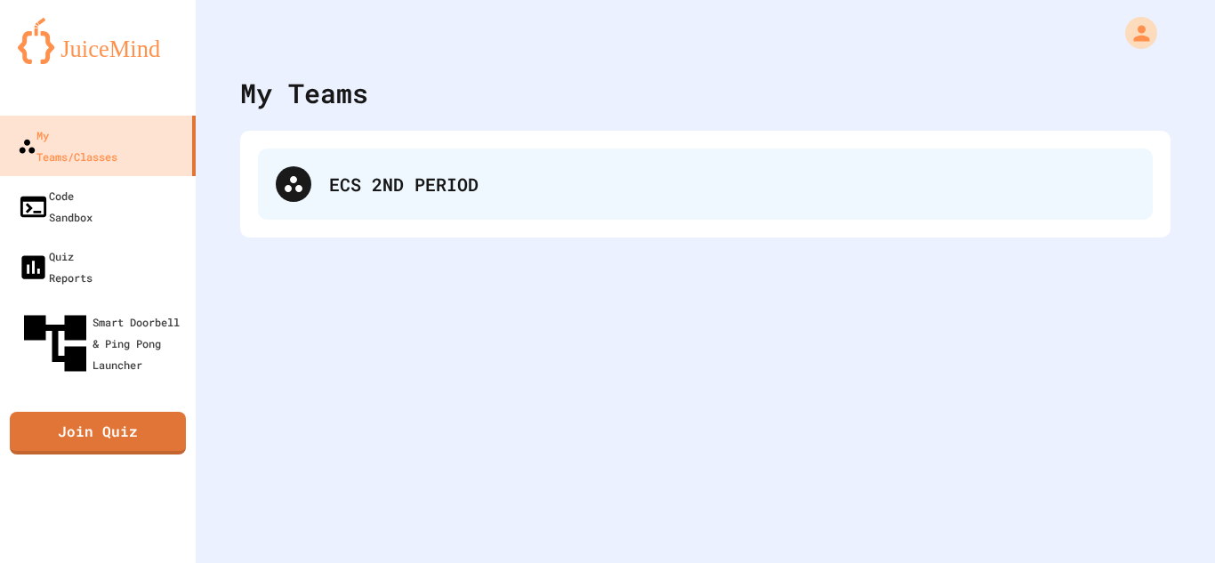
click at [410, 188] on div "ECS 2ND PERIOD" at bounding box center [732, 184] width 806 height 27
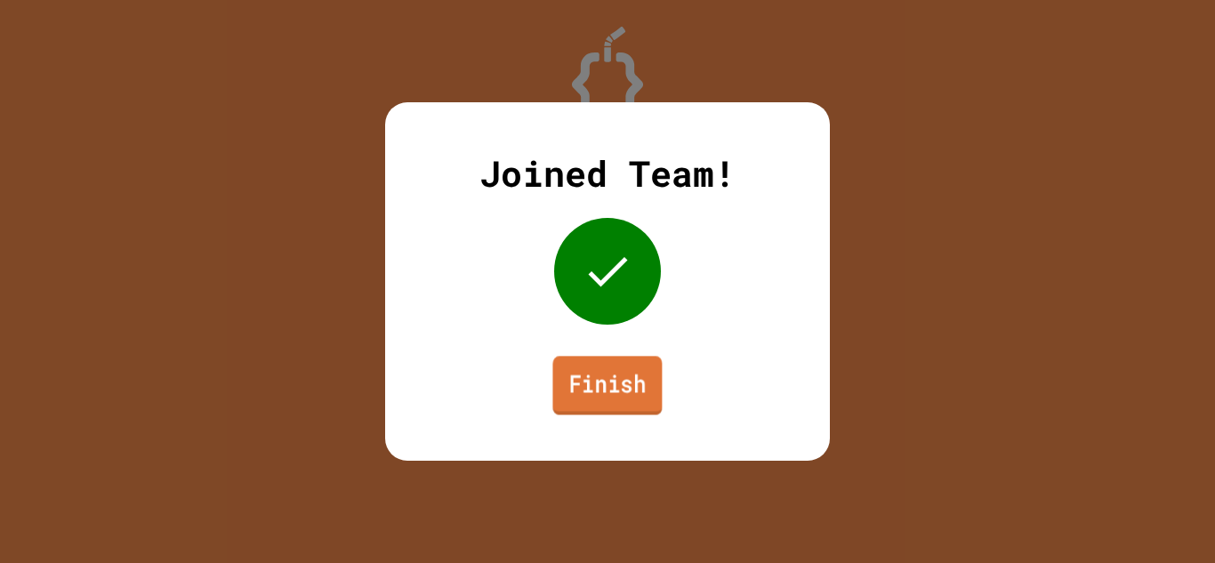
click at [639, 385] on link "Finish" at bounding box center [606, 385] width 109 height 59
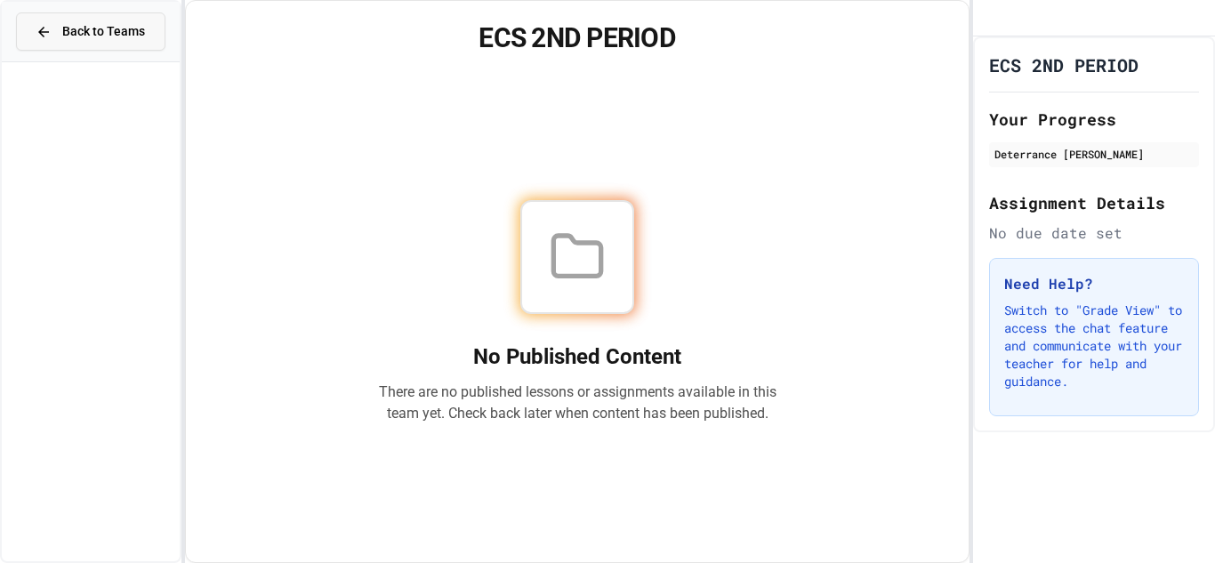
click at [120, 28] on span "Back to Teams" at bounding box center [103, 31] width 83 height 19
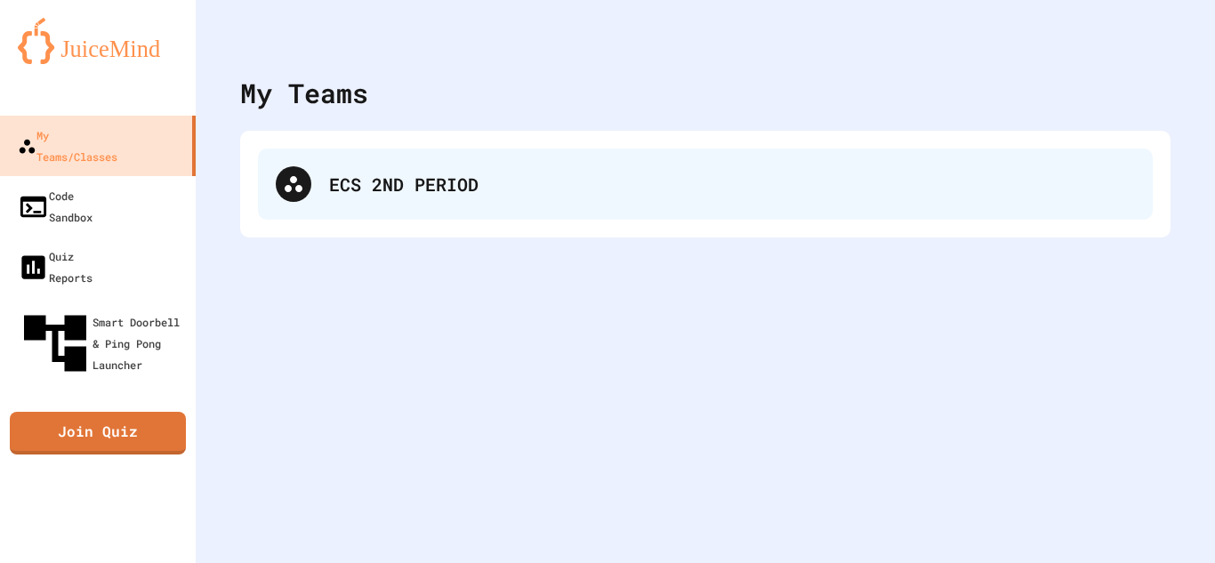
click at [313, 197] on div "ECS 2ND PERIOD" at bounding box center [705, 184] width 895 height 71
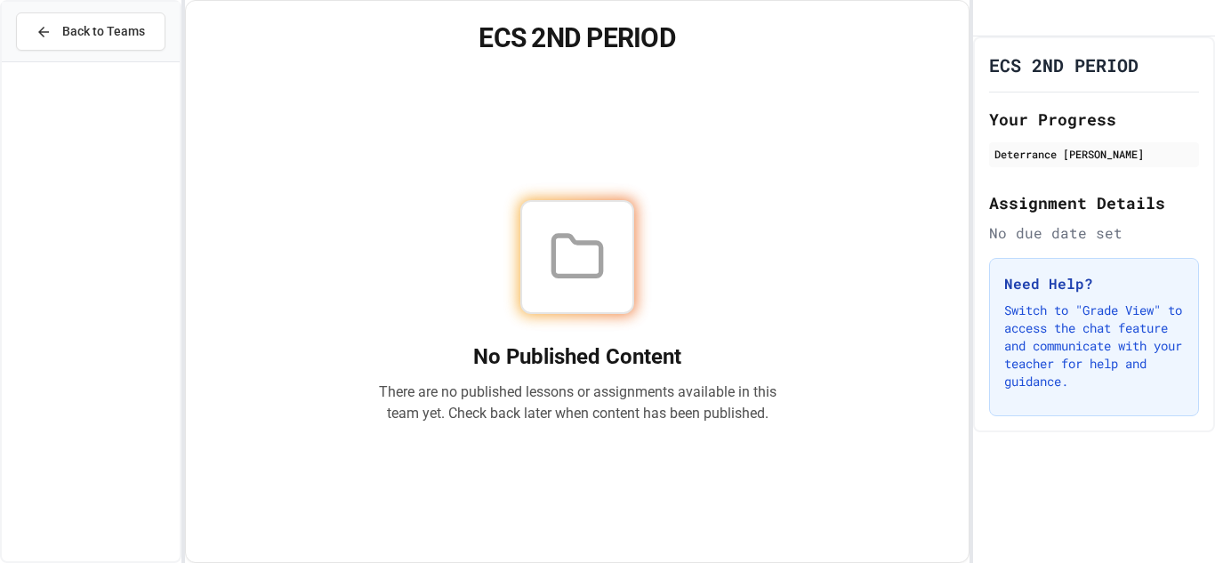
click at [91, 19] on button "Back to Teams" at bounding box center [90, 31] width 149 height 38
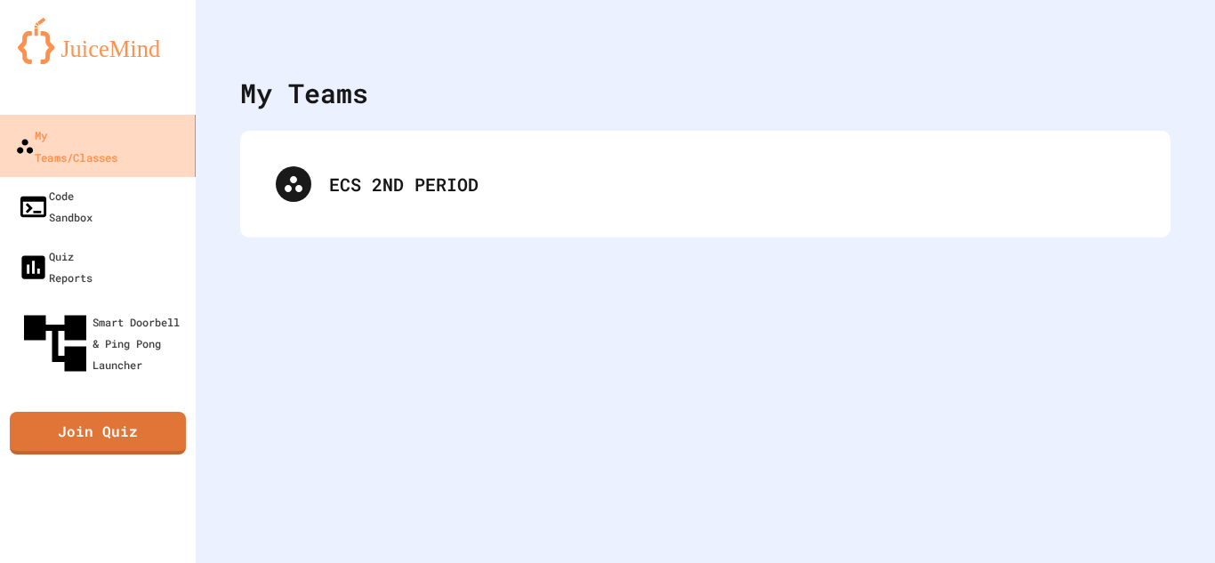
click at [118, 148] on link "My Teams/Classes" at bounding box center [98, 146] width 202 height 62
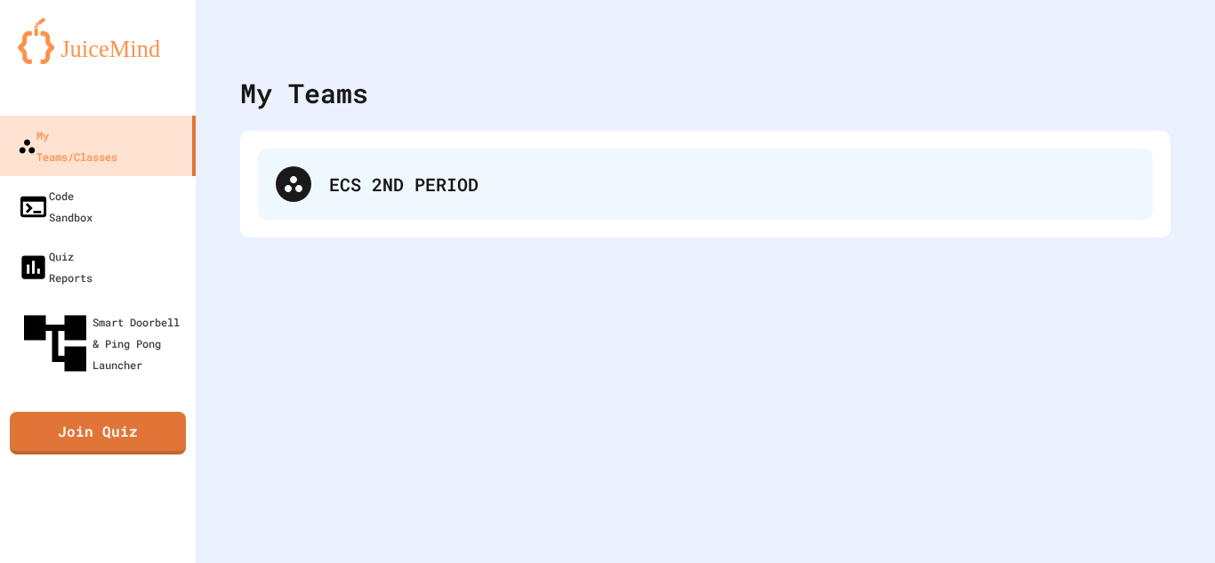
click at [366, 219] on div "ECS 2ND PERIOD" at bounding box center [705, 184] width 895 height 71
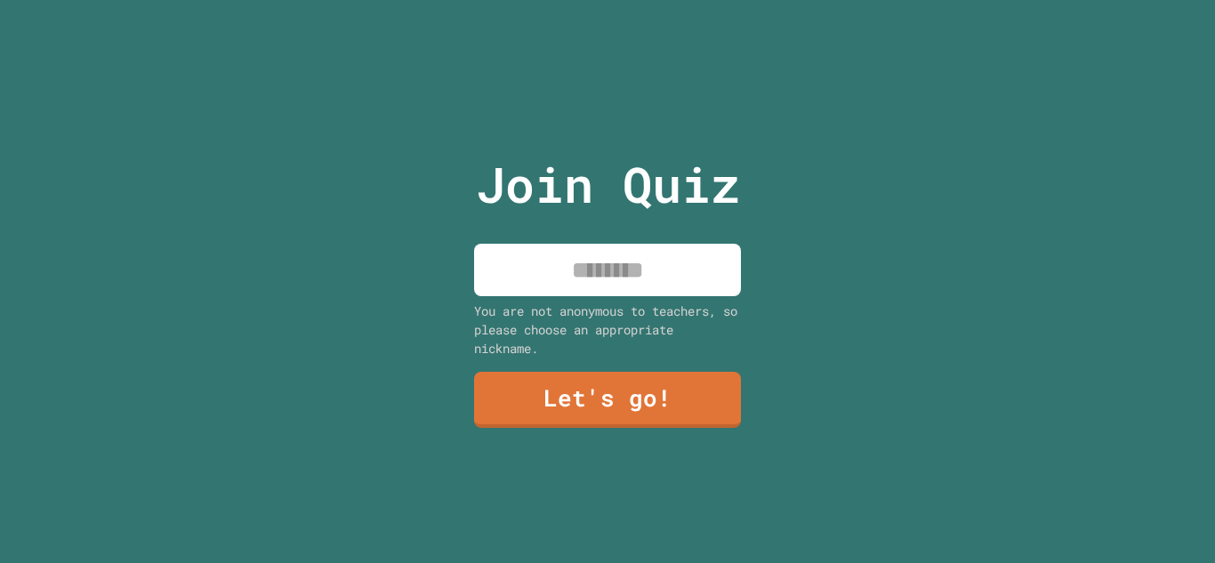
click at [657, 256] on input at bounding box center [607, 270] width 267 height 52
type input "*******"
click at [674, 408] on link "Let's go!" at bounding box center [606, 399] width 269 height 57
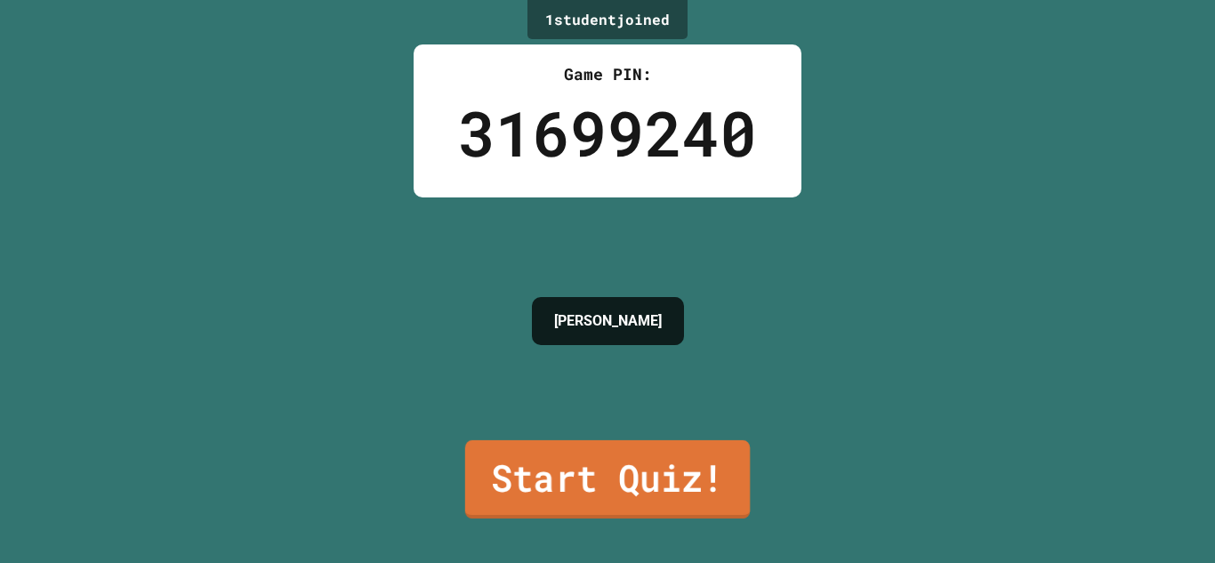
click at [672, 478] on link "Start Quiz!" at bounding box center [607, 479] width 285 height 78
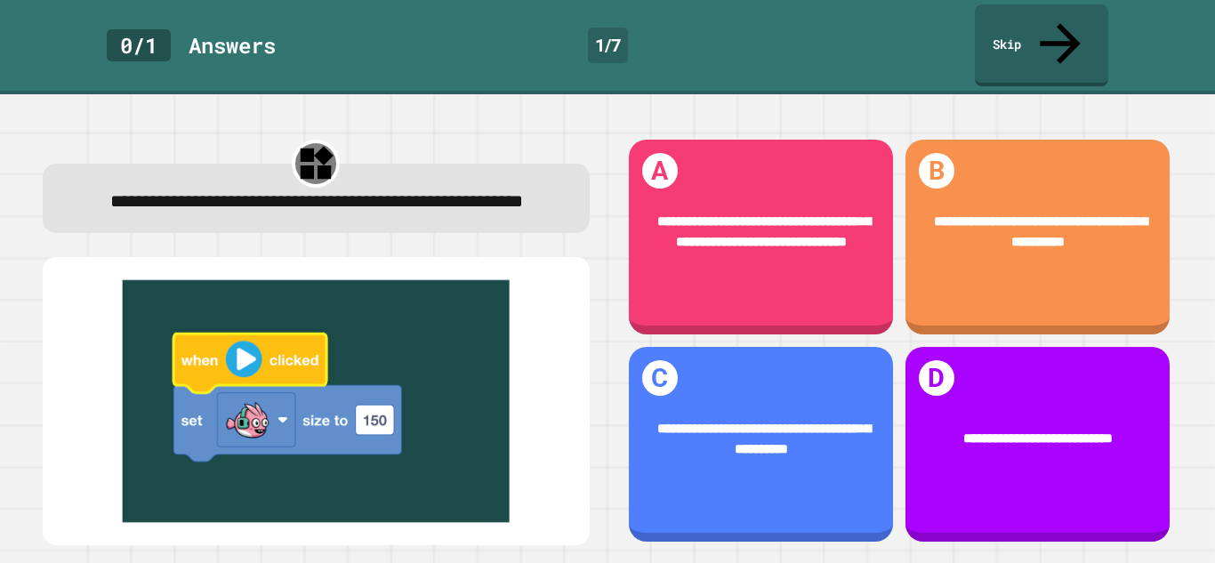
click at [281, 411] on img at bounding box center [315, 400] width 511 height 243
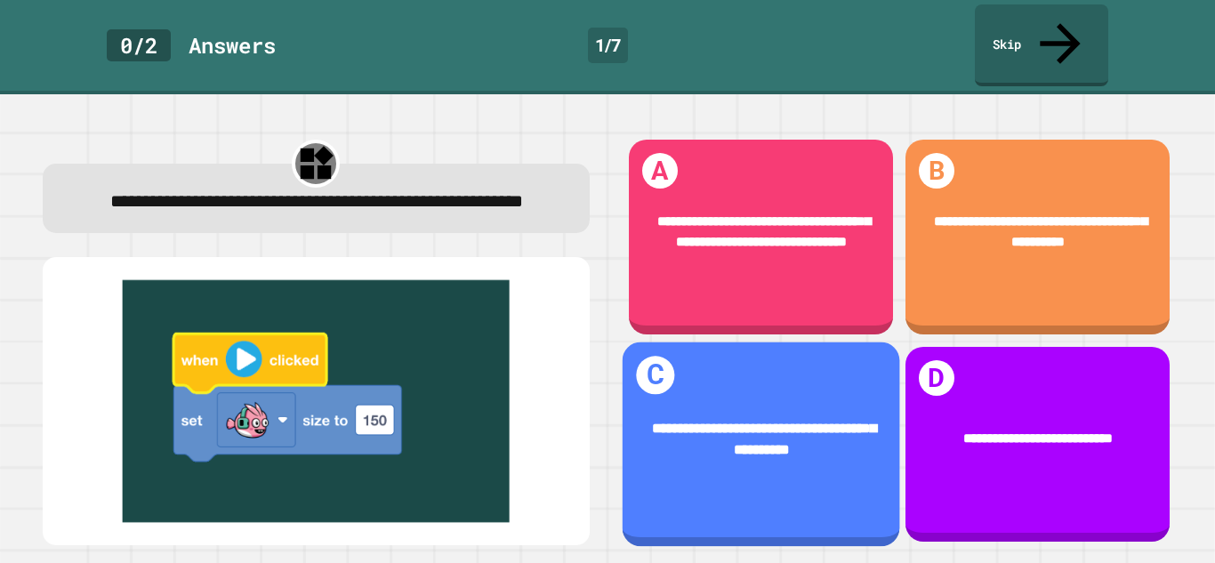
click at [824, 405] on div "**********" at bounding box center [760, 440] width 277 height 101
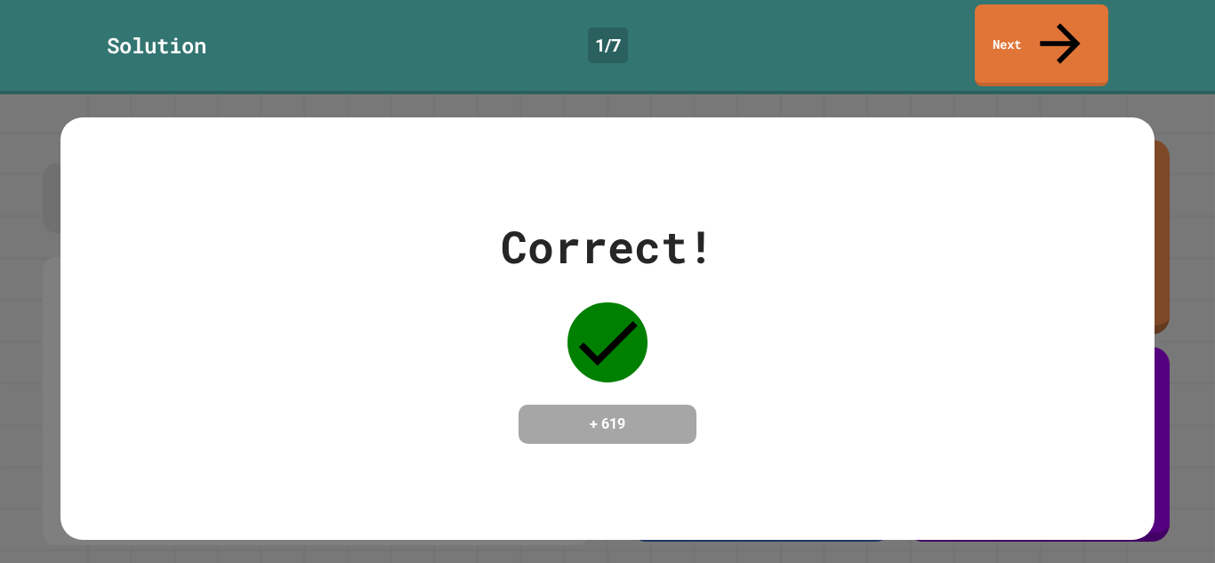
click at [755, 399] on div "Correct! + 619" at bounding box center [606, 328] width 1093 height 230
click at [1014, 30] on link "Next" at bounding box center [1041, 43] width 124 height 86
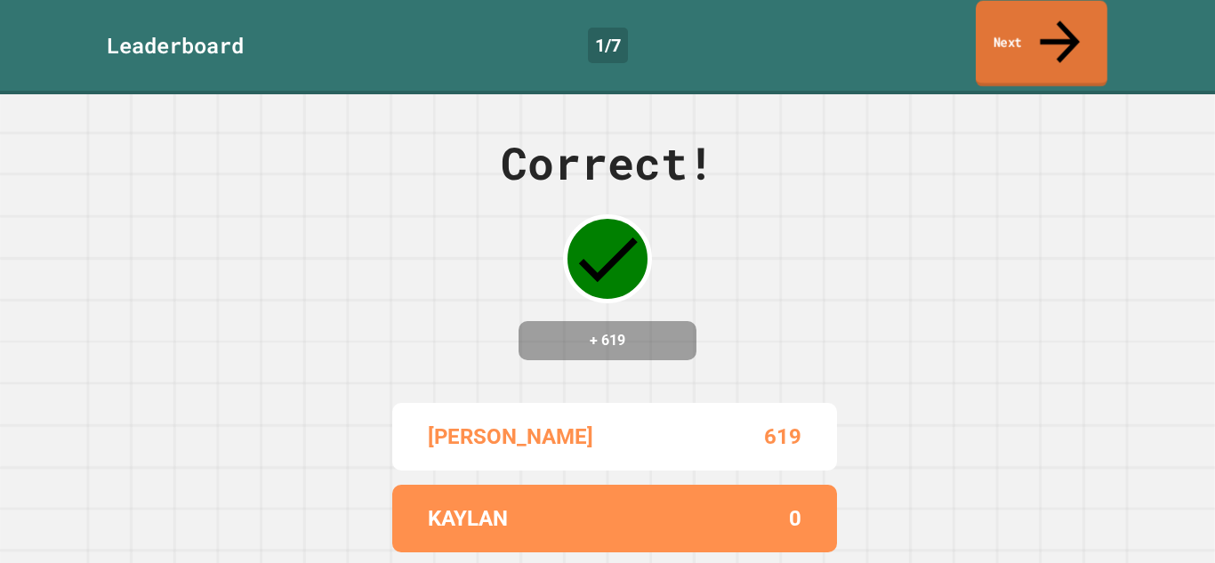
click at [1013, 30] on link "Next" at bounding box center [1042, 44] width 132 height 86
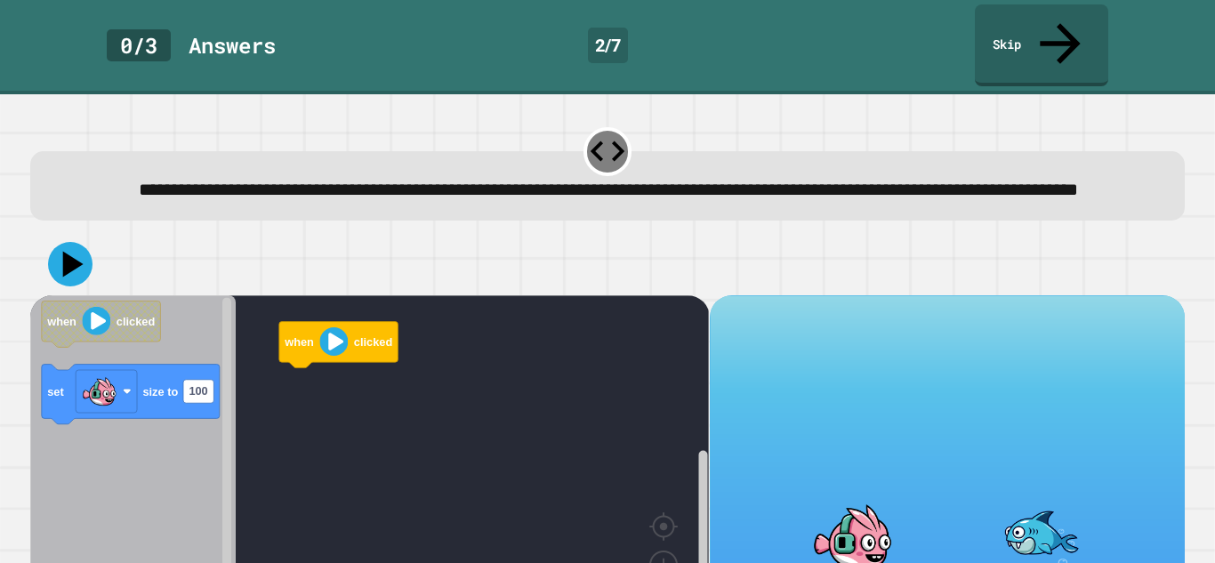
scroll to position [72, 0]
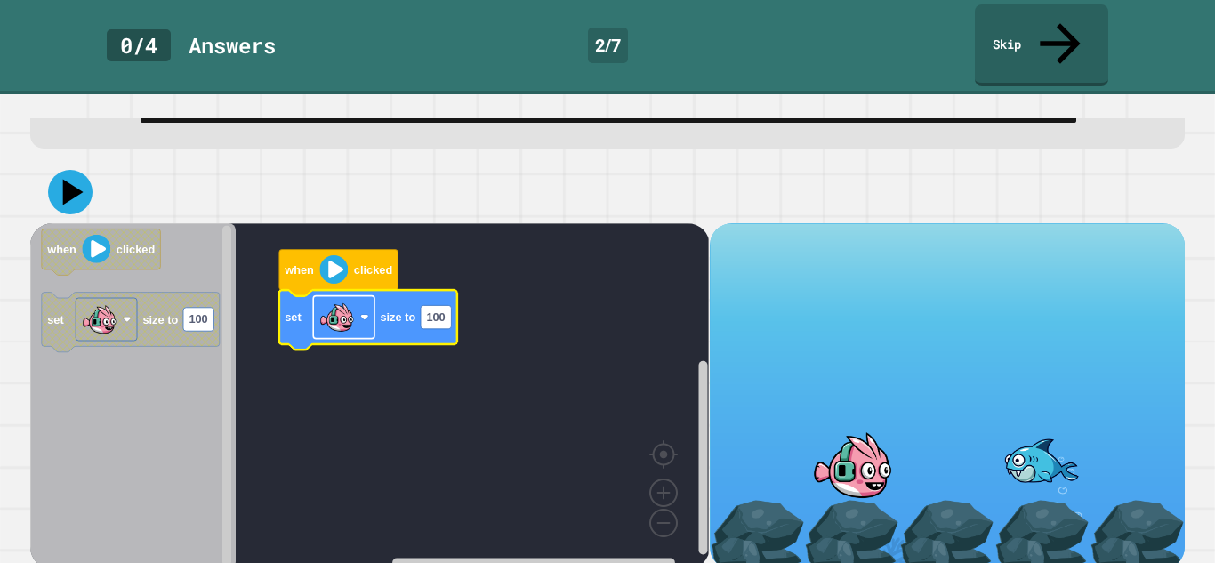
click at [355, 308] on rect "Blockly Workspace" at bounding box center [343, 317] width 61 height 43
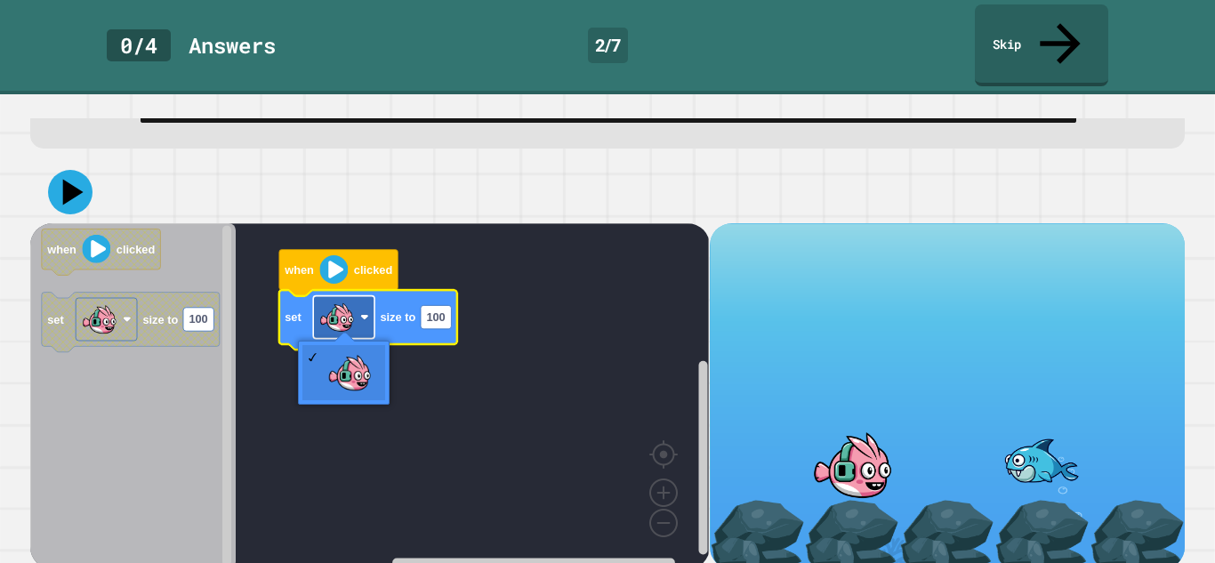
click at [355, 308] on rect "Blockly Workspace" at bounding box center [343, 317] width 61 height 43
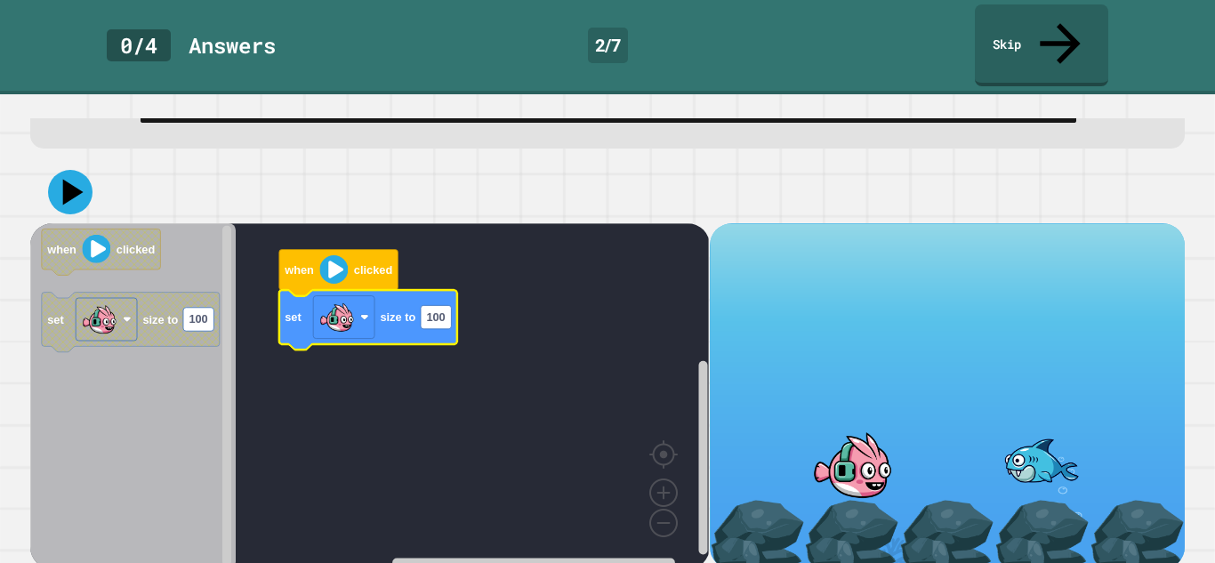
click at [341, 263] on image "Blockly Workspace" at bounding box center [334, 269] width 28 height 28
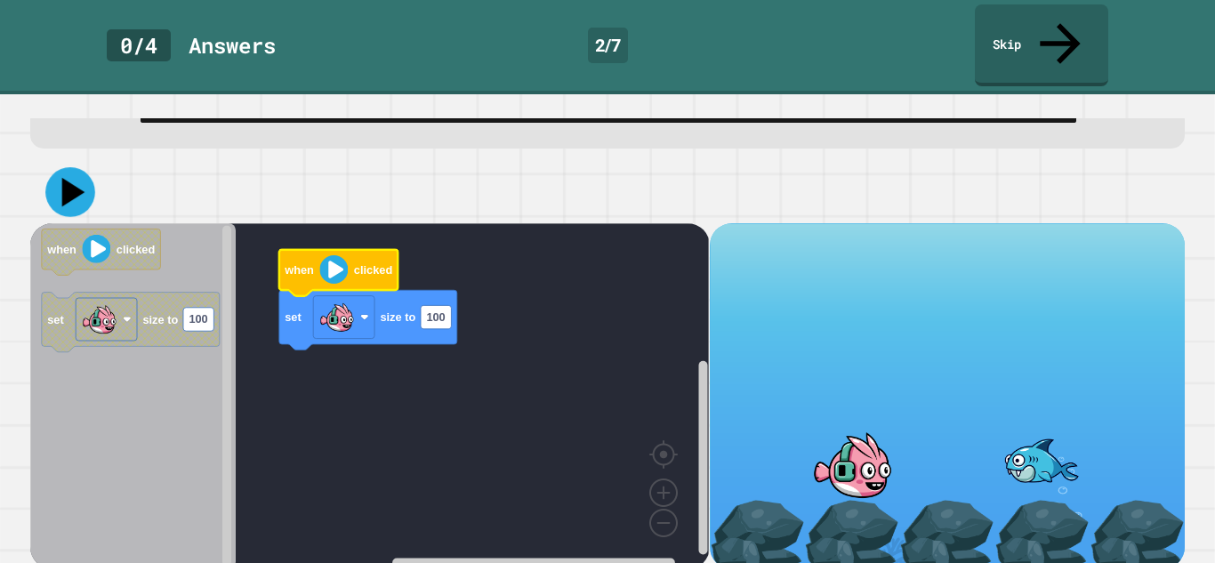
click at [66, 192] on icon at bounding box center [70, 192] width 50 height 50
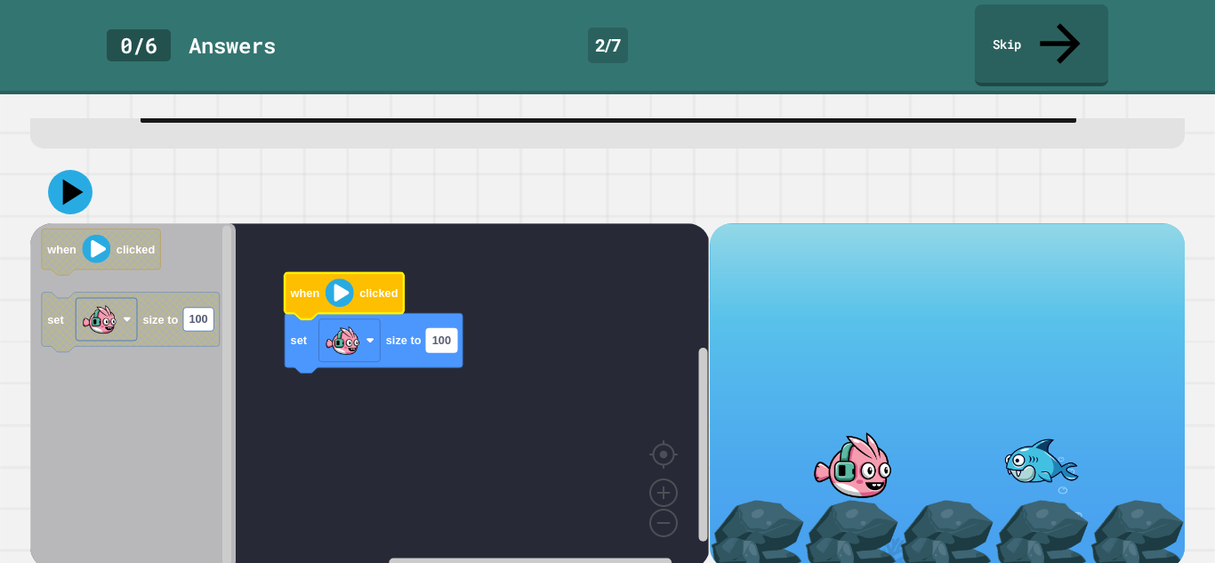
click at [438, 334] on text "100" at bounding box center [441, 340] width 19 height 13
type input "***"
click at [338, 278] on image "Blockly Workspace" at bounding box center [340, 292] width 28 height 28
click at [22, 176] on div "**********" at bounding box center [607, 328] width 1215 height 469
click at [49, 181] on icon at bounding box center [69, 191] width 51 height 51
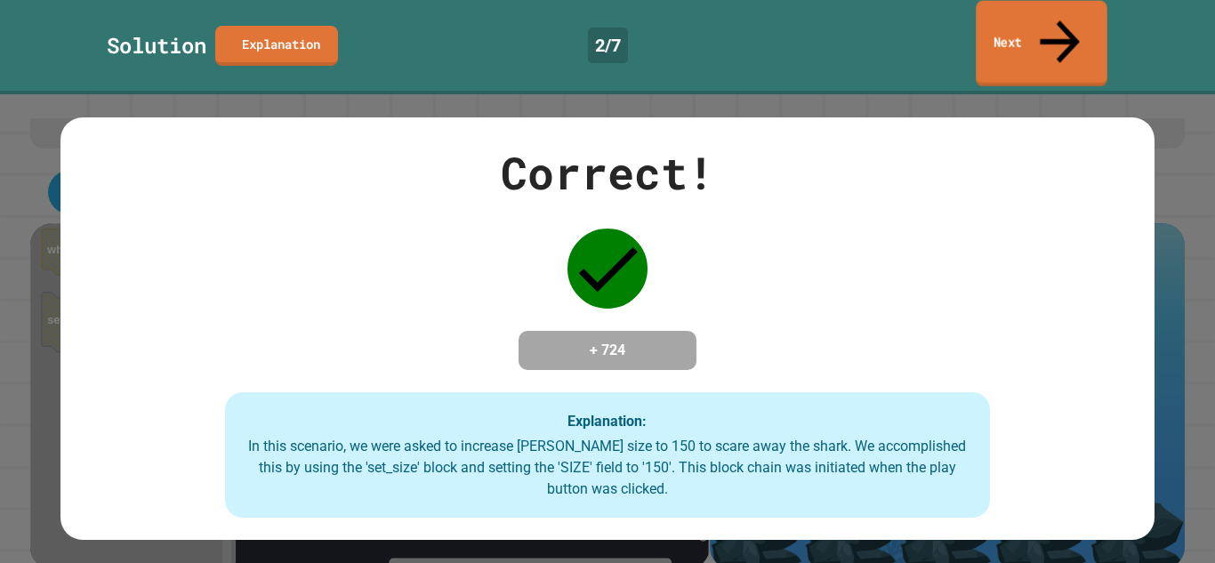
click at [1015, 37] on link "Next" at bounding box center [1042, 44] width 132 height 86
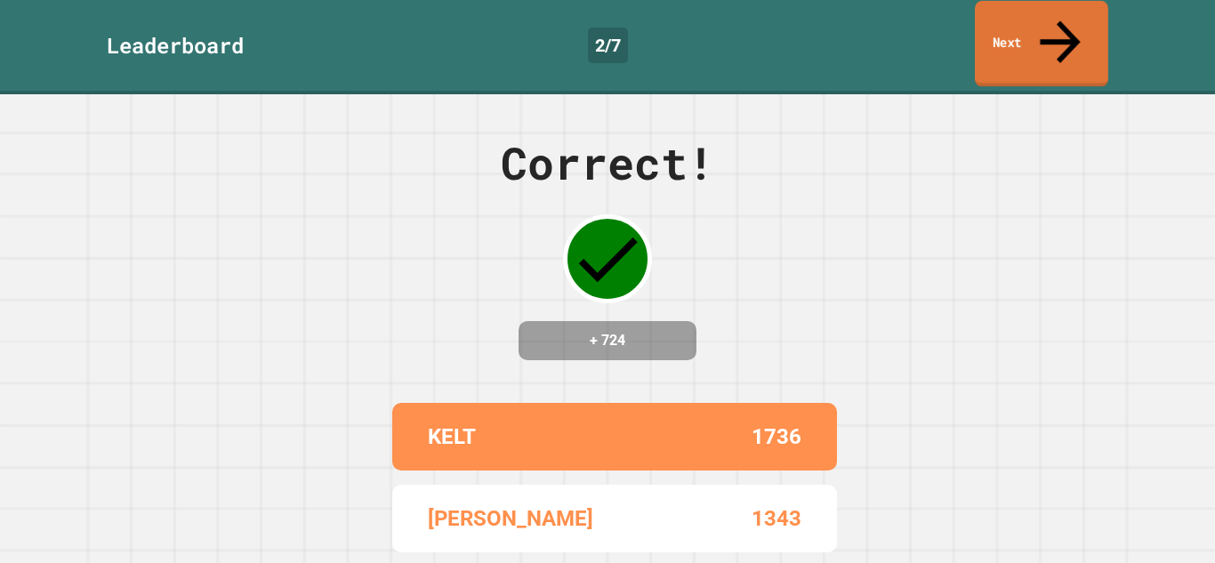
click at [1027, 30] on link "Next" at bounding box center [1041, 44] width 133 height 86
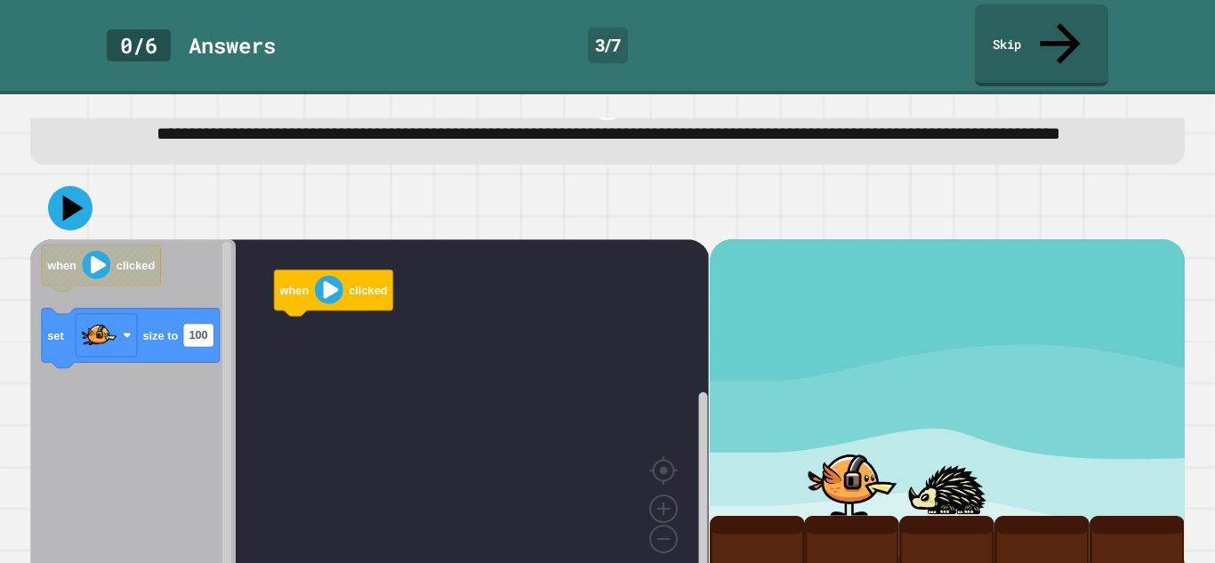
scroll to position [57, 0]
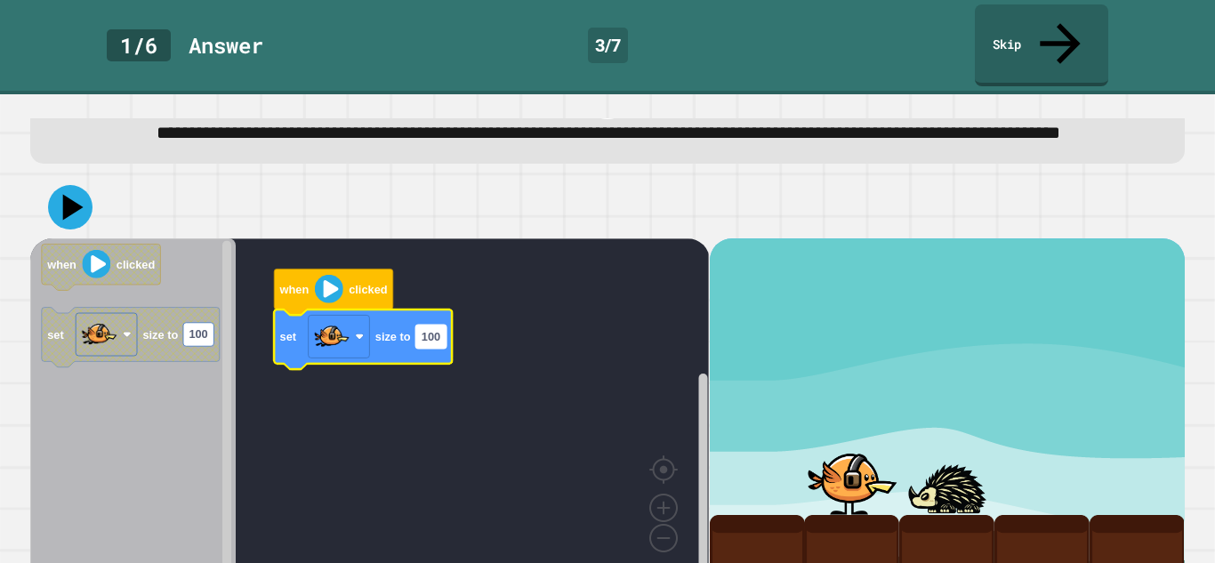
click at [438, 330] on text "100" at bounding box center [431, 336] width 19 height 13
click at [438, 326] on input "***" at bounding box center [431, 324] width 30 height 23
type input "***"
click at [71, 181] on icon at bounding box center [70, 207] width 53 height 53
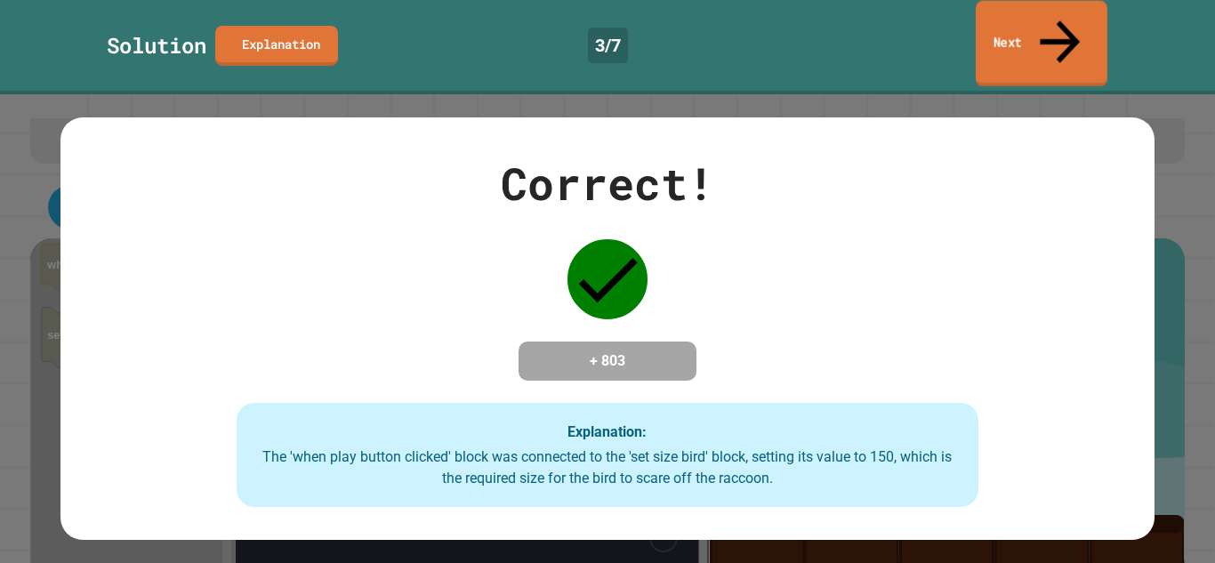
click at [1070, 33] on link "Next" at bounding box center [1042, 44] width 132 height 86
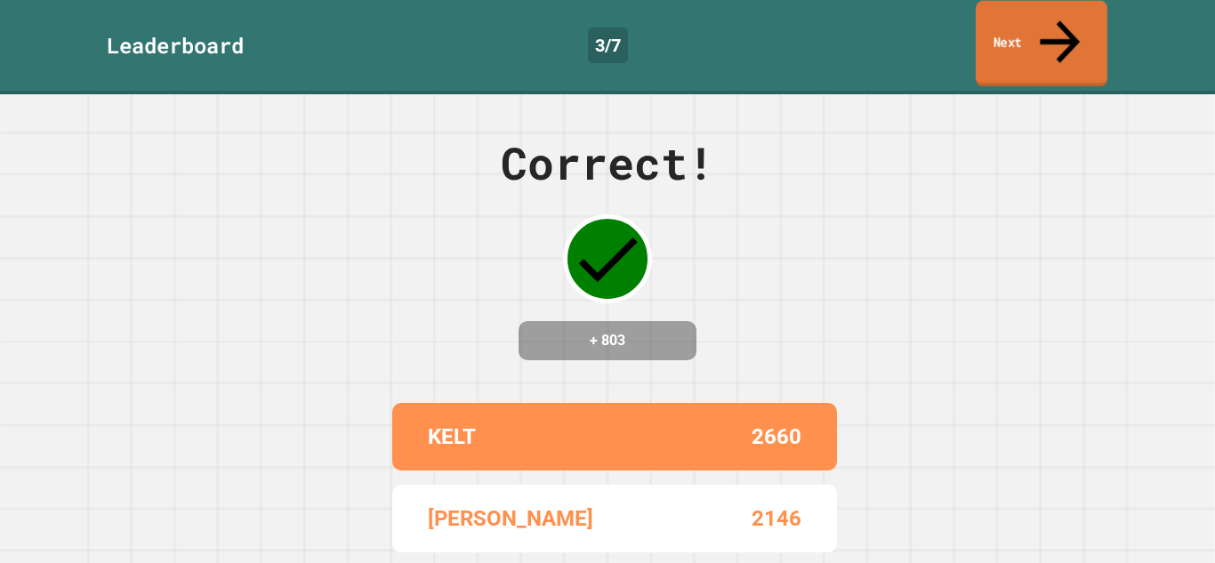
click at [1070, 33] on link "Next" at bounding box center [1042, 44] width 132 height 86
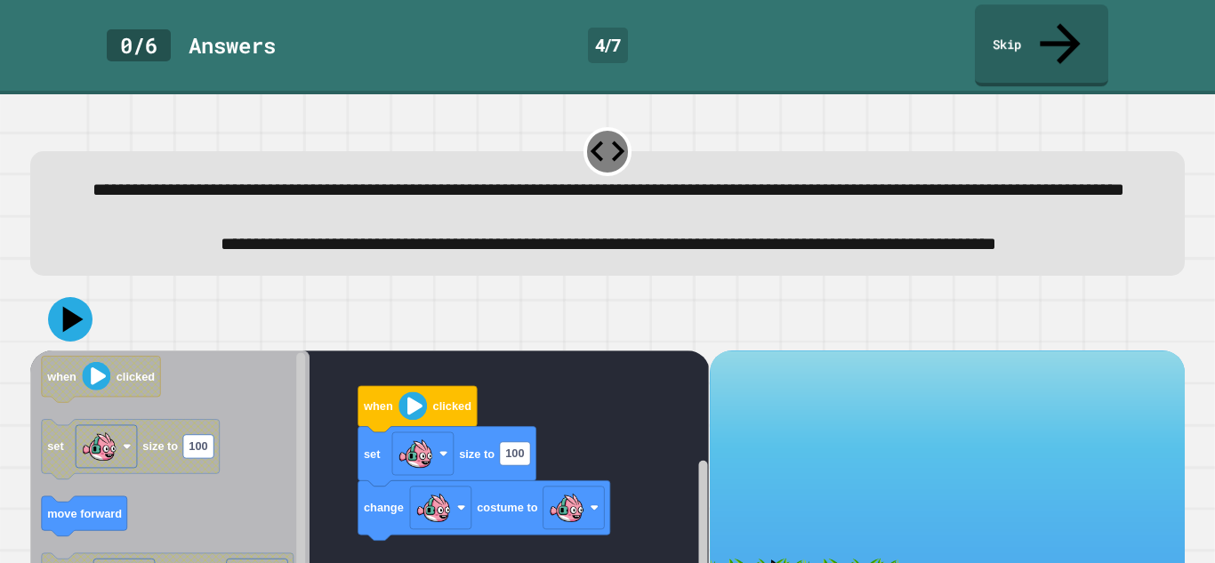
scroll to position [158, 0]
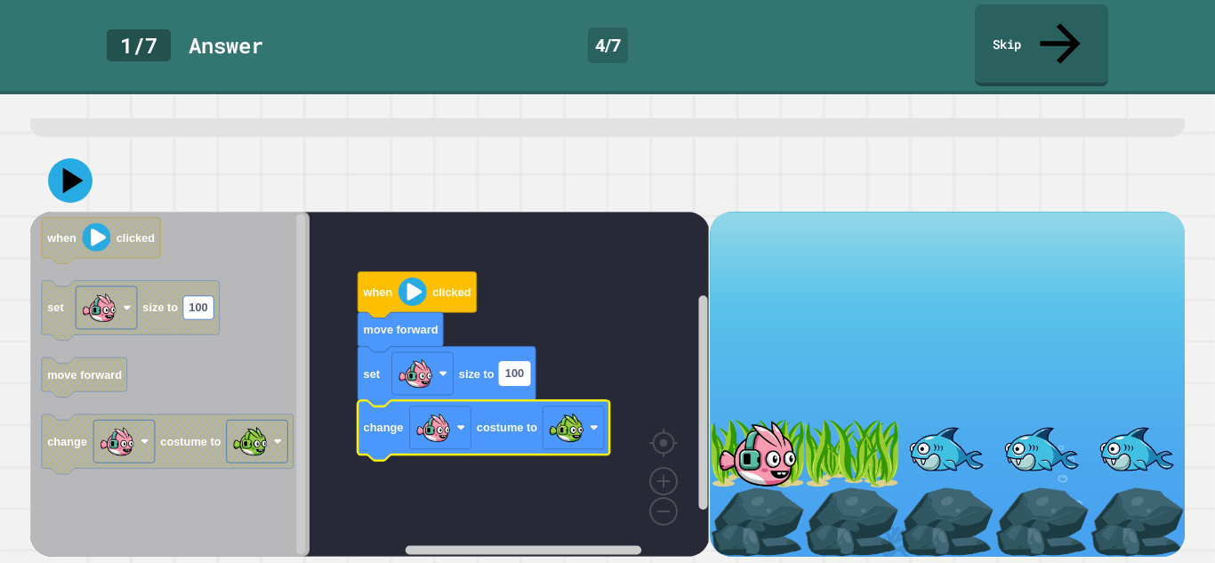
click at [525, 377] on rect "Blockly Workspace" at bounding box center [515, 372] width 30 height 23
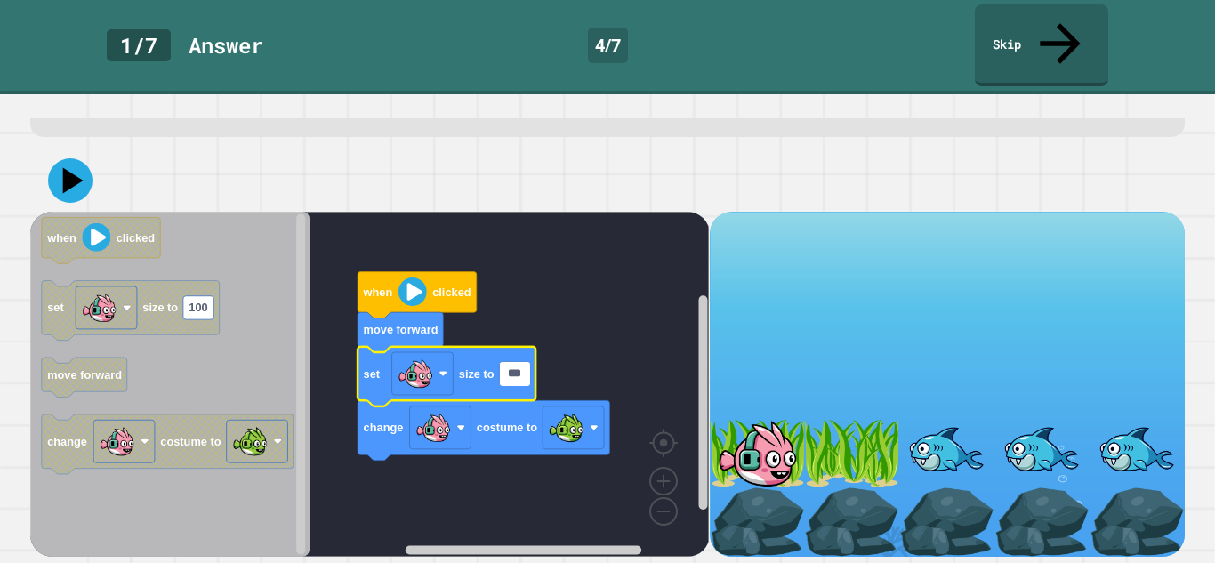
click at [525, 377] on input "***" at bounding box center [515, 373] width 30 height 23
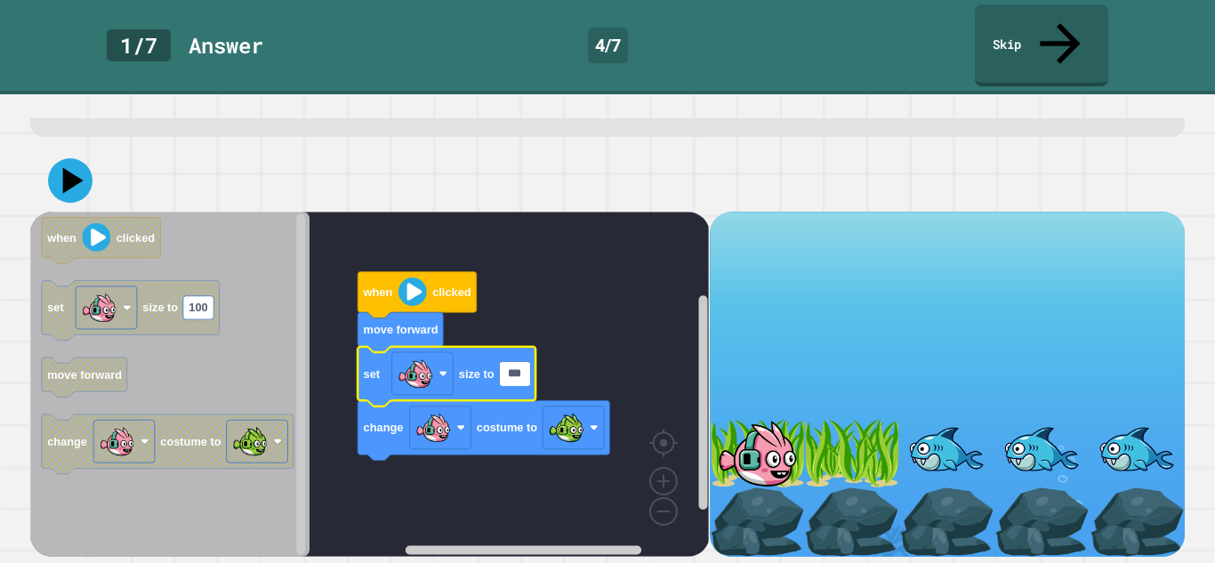
click at [525, 377] on input "***" at bounding box center [515, 373] width 30 height 23
type input "***"
click at [85, 186] on icon at bounding box center [70, 180] width 53 height 53
click at [417, 286] on image "Blockly Workspace" at bounding box center [412, 291] width 28 height 28
click at [521, 377] on text "150" at bounding box center [514, 372] width 19 height 13
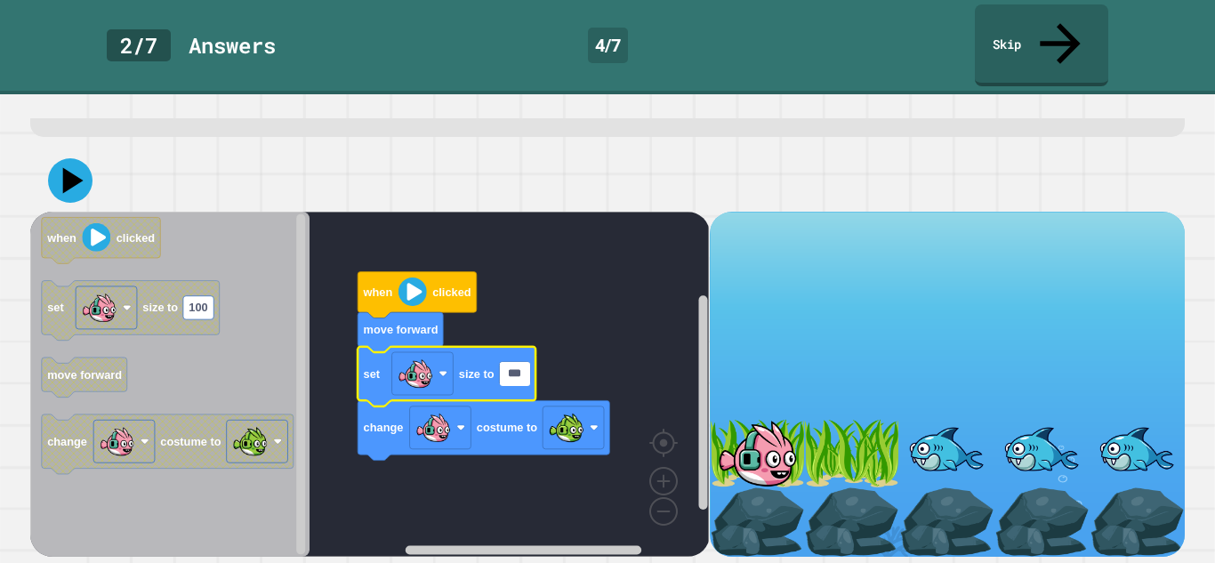
click at [521, 377] on input "***" at bounding box center [515, 373] width 30 height 23
type input "*"
click at [418, 303] on image "Blockly Workspace" at bounding box center [412, 291] width 28 height 28
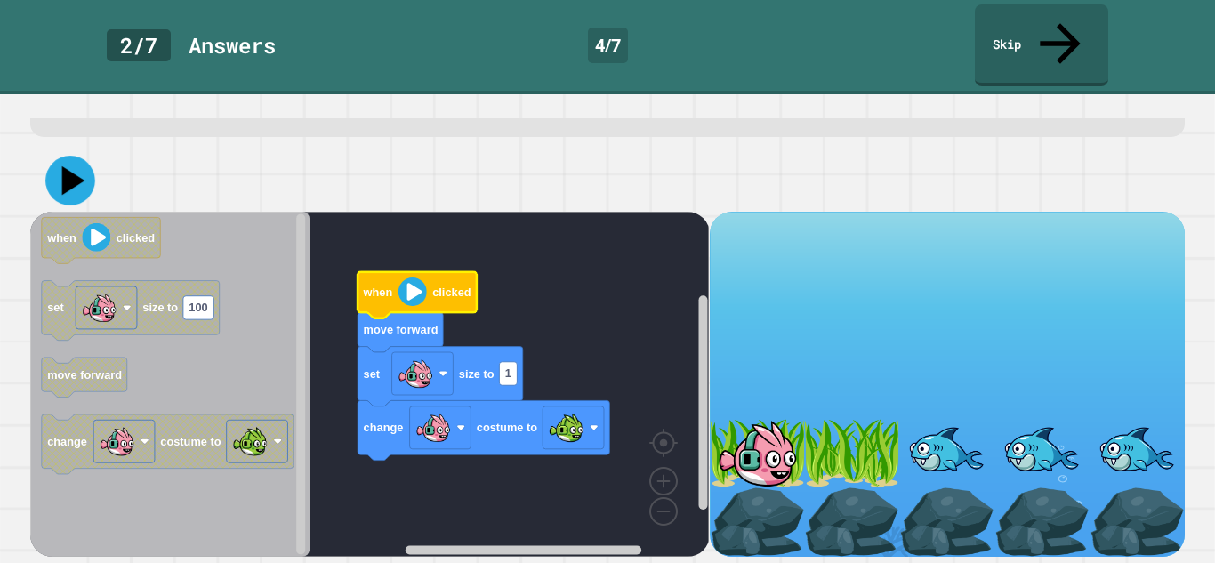
click at [89, 179] on icon at bounding box center [70, 181] width 50 height 50
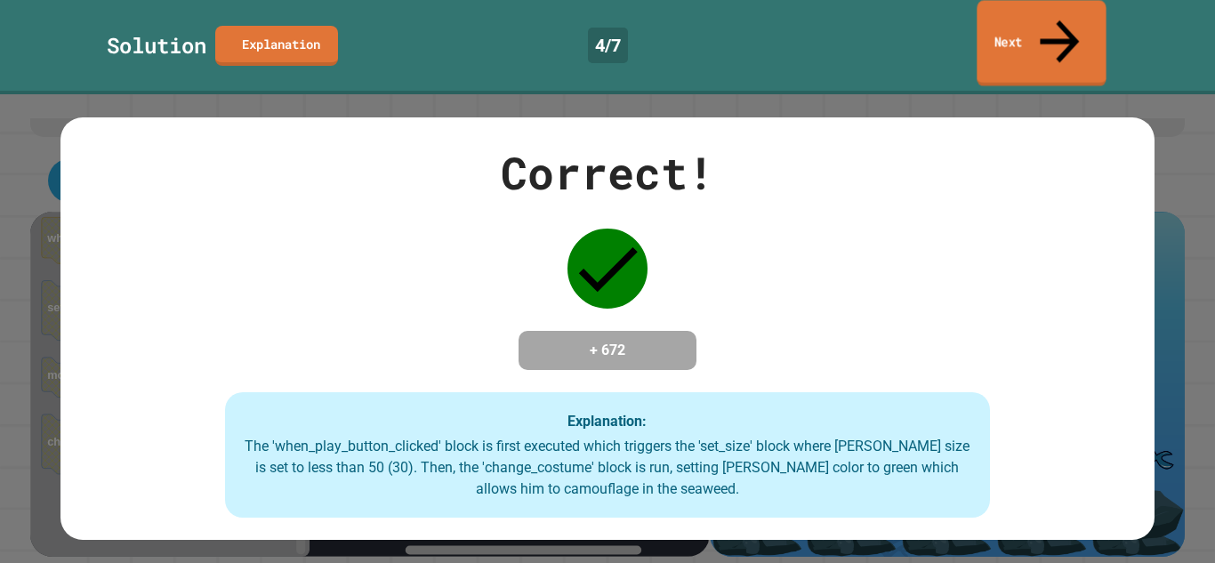
click at [1023, 38] on link "Next" at bounding box center [1041, 43] width 129 height 86
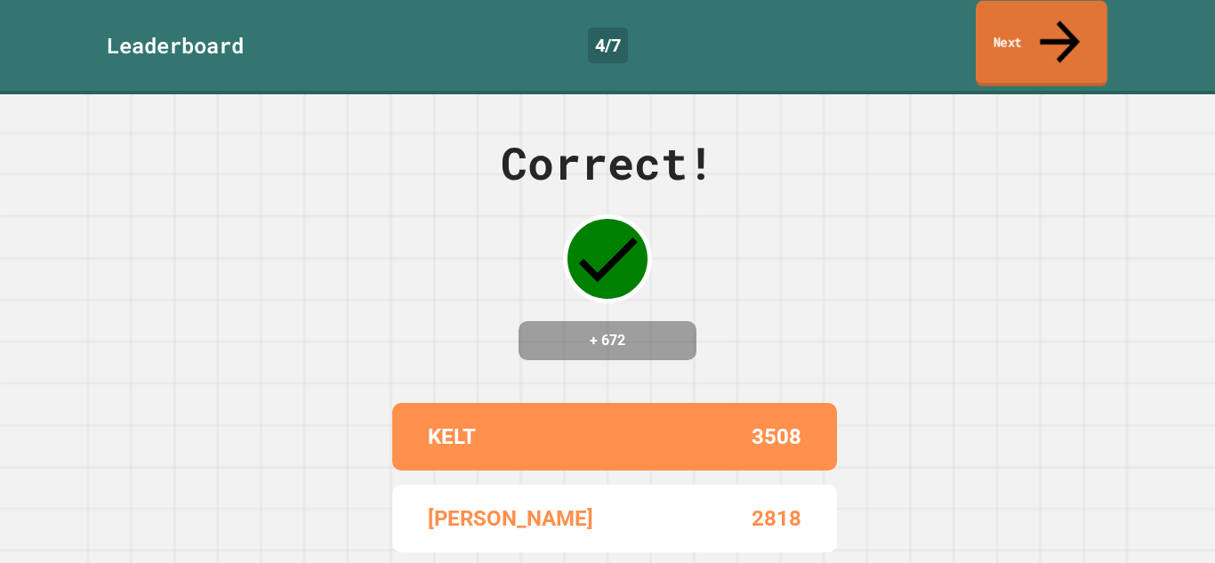
click at [1023, 38] on link "Next" at bounding box center [1042, 44] width 132 height 86
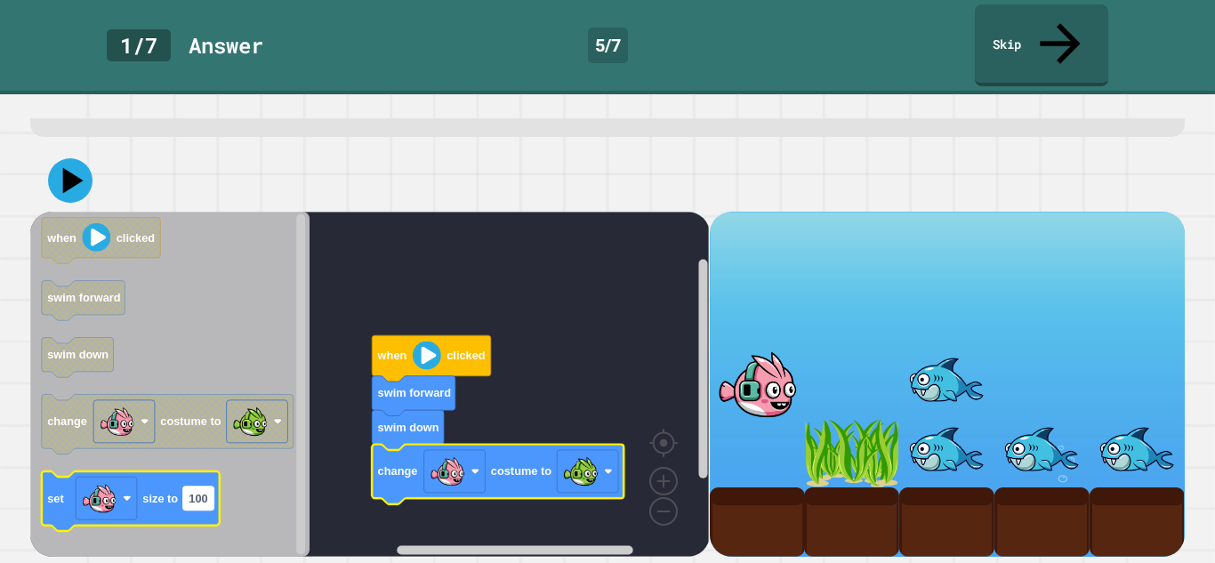
click at [200, 494] on text "100" at bounding box center [198, 498] width 19 height 13
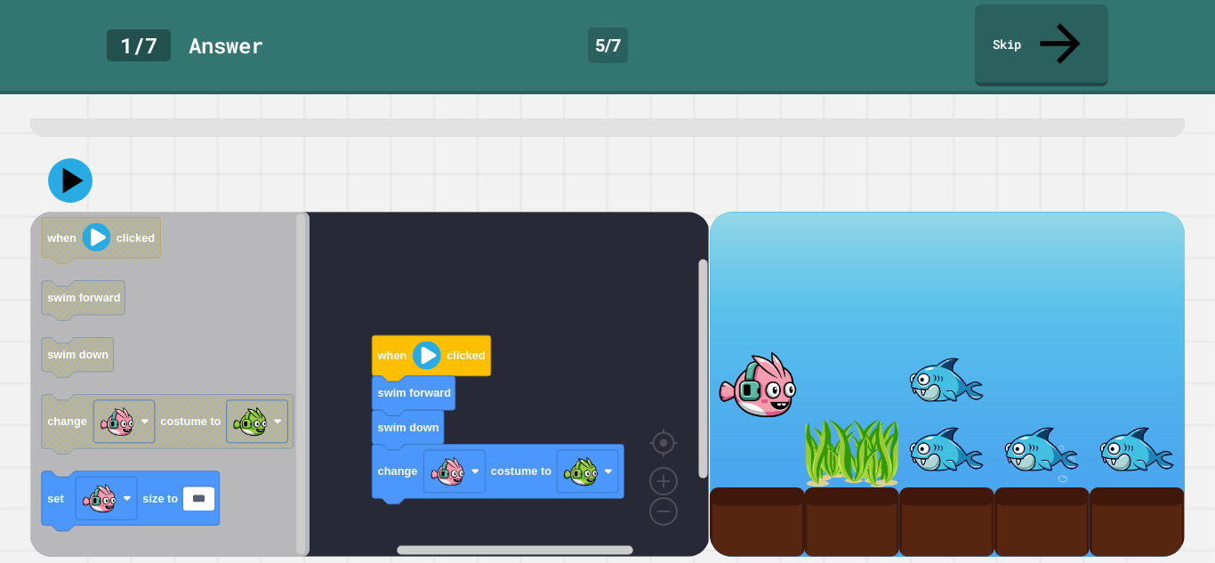
click at [200, 494] on input "***" at bounding box center [198, 498] width 30 height 23
click at [208, 501] on input "***" at bounding box center [198, 498] width 30 height 23
type input "*"
click at [86, 181] on icon at bounding box center [70, 180] width 44 height 44
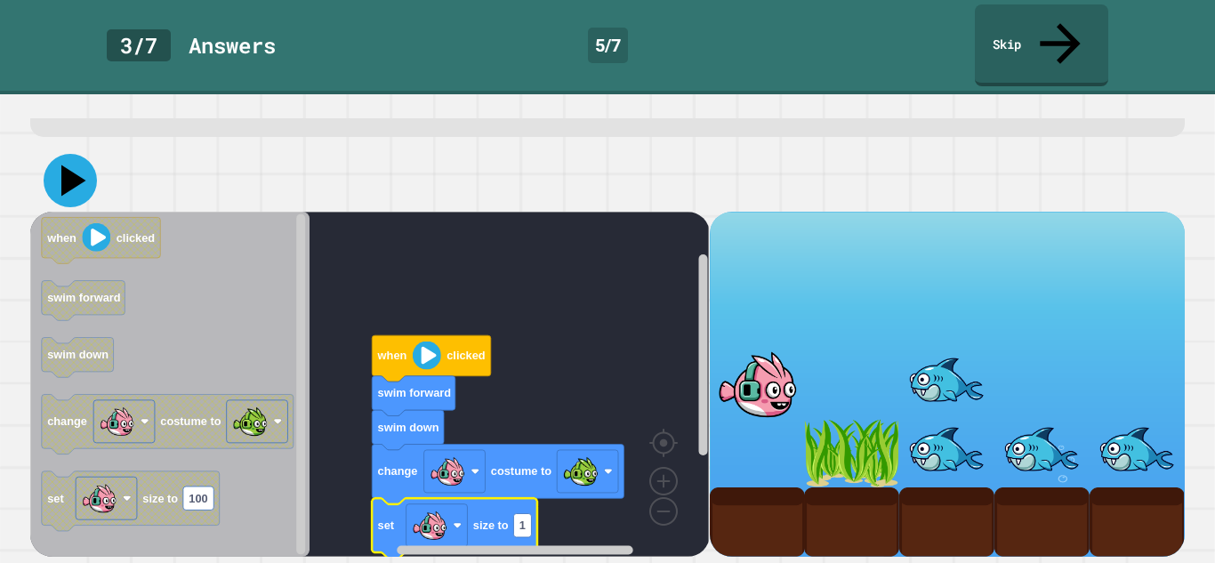
click at [84, 175] on icon at bounding box center [70, 180] width 53 height 53
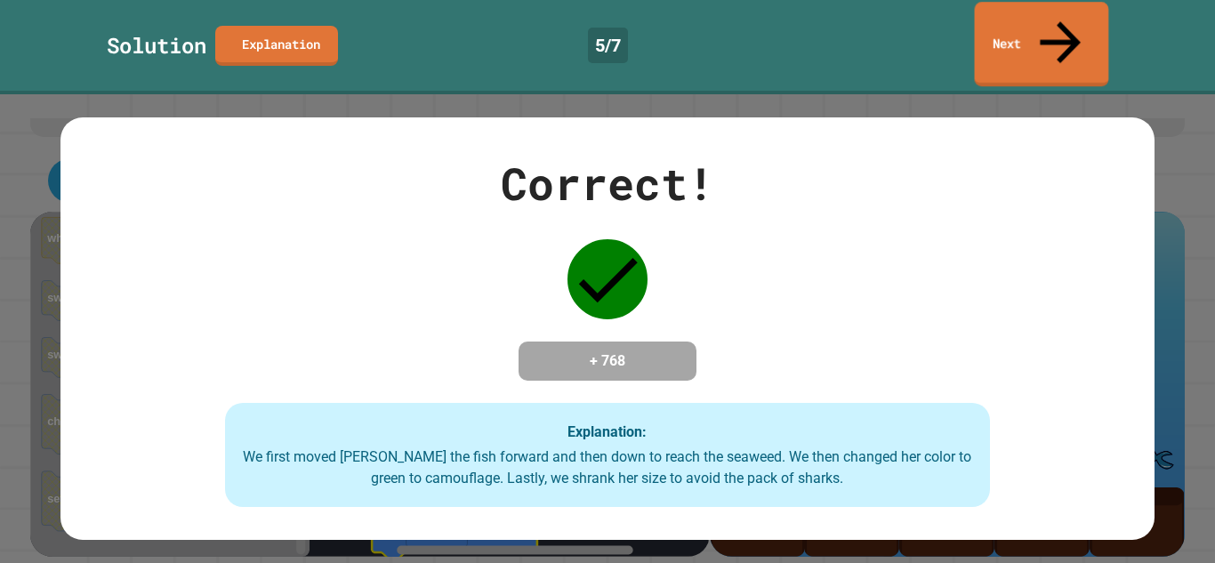
click at [1046, 31] on link "Next" at bounding box center [1042, 44] width 134 height 84
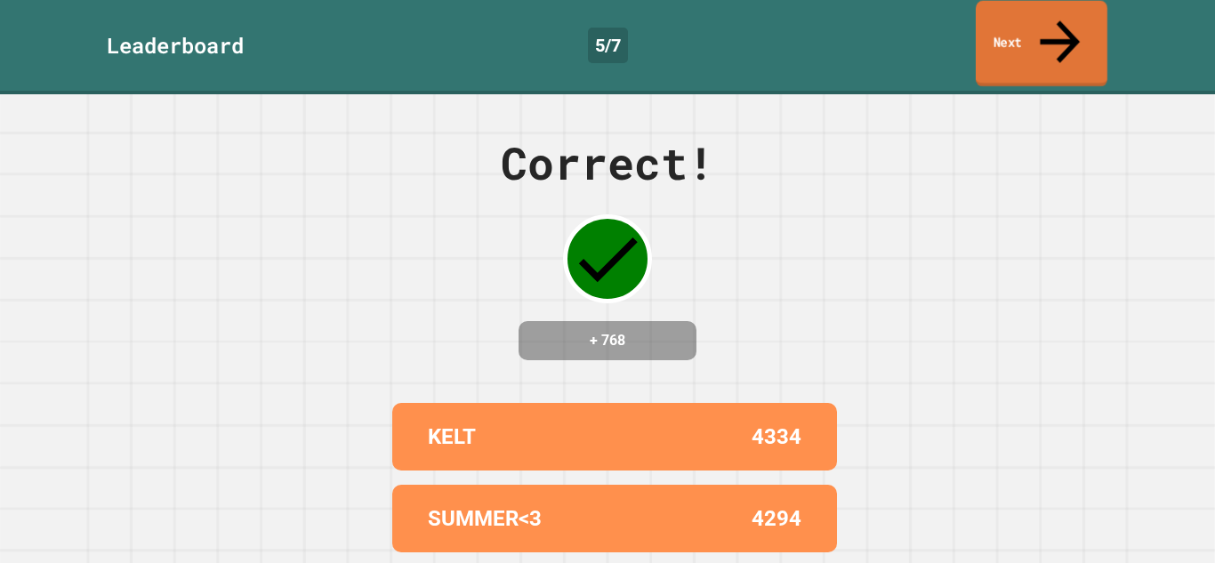
click at [1046, 32] on link "Next" at bounding box center [1042, 44] width 132 height 86
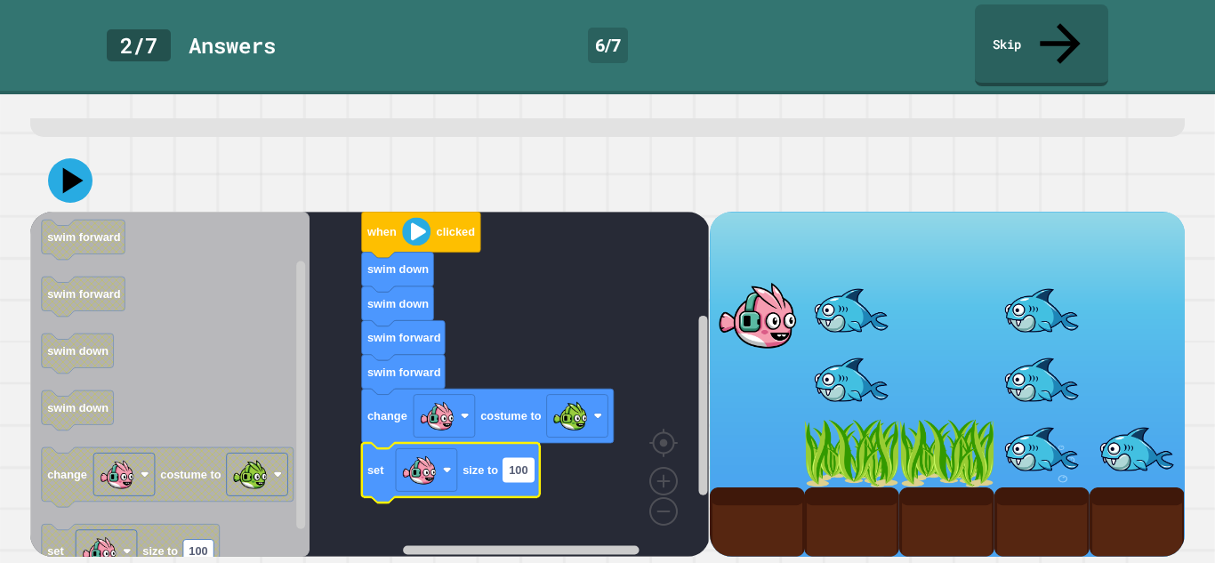
click at [527, 475] on rect "Blockly Workspace" at bounding box center [518, 469] width 30 height 23
click at [527, 475] on input "***" at bounding box center [518, 470] width 30 height 23
type input "*"
click at [70, 189] on icon at bounding box center [70, 180] width 53 height 53
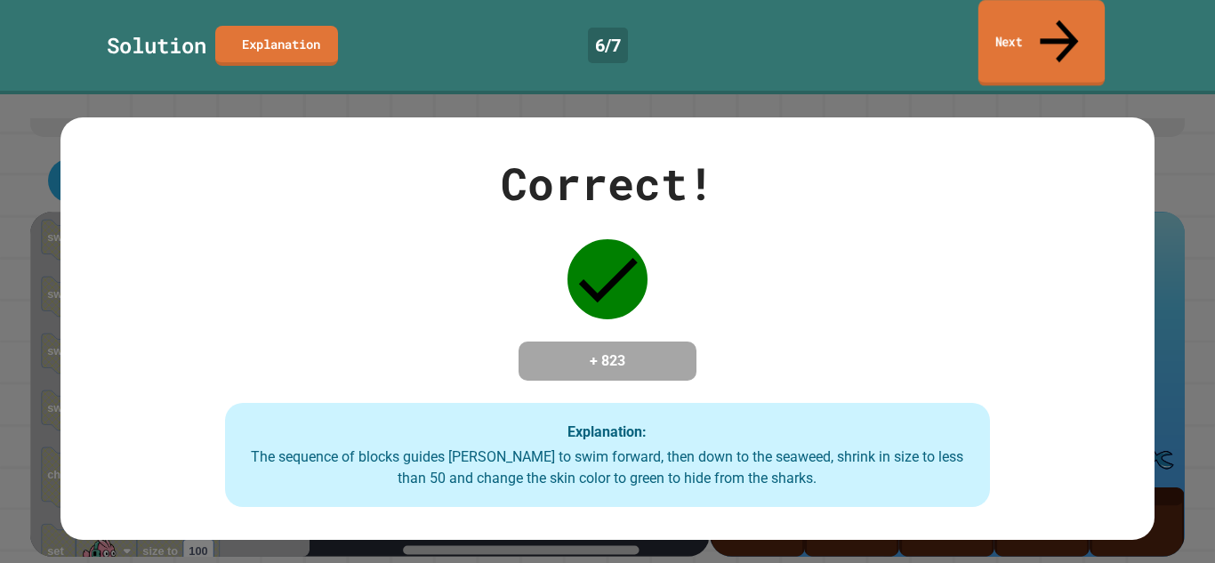
click at [1057, 34] on link "Next" at bounding box center [1041, 43] width 126 height 86
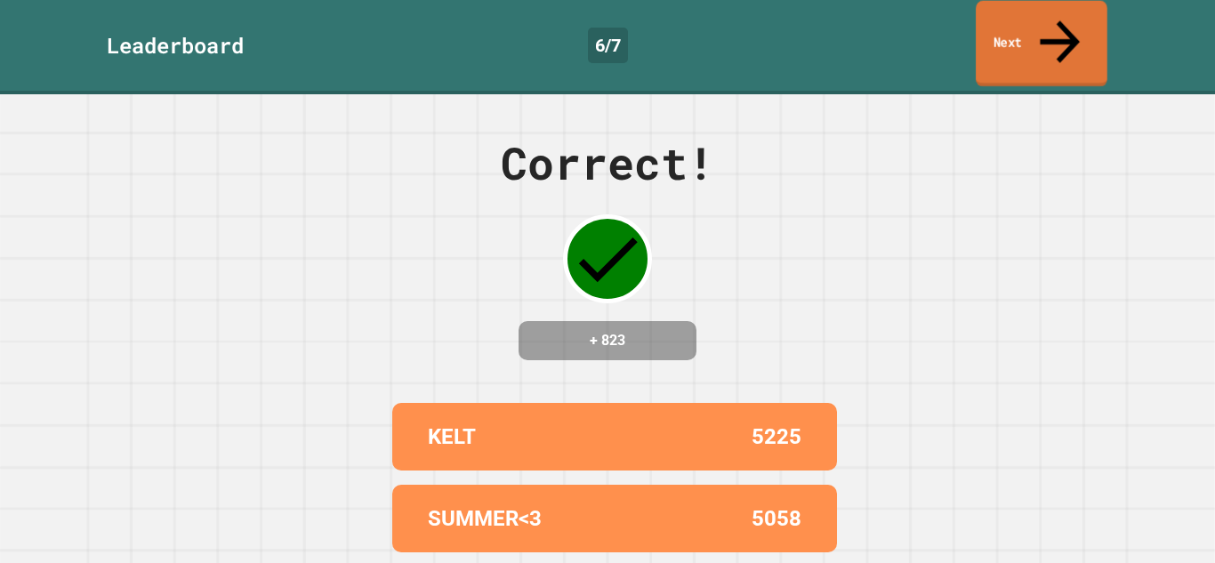
click at [1057, 34] on link "Next" at bounding box center [1042, 44] width 132 height 86
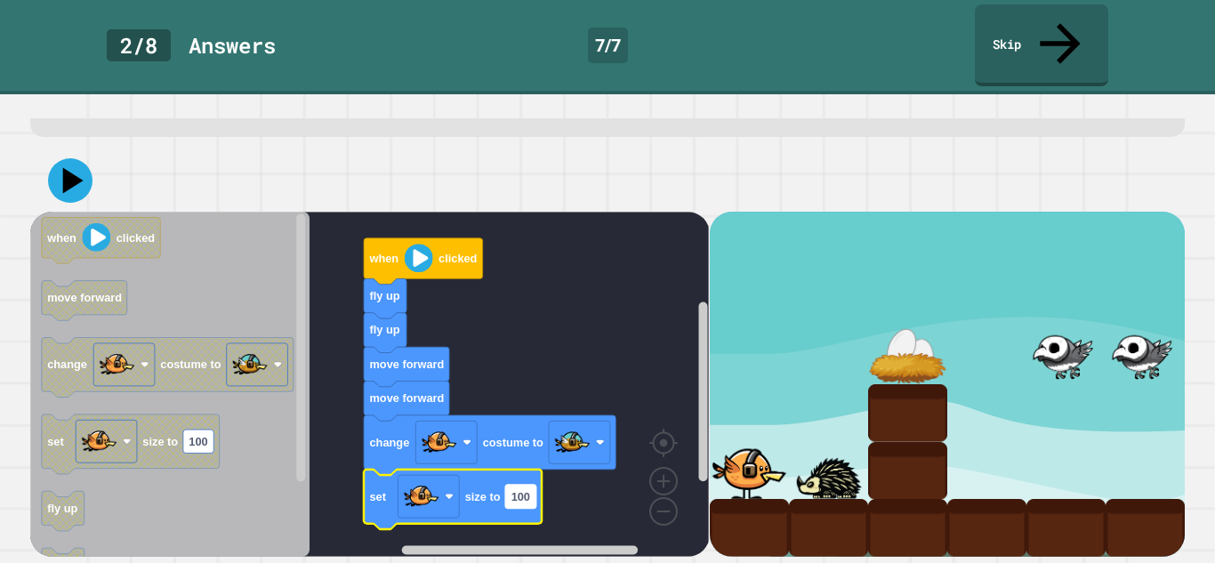
click at [525, 502] on text "100" at bounding box center [520, 495] width 19 height 13
type input "*"
click at [83, 173] on icon at bounding box center [70, 180] width 44 height 44
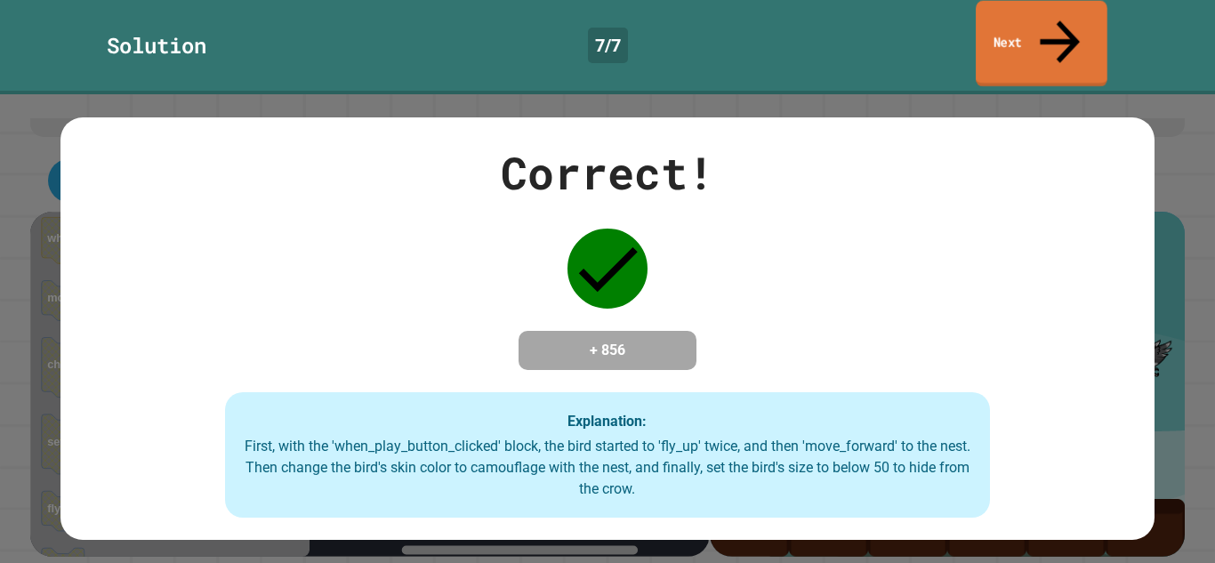
click at [1061, 33] on link "Next" at bounding box center [1042, 44] width 132 height 86
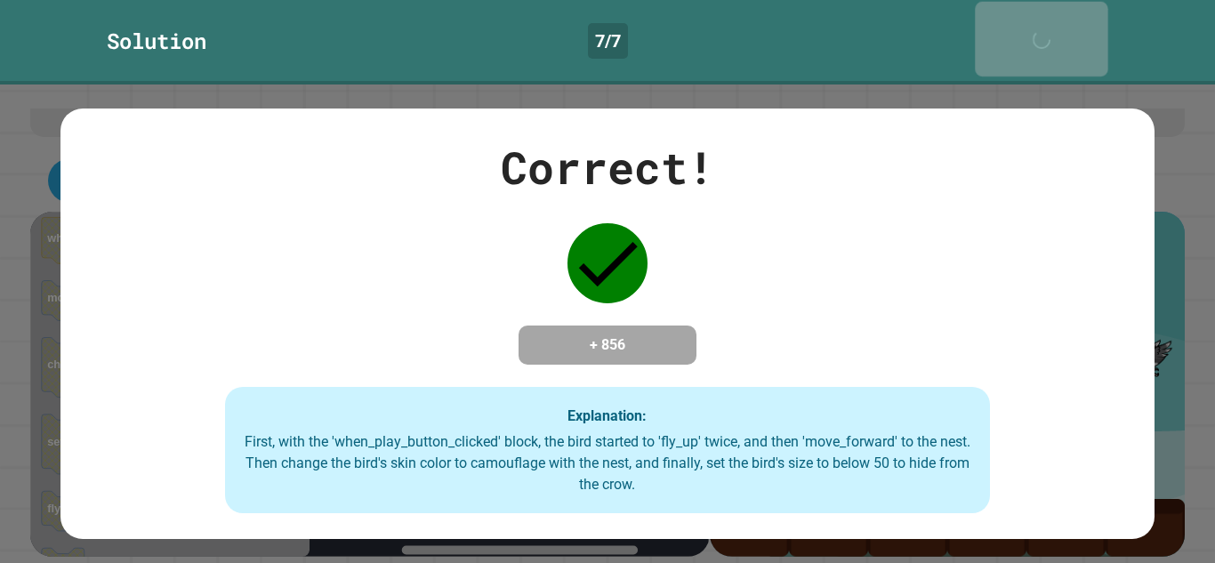
scroll to position [157, 0]
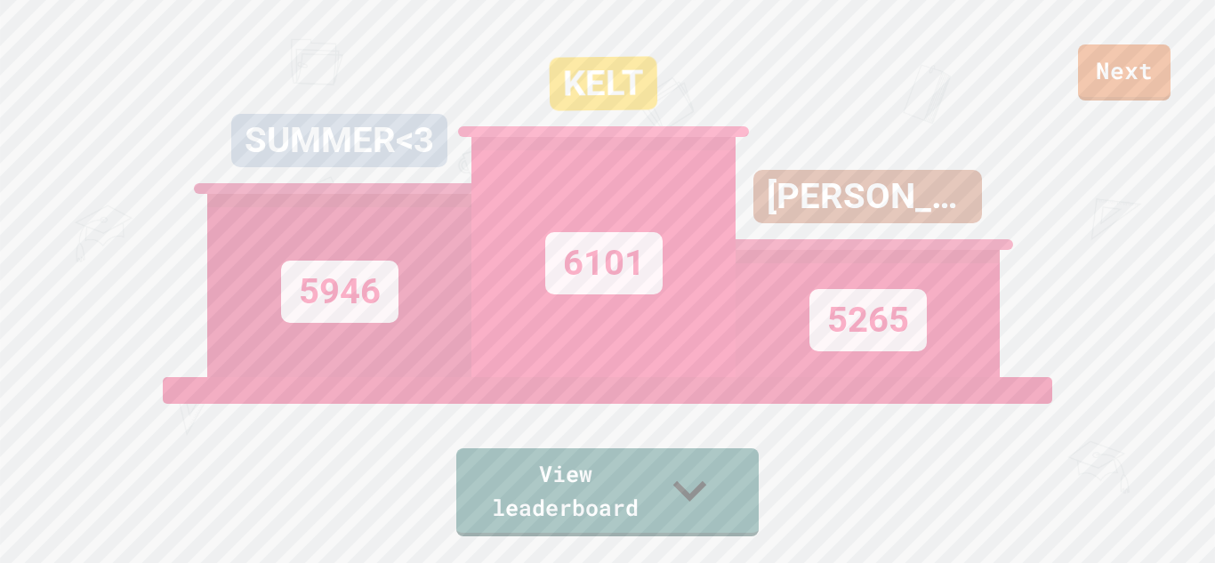
click at [1117, 64] on link "Next" at bounding box center [1124, 72] width 92 height 56
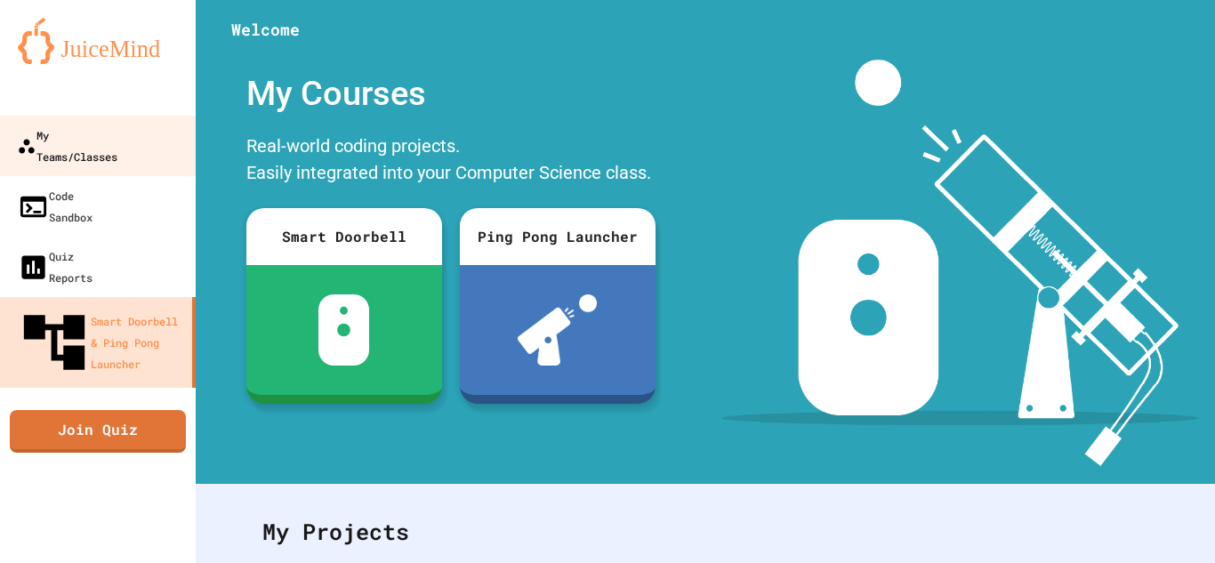
click at [114, 142] on div "My Teams/Classes" at bounding box center [67, 146] width 100 height 43
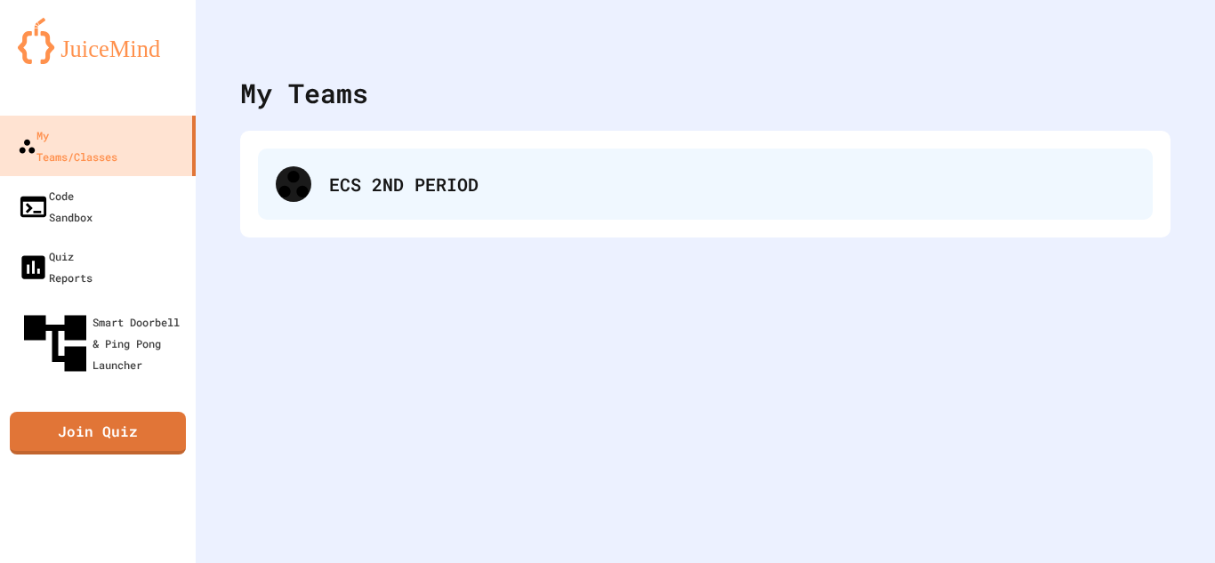
click at [485, 218] on div "ECS 2ND PERIOD" at bounding box center [705, 184] width 895 height 71
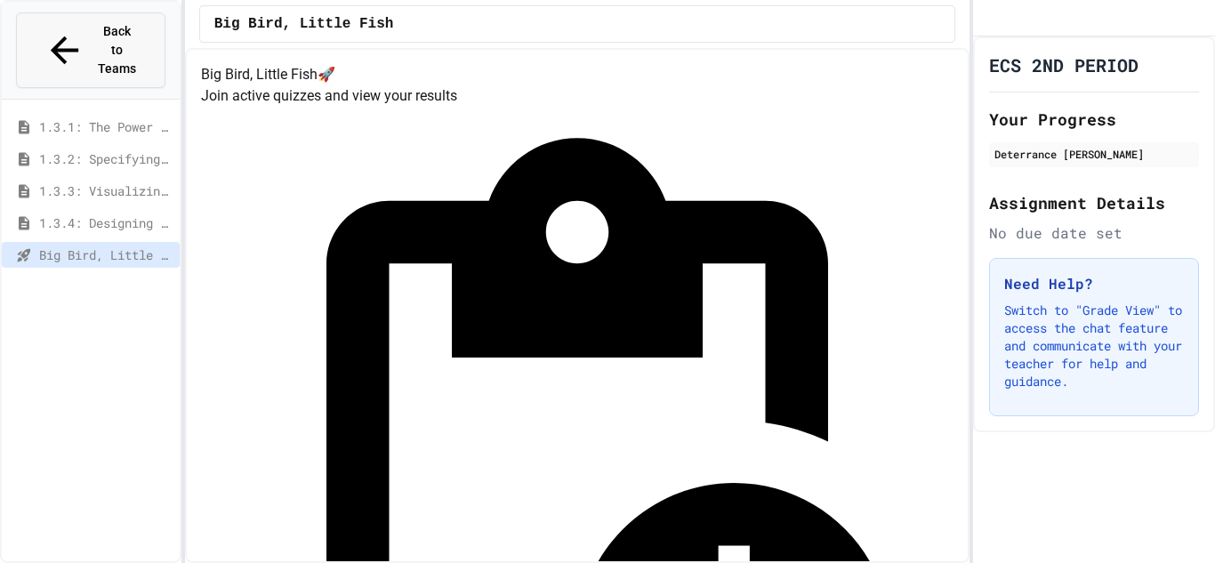
click at [101, 22] on span "Back to Teams" at bounding box center [117, 50] width 42 height 56
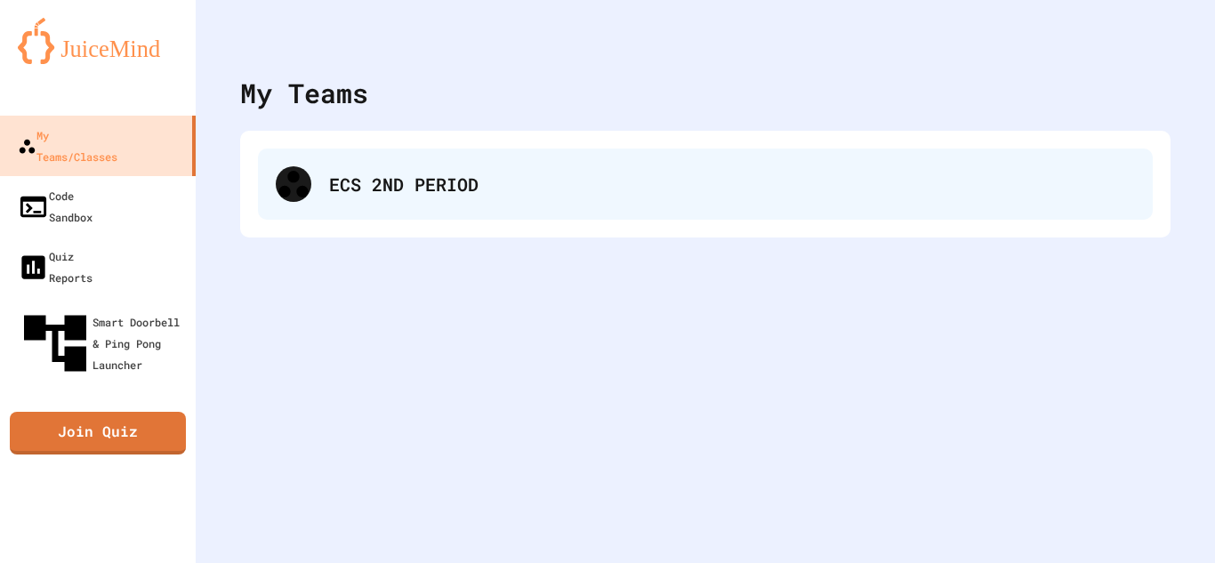
click at [334, 202] on div "ECS 2ND PERIOD" at bounding box center [705, 184] width 895 height 71
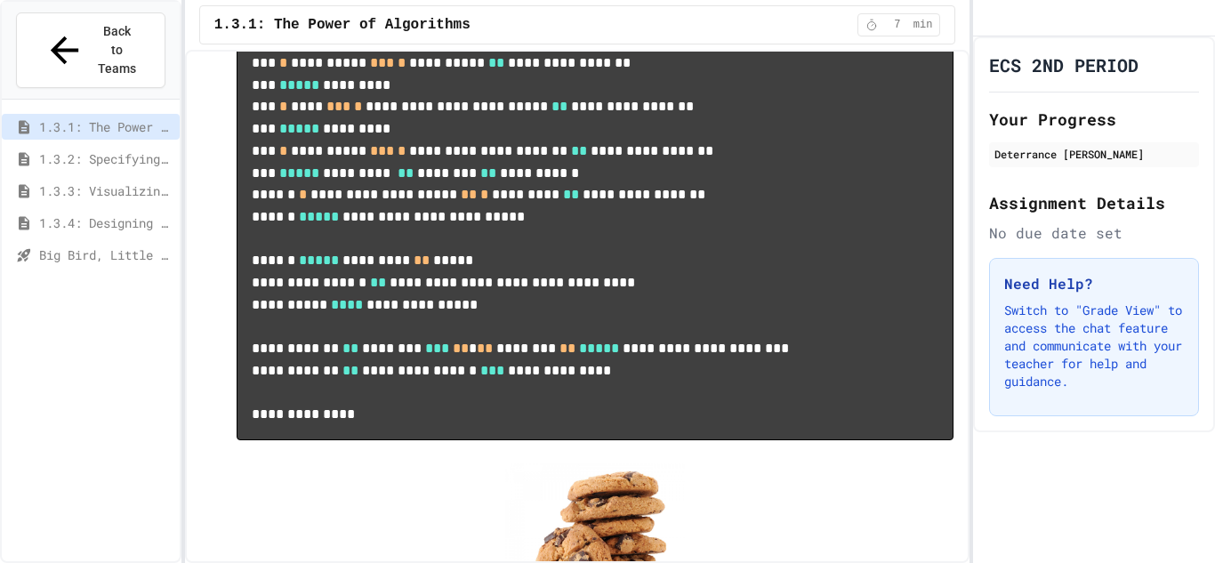
scroll to position [1706, 0]
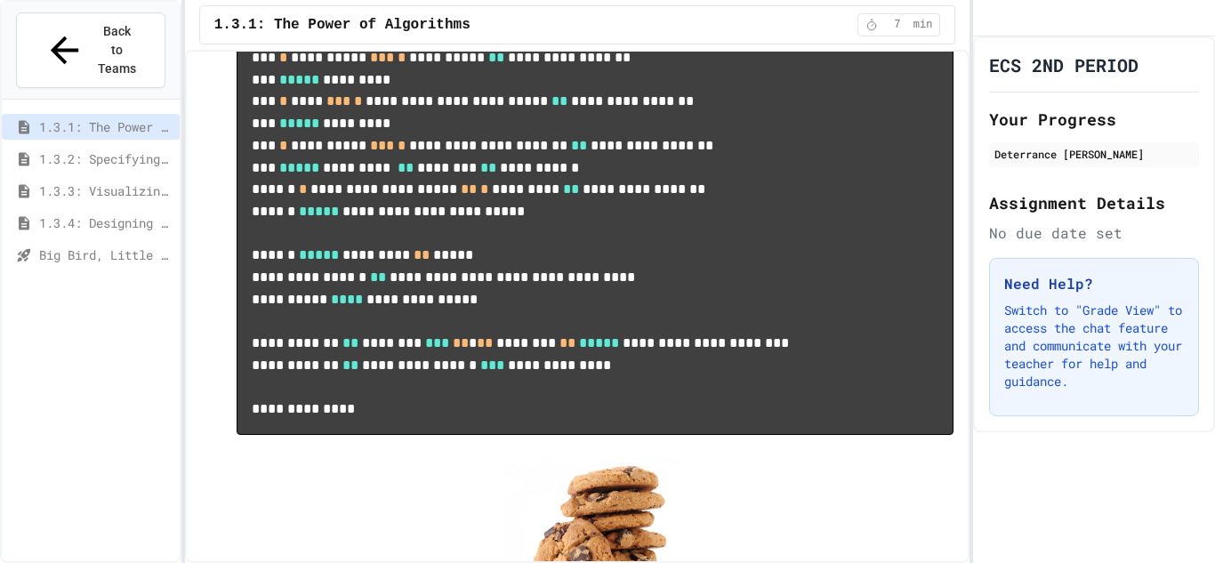
click at [125, 245] on span "Big Bird, Little Fish" at bounding box center [105, 254] width 133 height 19
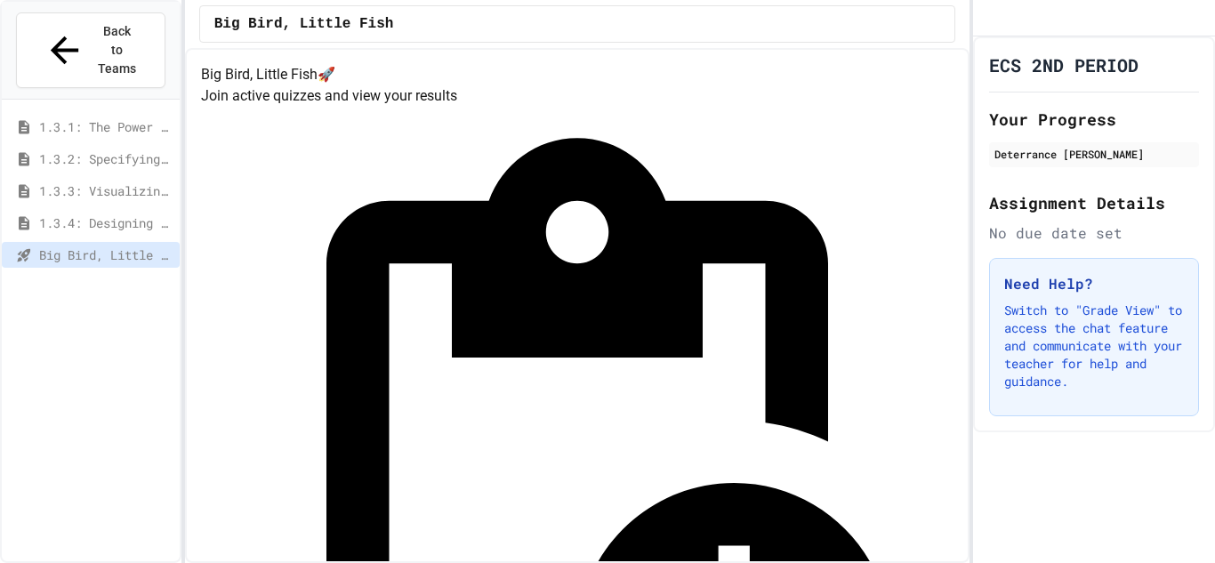
click at [156, 213] on span "1.3.4: Designing Flowcharts" at bounding box center [105, 222] width 133 height 19
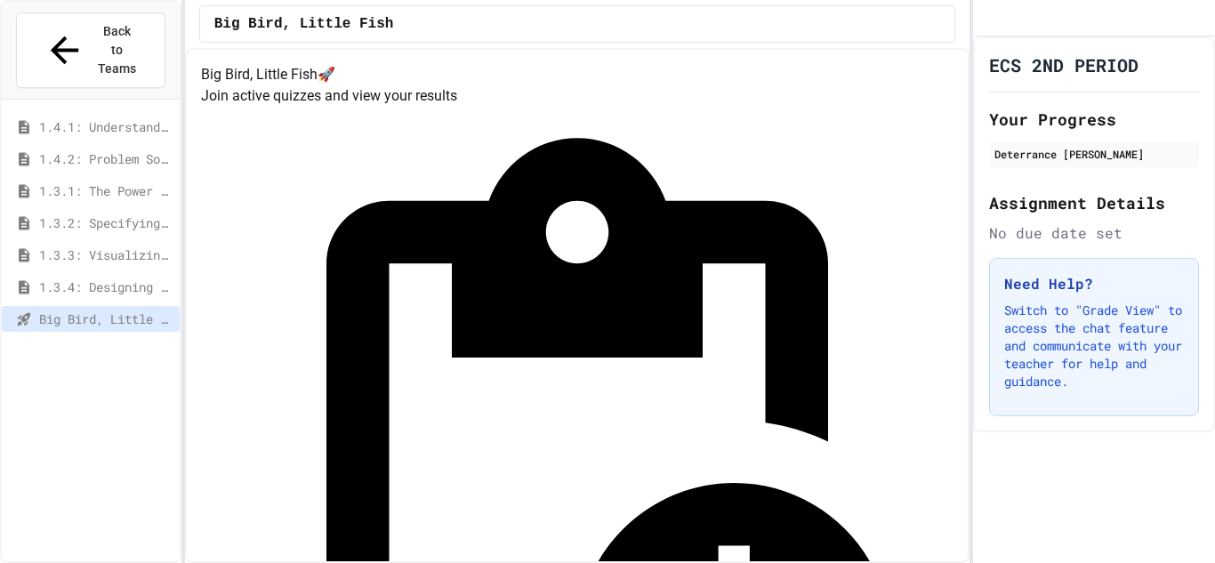
click at [149, 114] on div "1.4.1: Understanding Games with Flowcharts" at bounding box center [91, 127] width 178 height 26
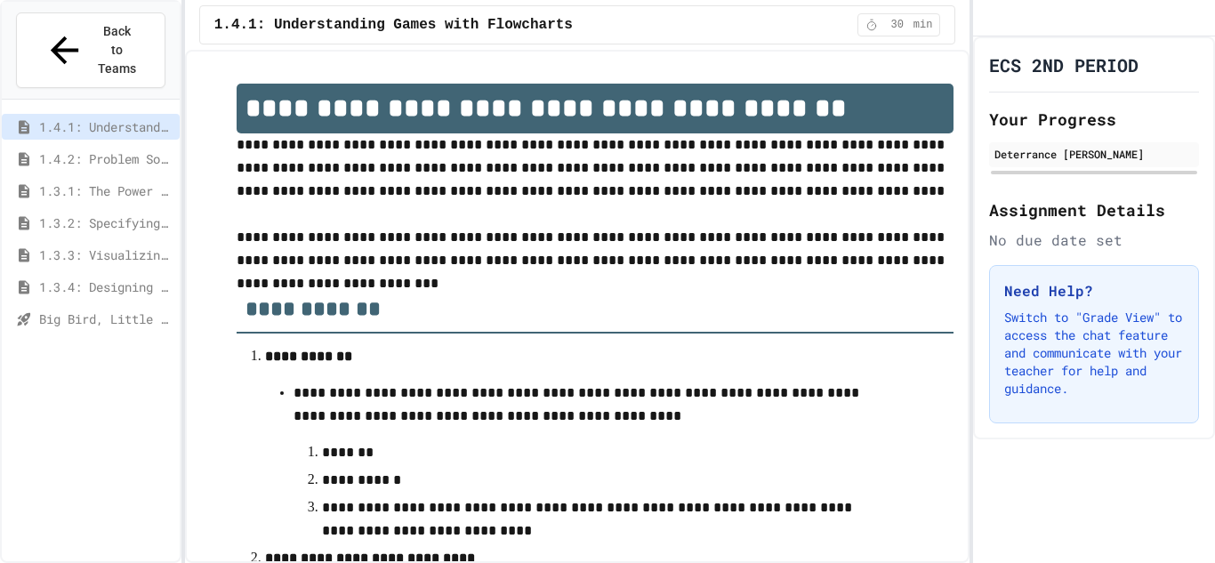
click at [128, 149] on span "1.4.2: Problem Solving Reflection" at bounding box center [105, 158] width 133 height 19
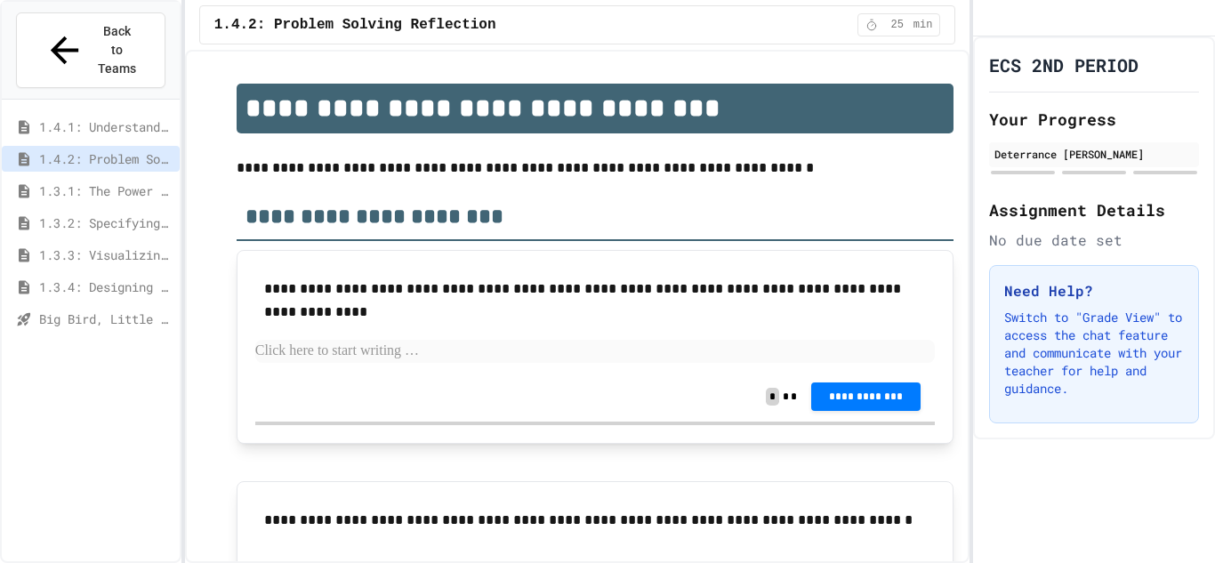
click at [136, 178] on div "1.3.1: The Power of Algorithms" at bounding box center [91, 194] width 178 height 32
click at [133, 181] on span "1.3.1: The Power of Algorithms" at bounding box center [105, 190] width 133 height 19
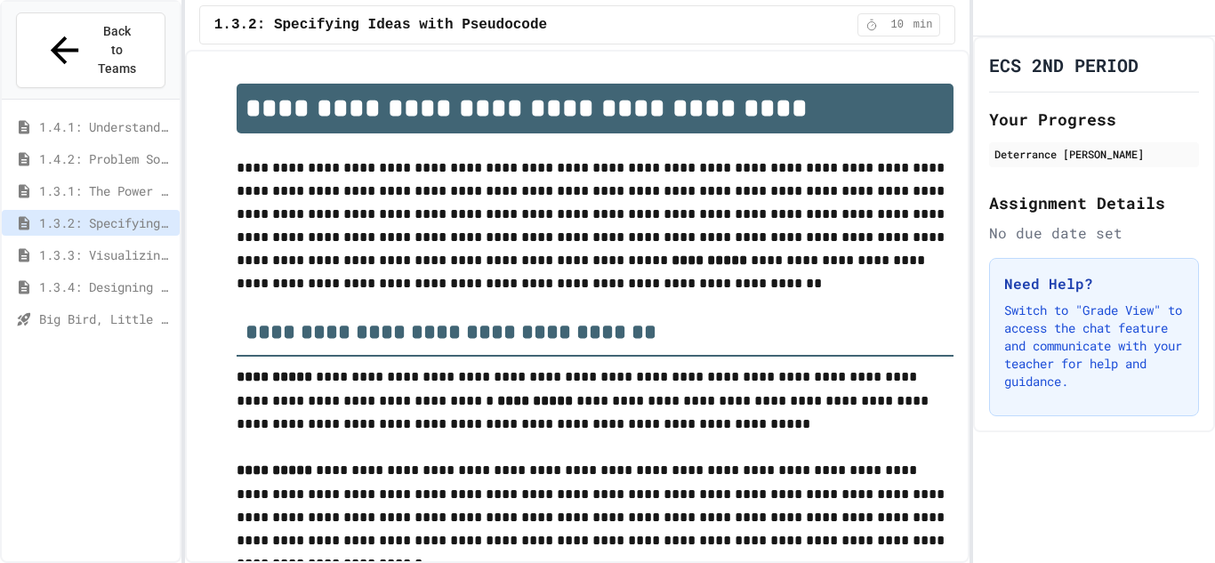
click at [144, 245] on span "1.3.3: Visualizing Logic with Flowcharts" at bounding box center [105, 254] width 133 height 19
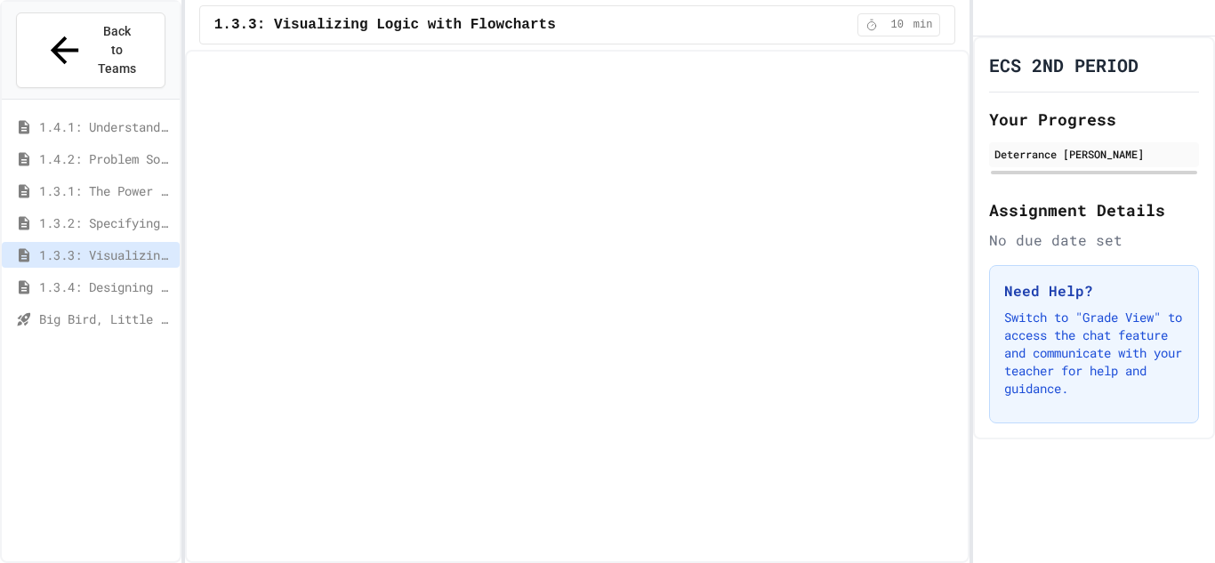
click at [142, 277] on span "1.3.4: Designing Flowcharts" at bounding box center [105, 286] width 133 height 19
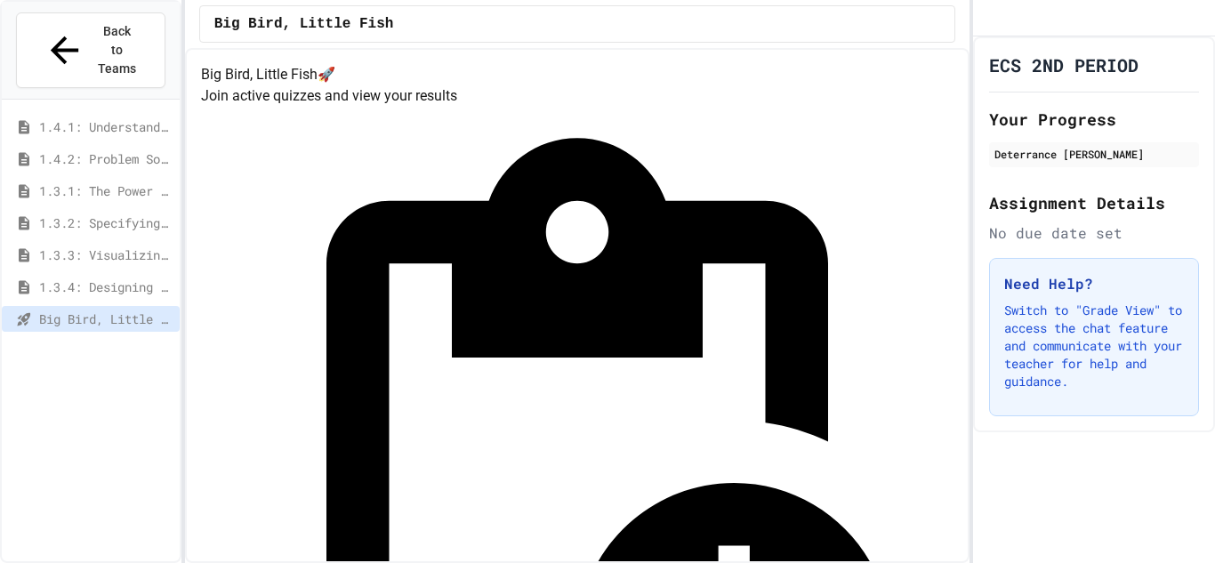
click at [125, 149] on span "1.4.2: Problem Solving Reflection" at bounding box center [105, 158] width 133 height 19
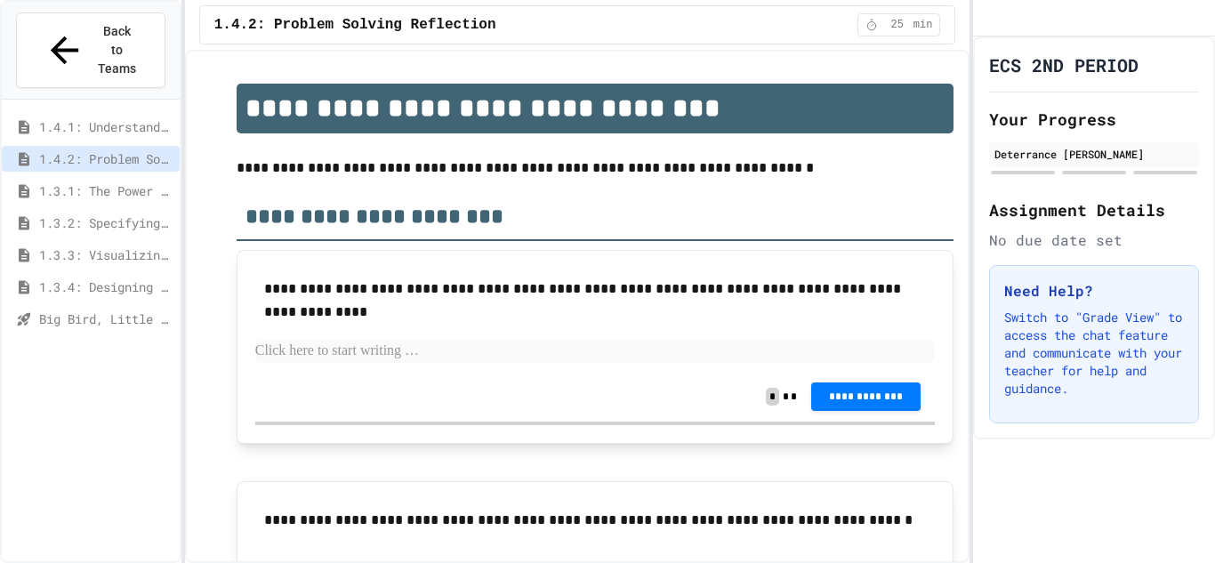
click at [125, 149] on span "1.4.2: Problem Solving Reflection" at bounding box center [105, 158] width 133 height 19
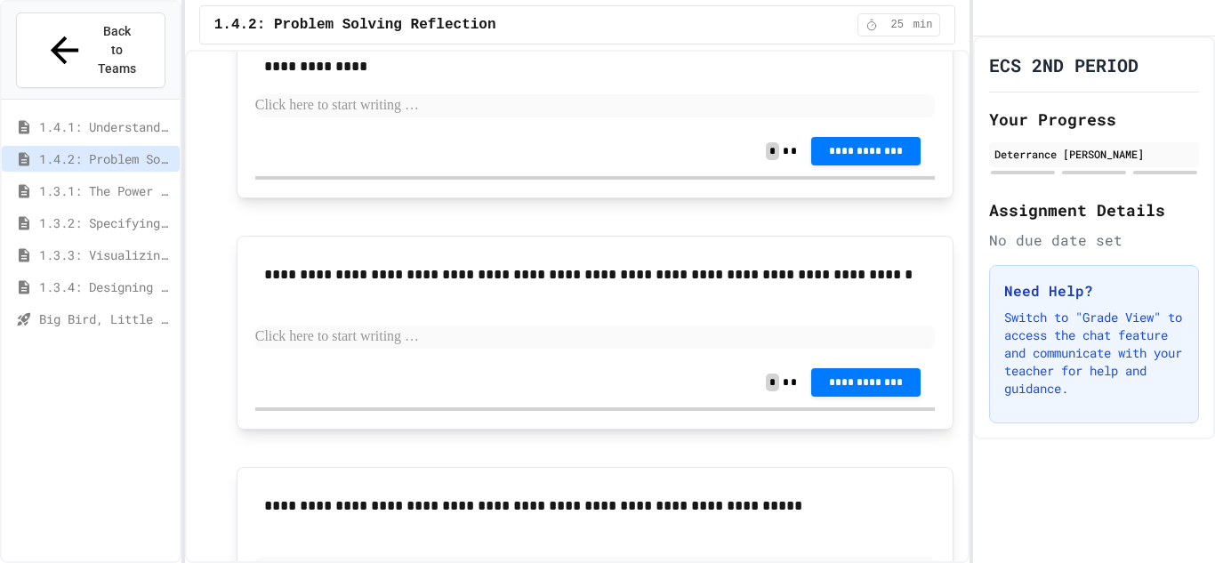
scroll to position [253, 0]
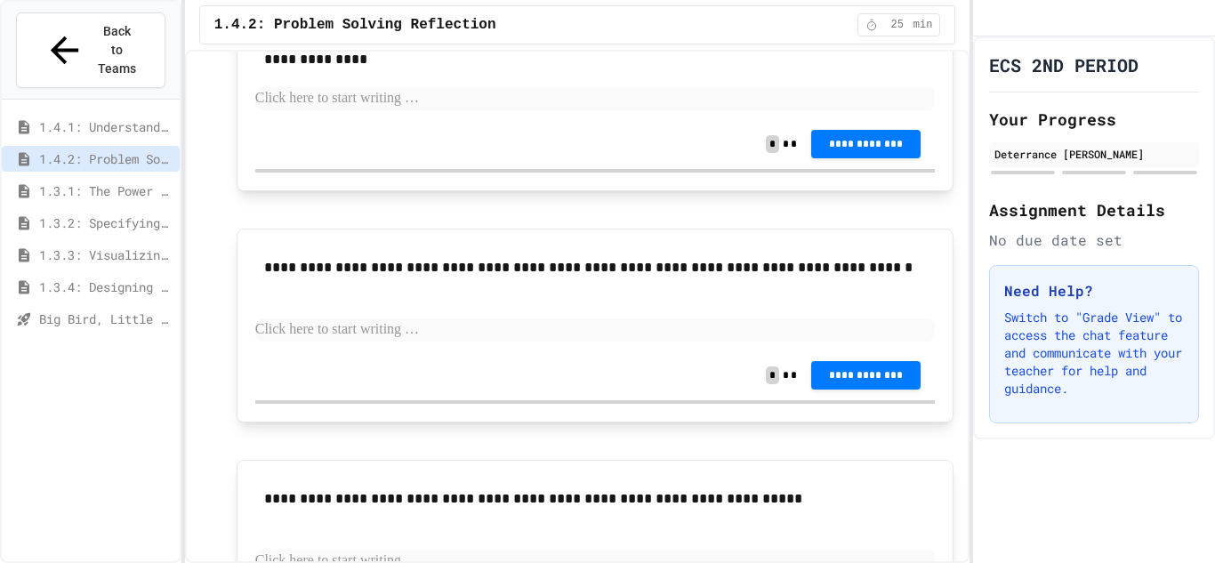
click at [125, 107] on div at bounding box center [91, 219] width 178 height 224
click at [130, 117] on span "1.4.1: Understanding Games with Flowcharts" at bounding box center [105, 126] width 133 height 19
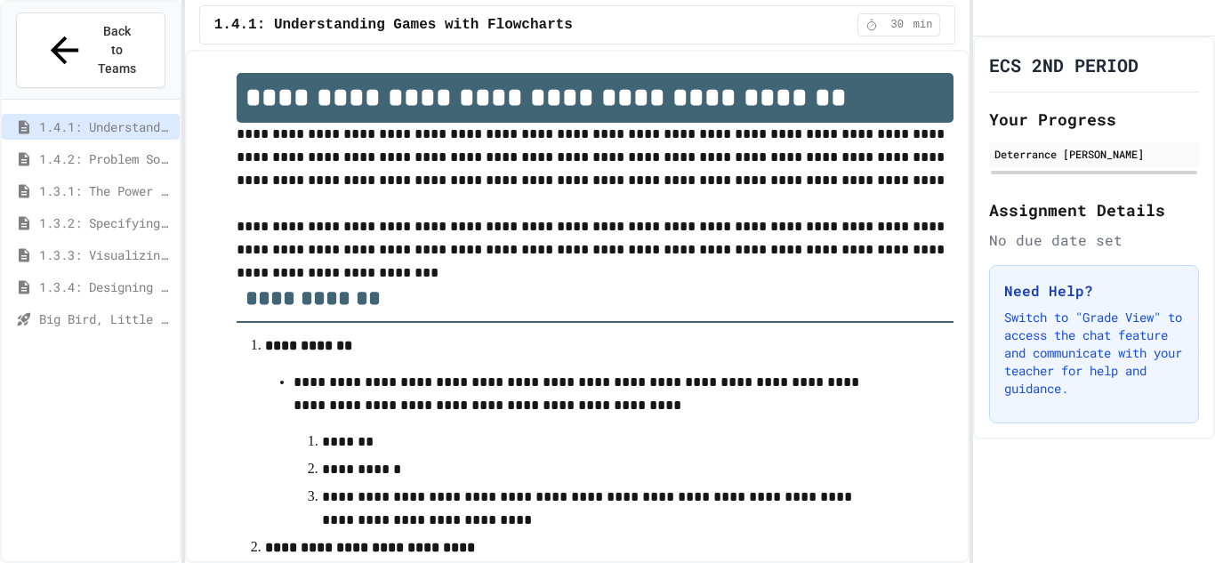
scroll to position [4, 0]
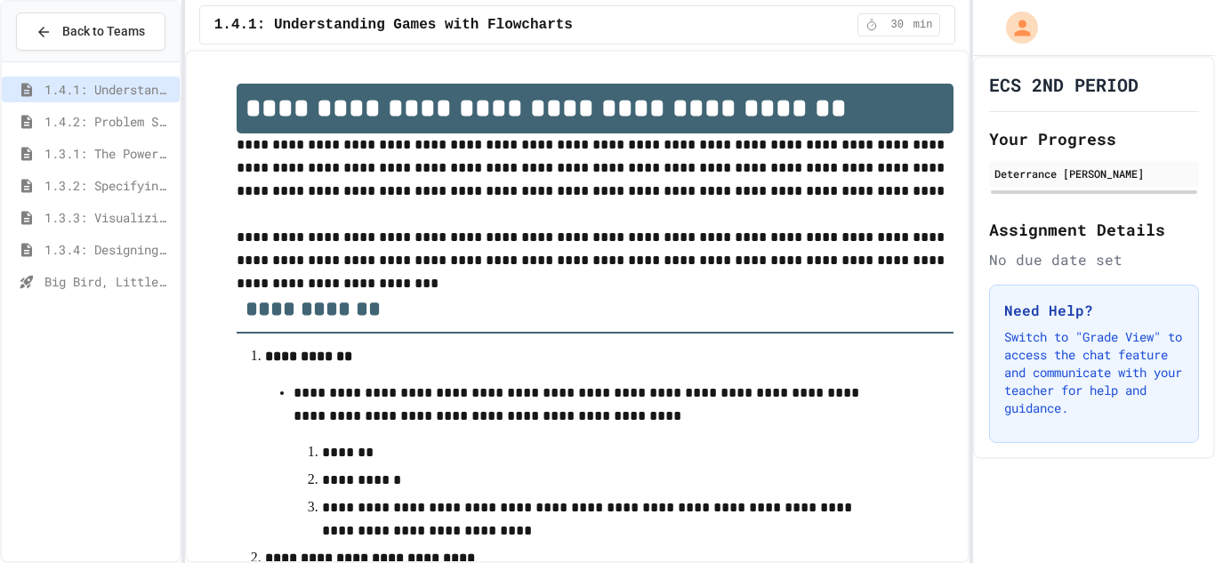
click at [126, 110] on div "1.4.2: Problem Solving Reflection" at bounding box center [91, 122] width 178 height 26
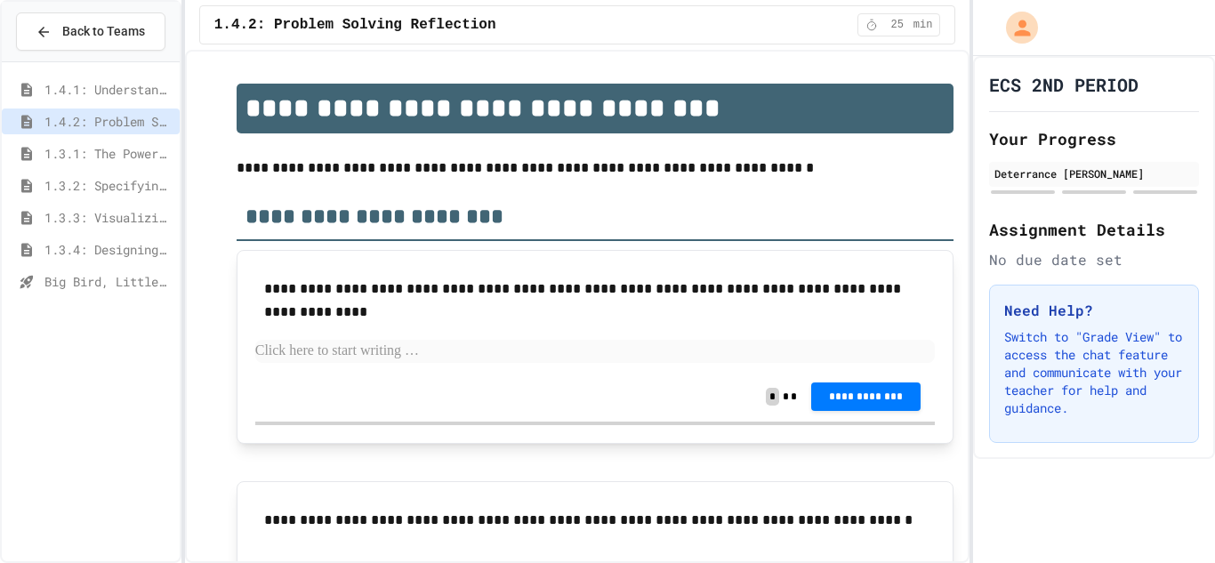
click at [88, 158] on span "1.3.1: The Power of Algorithms" at bounding box center [108, 153] width 128 height 19
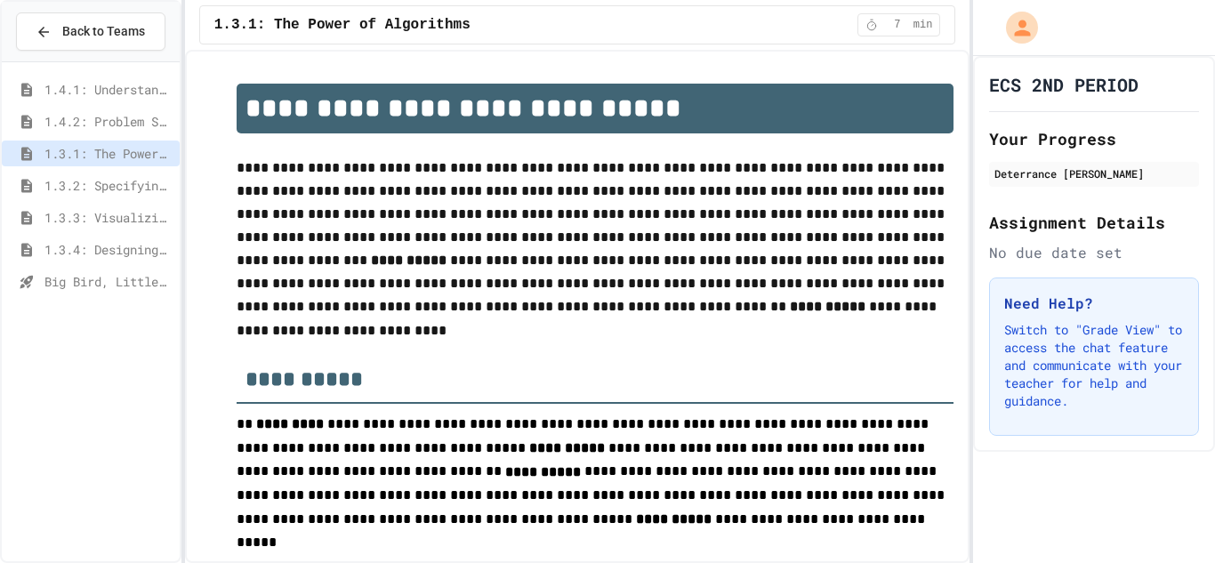
click at [112, 184] on span "1.3.2: Specifying Ideas with Pseudocode" at bounding box center [108, 185] width 128 height 19
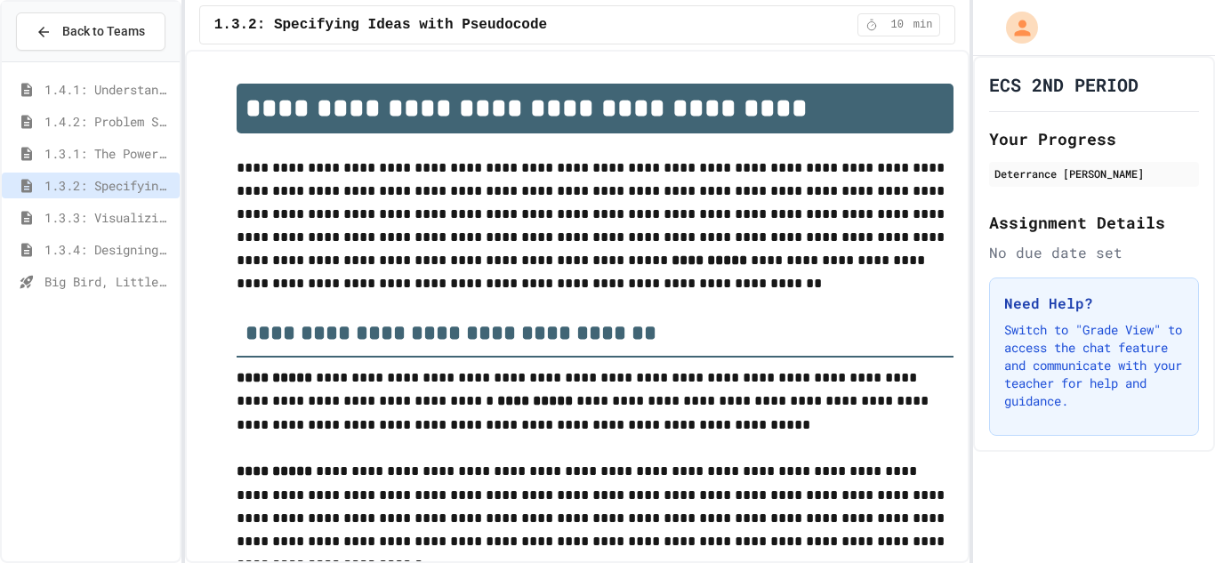
click at [115, 211] on span "1.3.3: Visualizing Logic with Flowcharts" at bounding box center [108, 217] width 128 height 19
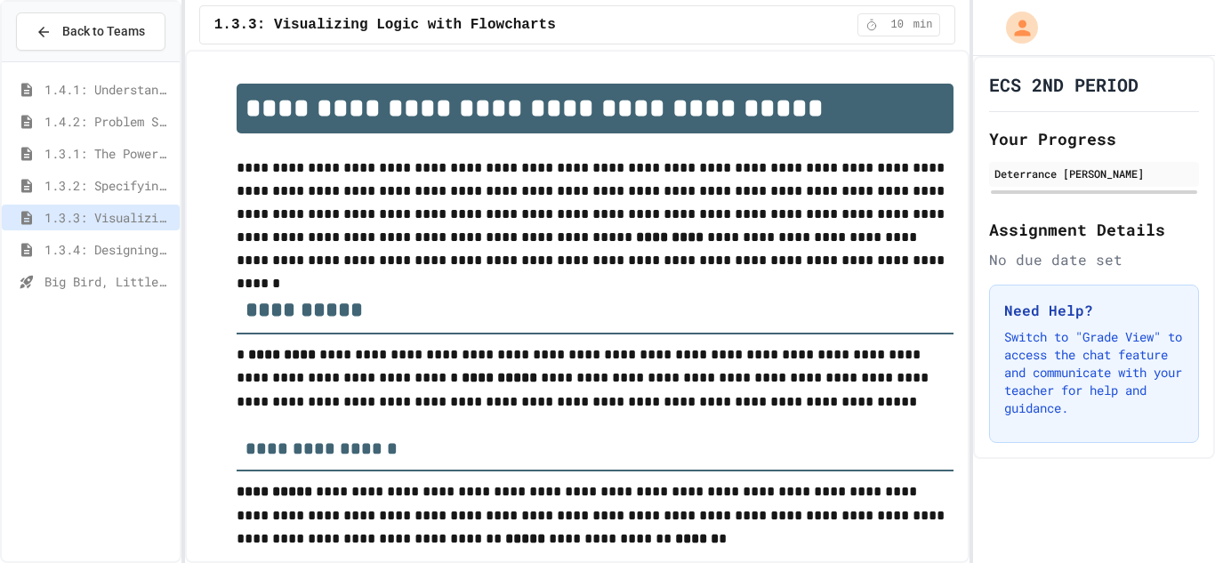
click at [128, 252] on span "1.3.4: Designing Flowcharts" at bounding box center [108, 249] width 128 height 19
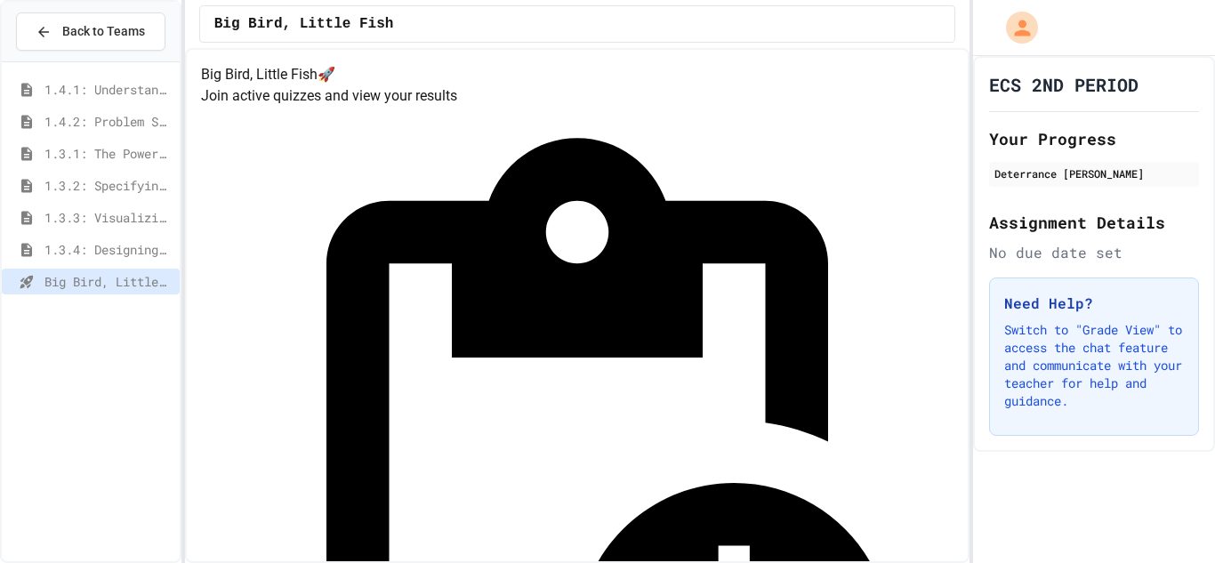
click at [112, 244] on span "1.3.4: Designing Flowcharts" at bounding box center [108, 249] width 128 height 19
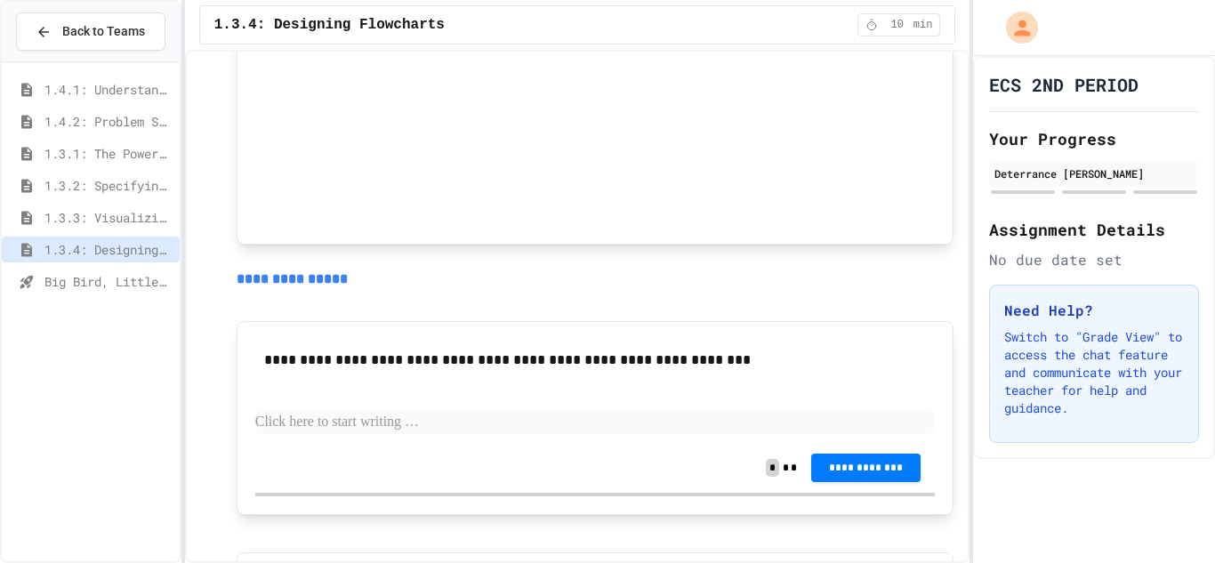
scroll to position [1368, 0]
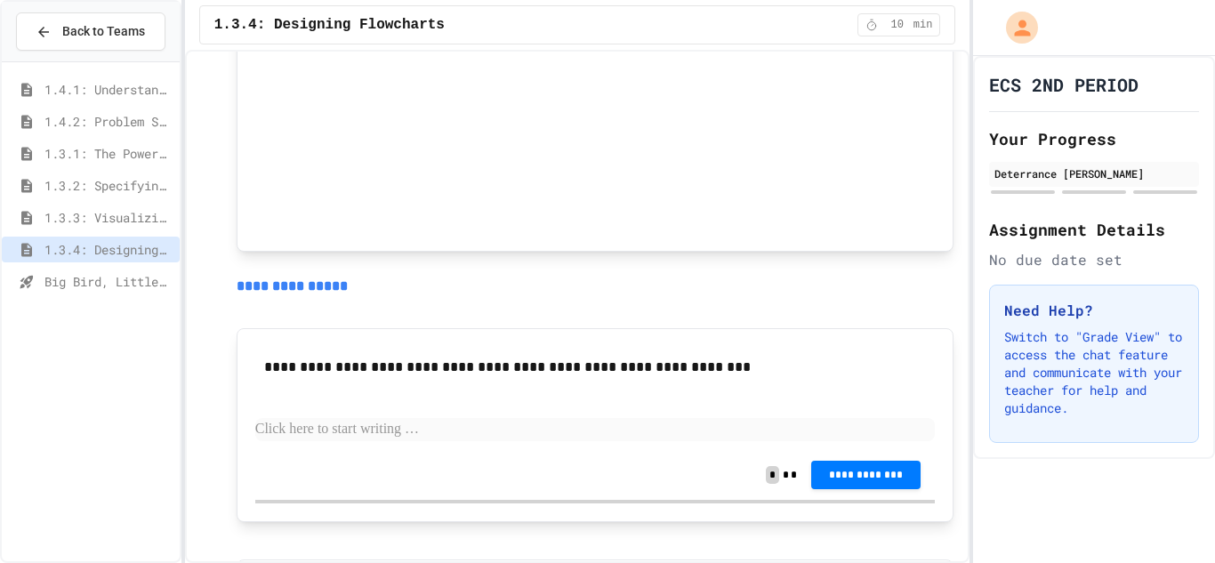
click at [97, 95] on span "1.4.1: Understanding Games with Flowcharts" at bounding box center [108, 89] width 128 height 19
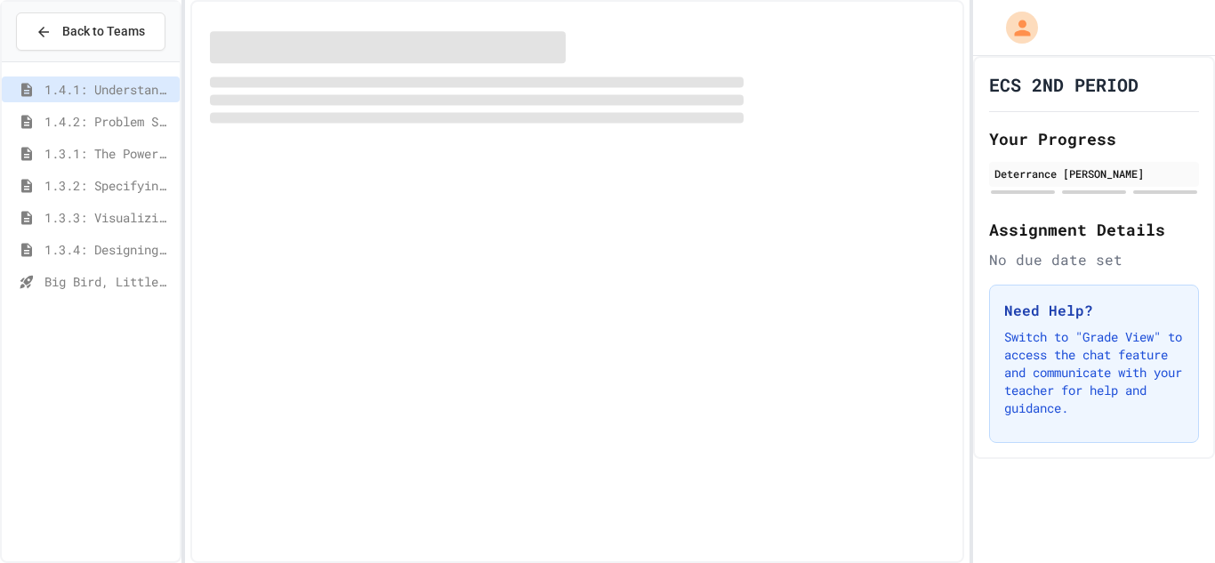
click at [103, 117] on span "1.4.2: Problem Solving Reflection" at bounding box center [108, 121] width 128 height 19
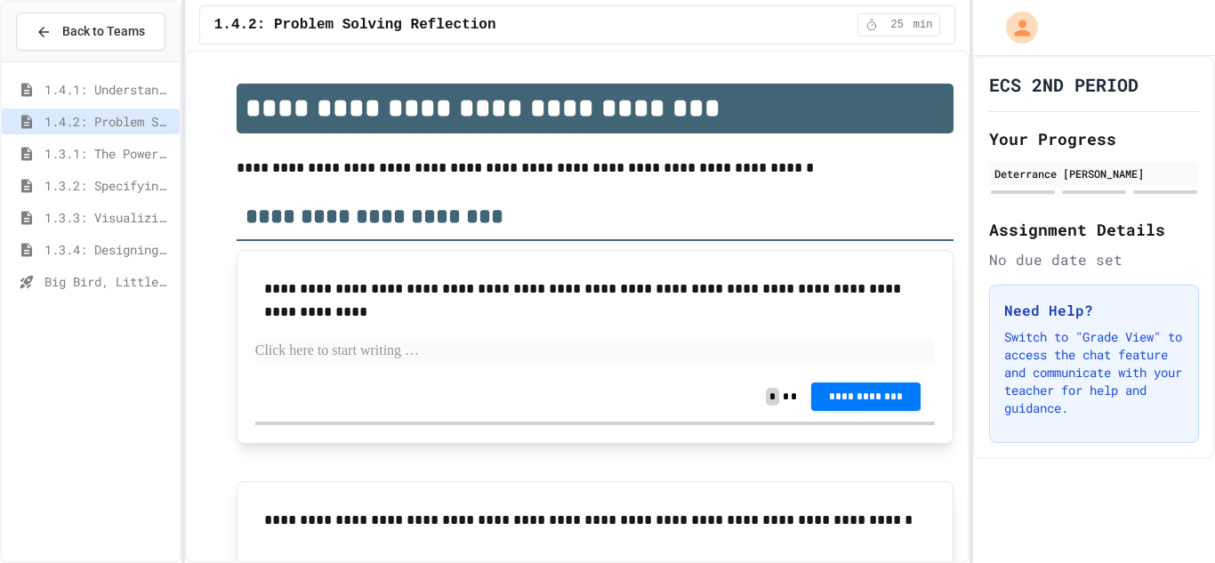
click at [109, 94] on span "1.4.1: Understanding Games with Flowcharts" at bounding box center [108, 89] width 128 height 19
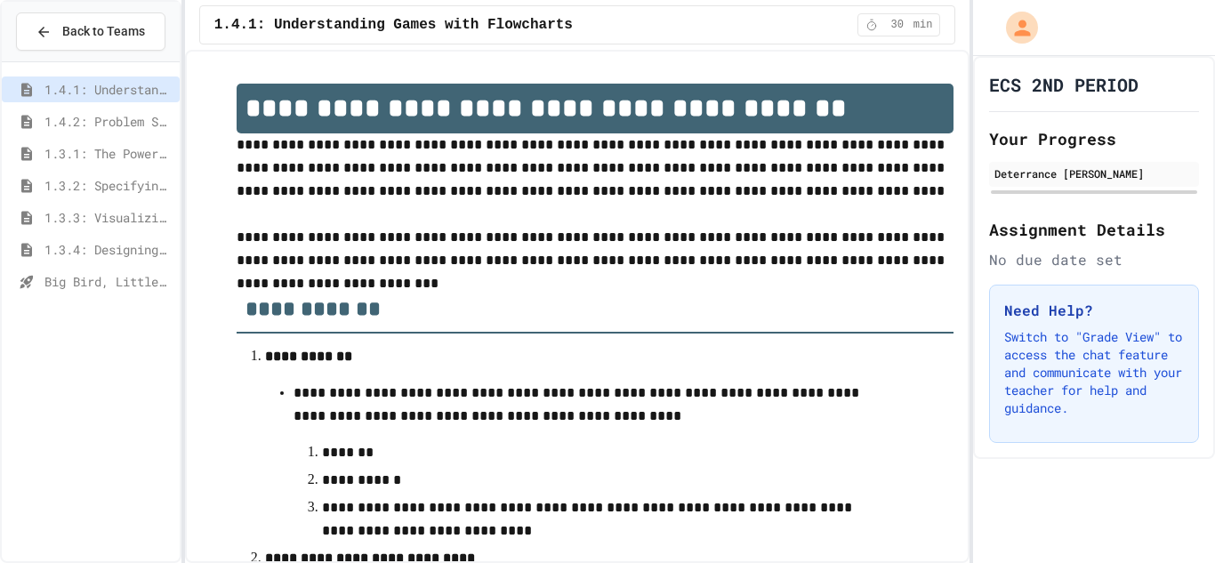
scroll to position [795, 0]
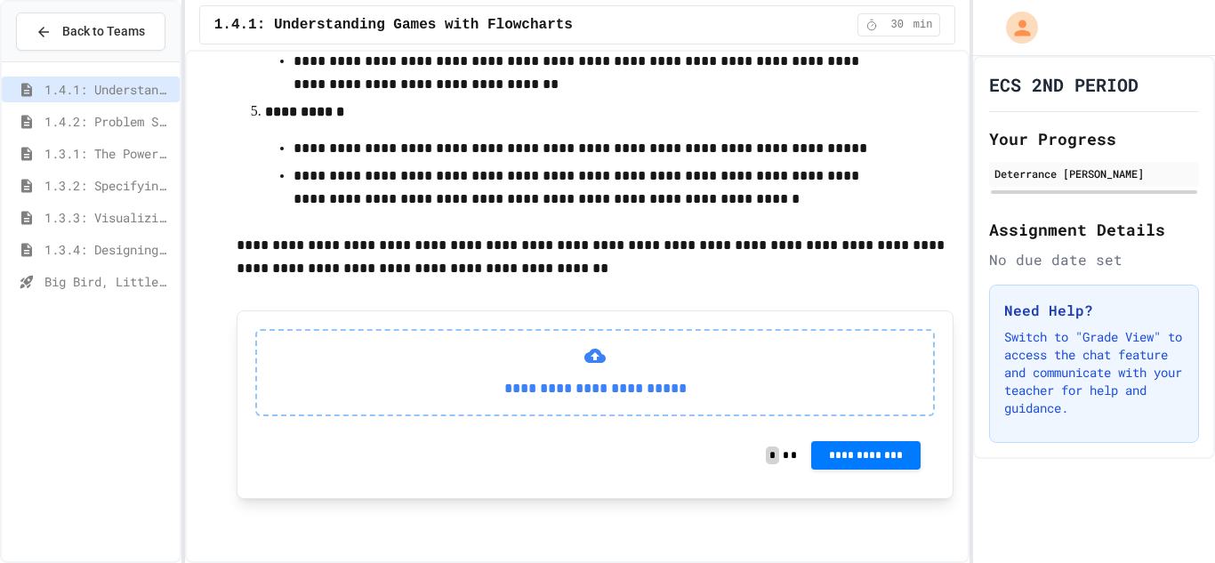
click at [74, 277] on span "Big Bird, Little Fish" at bounding box center [108, 281] width 128 height 19
